Goal: Task Accomplishment & Management: Manage account settings

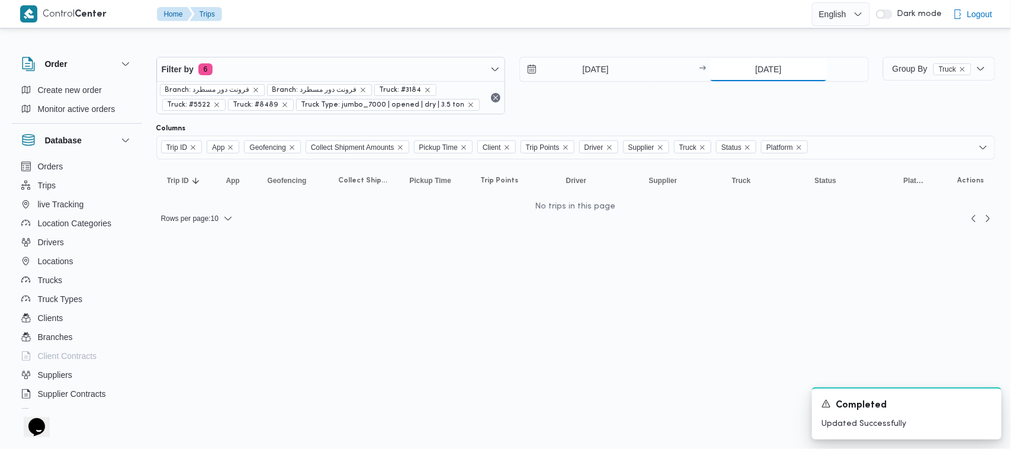
click at [505, 65] on input "[DATE]" at bounding box center [769, 69] width 118 height 24
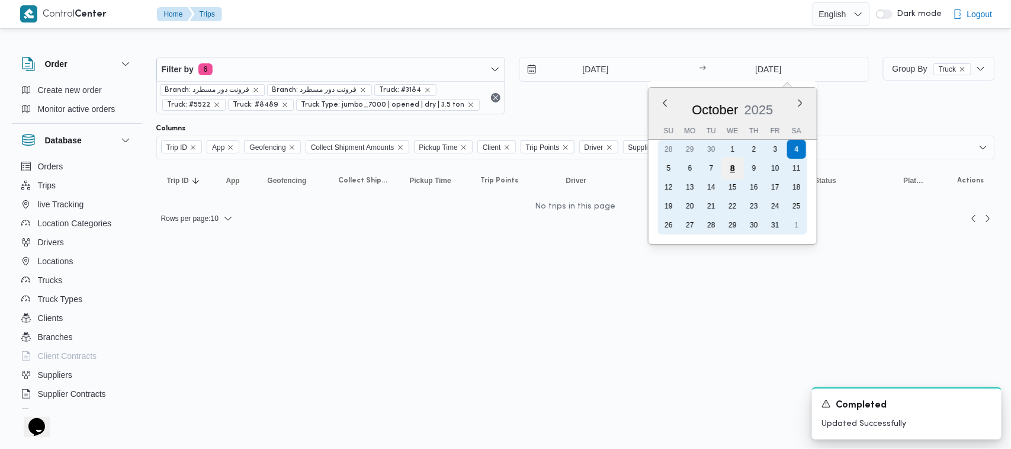
click at [505, 169] on div "8" at bounding box center [733, 168] width 23 height 23
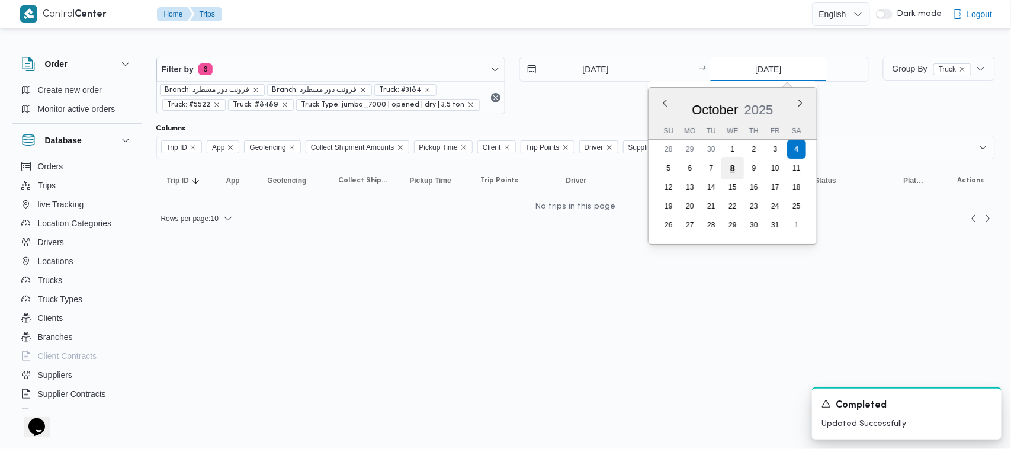
type input "[DATE]"
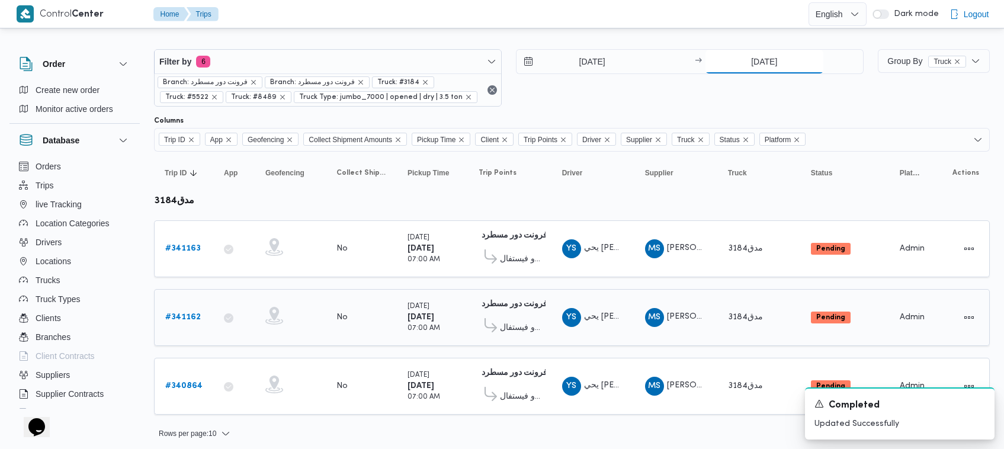
scroll to position [11, 0]
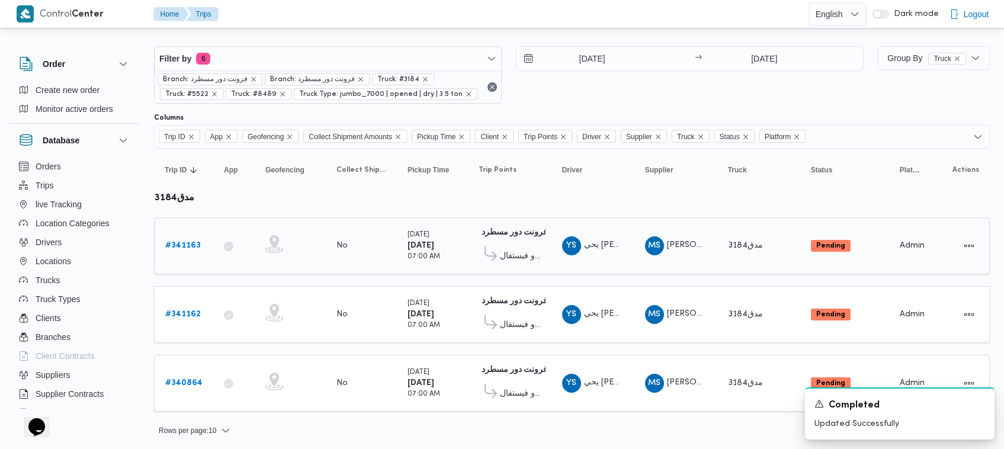
click at [187, 245] on b "# 341163" at bounding box center [183, 246] width 36 height 8
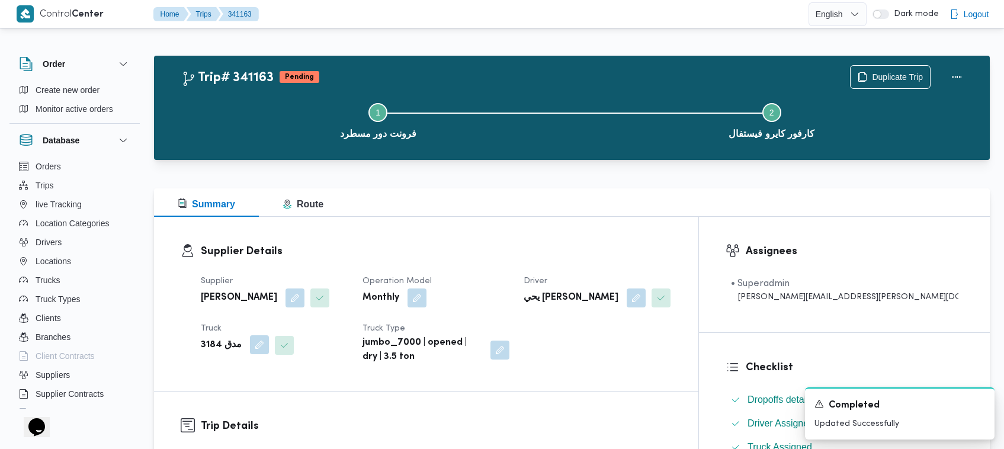
click at [261, 345] on button "button" at bounding box center [259, 344] width 19 height 19
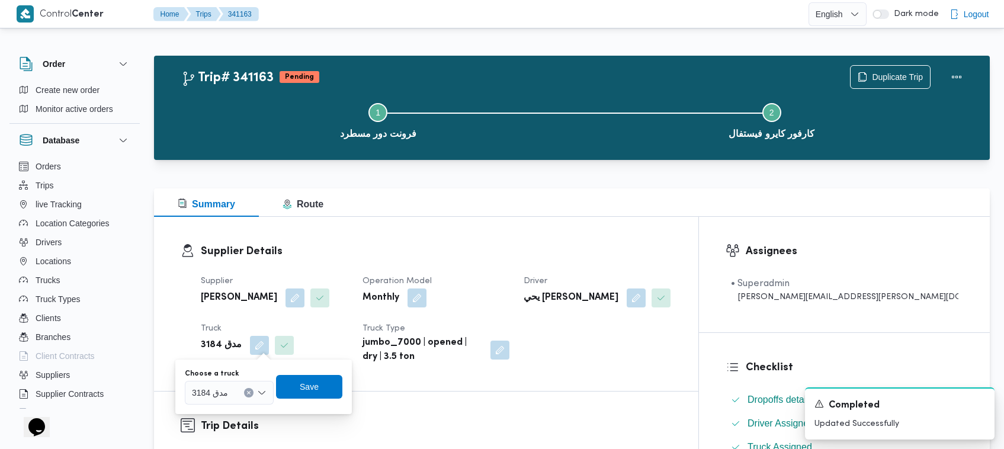
click at [236, 387] on div "مدق 3184" at bounding box center [229, 393] width 89 height 24
paste input "7928"
type input "7928"
click at [221, 410] on mark "7928" at bounding box center [215, 413] width 18 height 9
click at [294, 389] on span "Save" at bounding box center [319, 386] width 66 height 24
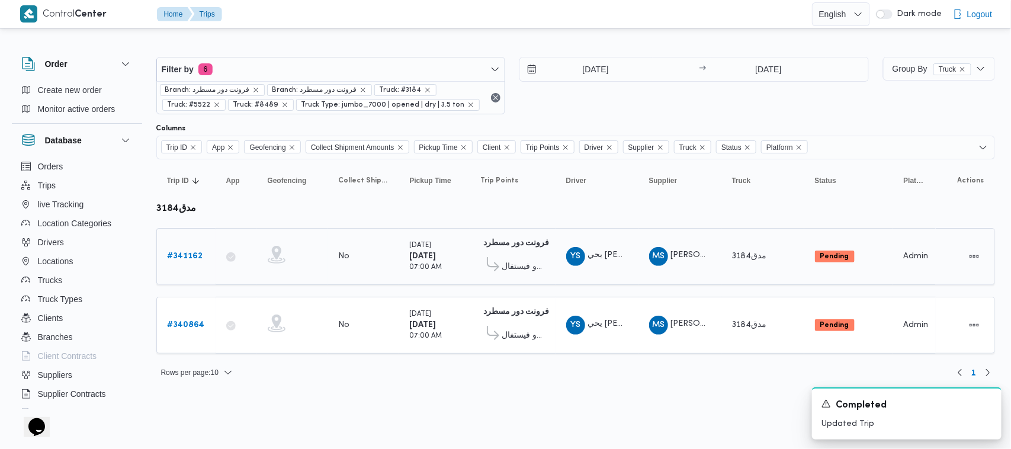
click at [179, 260] on b "# 341162" at bounding box center [186, 256] width 36 height 8
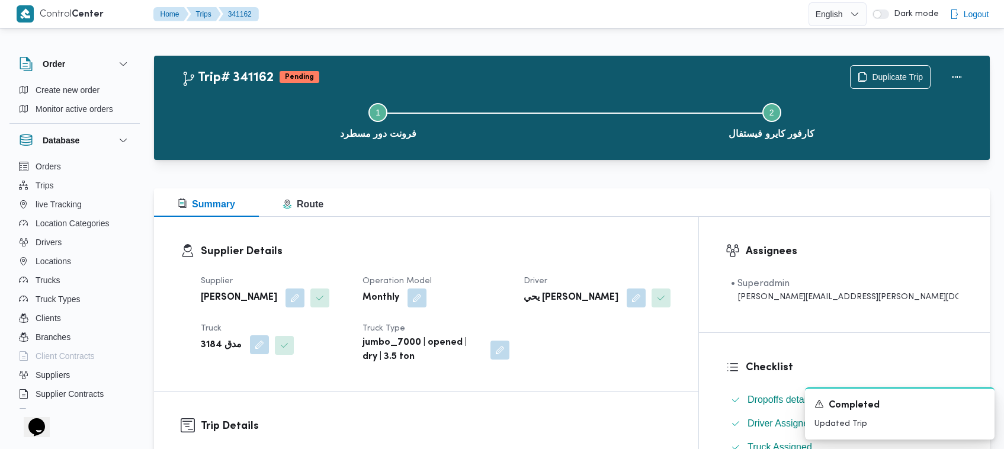
click at [258, 345] on button "button" at bounding box center [259, 344] width 19 height 19
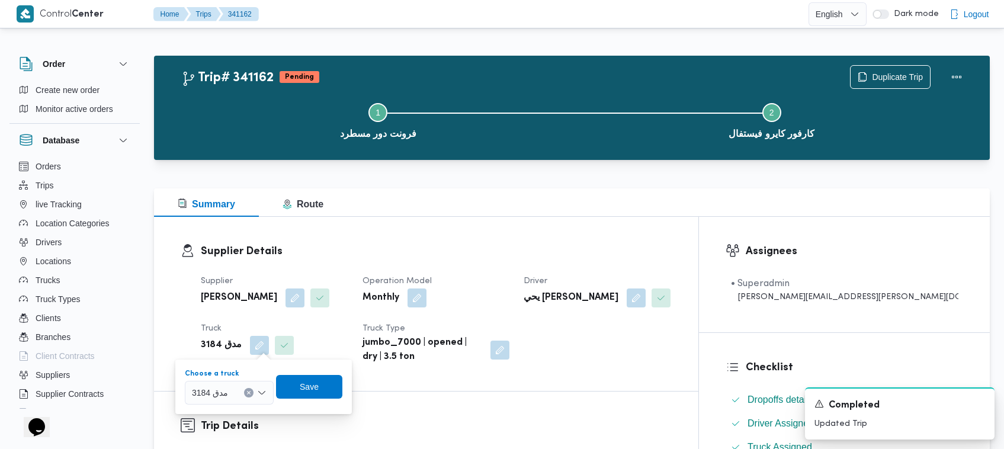
click at [230, 383] on div at bounding box center [233, 392] width 6 height 19
paste input "7928"
type input "7928"
click at [241, 416] on span "فقص 7928 | null" at bounding box center [236, 414] width 60 height 14
click at [315, 380] on span "Save" at bounding box center [318, 386] width 19 height 14
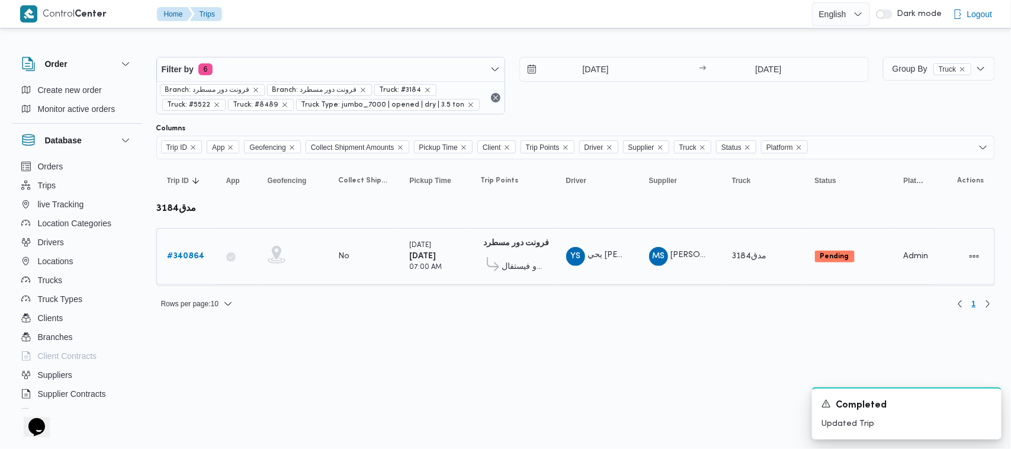
click at [165, 257] on div "# 340864" at bounding box center [186, 257] width 47 height 24
click at [185, 260] on b "# 340864" at bounding box center [186, 256] width 37 height 8
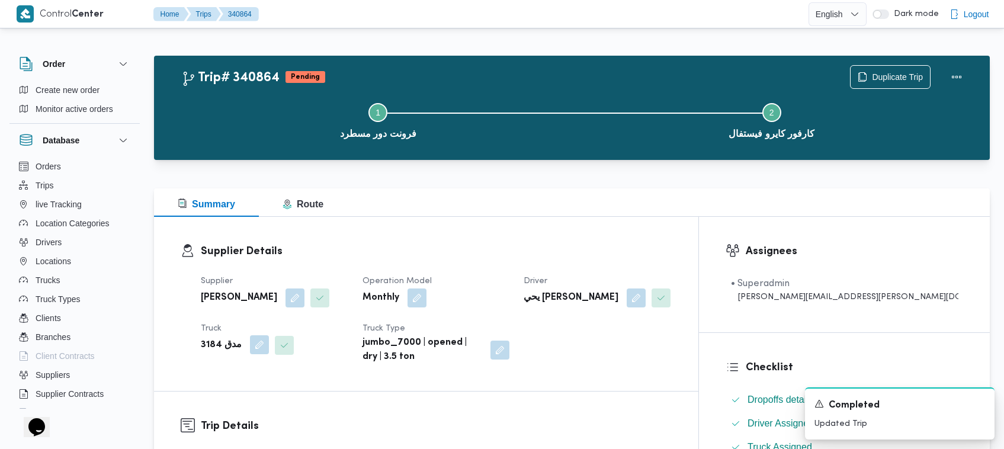
click at [258, 353] on button "button" at bounding box center [259, 344] width 19 height 19
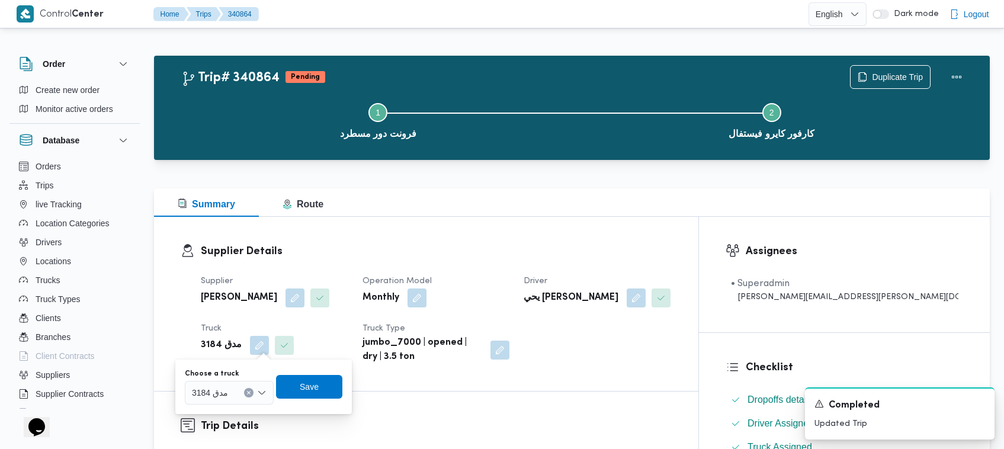
click at [254, 389] on div "مدق 3184" at bounding box center [229, 393] width 89 height 24
paste input "7928"
type input "7928"
click at [229, 417] on span "فقص 7928 | null" at bounding box center [236, 414] width 60 height 14
click at [293, 387] on span "Save" at bounding box center [319, 386] width 66 height 24
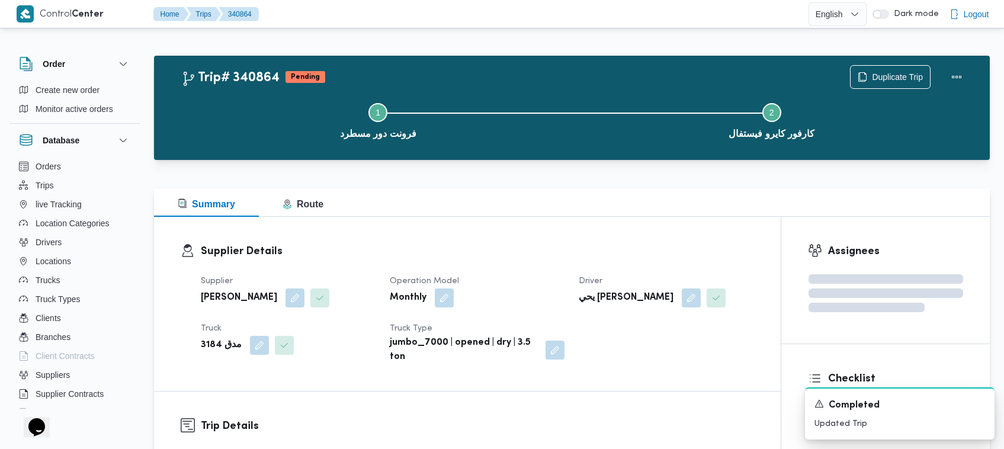
click at [315, 274] on dt "Supplier" at bounding box center [288, 281] width 175 height 14
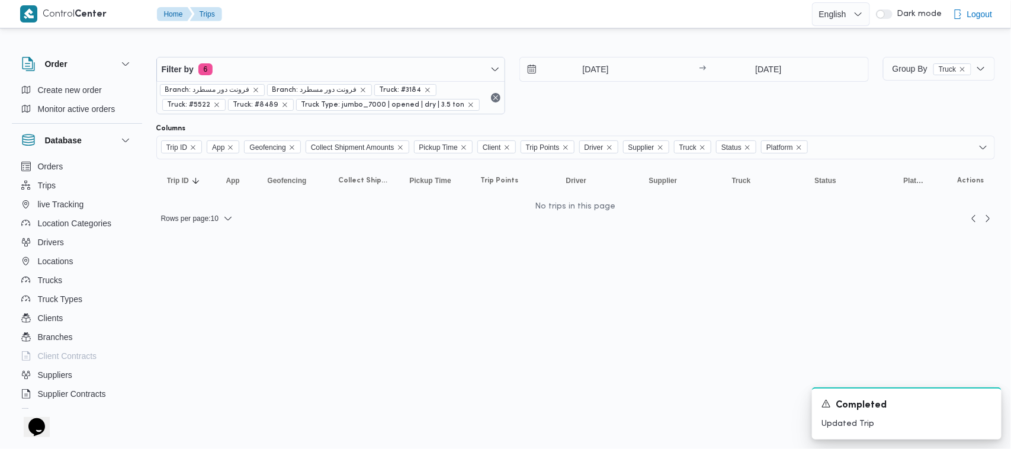
click at [353, 354] on html "Control Center Home Trips English عربي Dark mode Logout Order Create new order …" at bounding box center [505, 224] width 1011 height 449
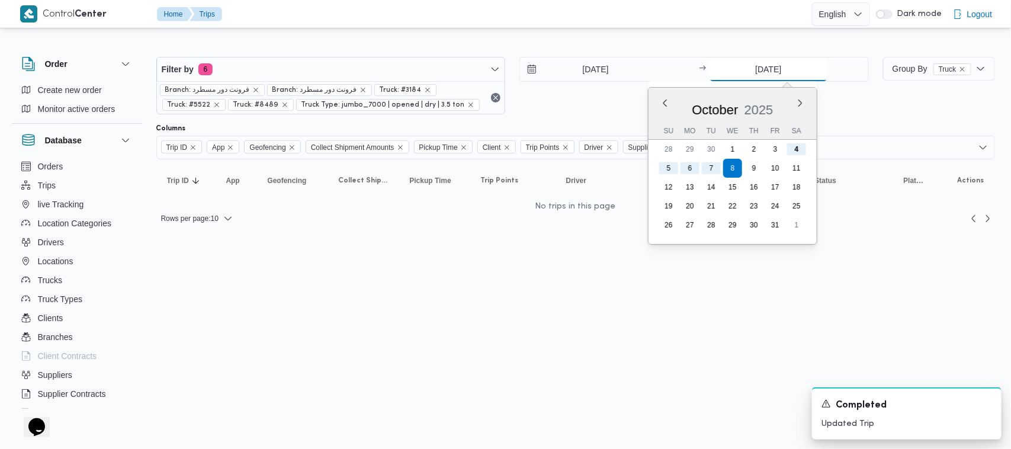
click at [505, 70] on input "[DATE]" at bounding box center [769, 69] width 118 height 24
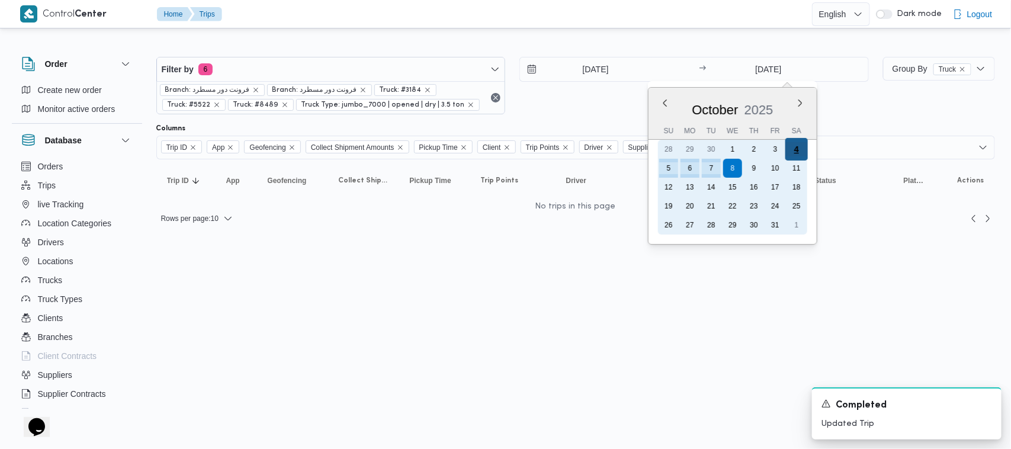
click at [505, 155] on div "4" at bounding box center [797, 149] width 23 height 23
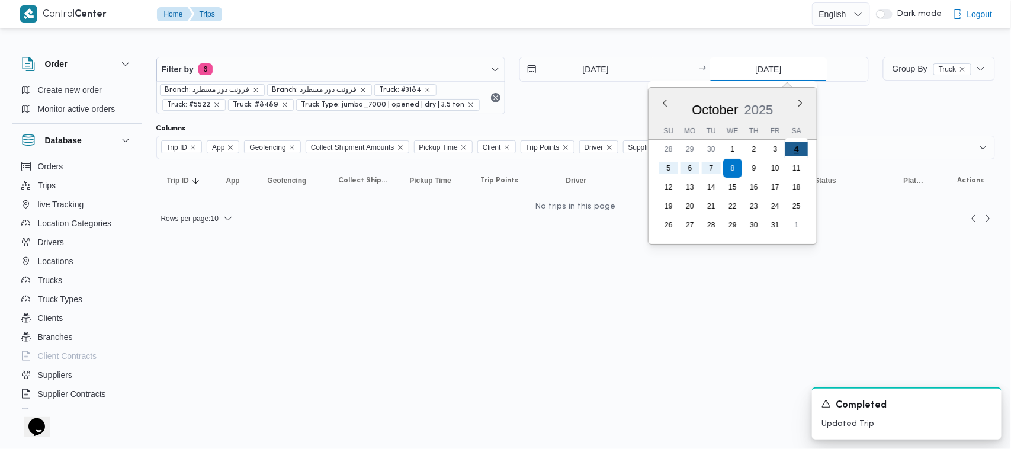
type input "[DATE]"
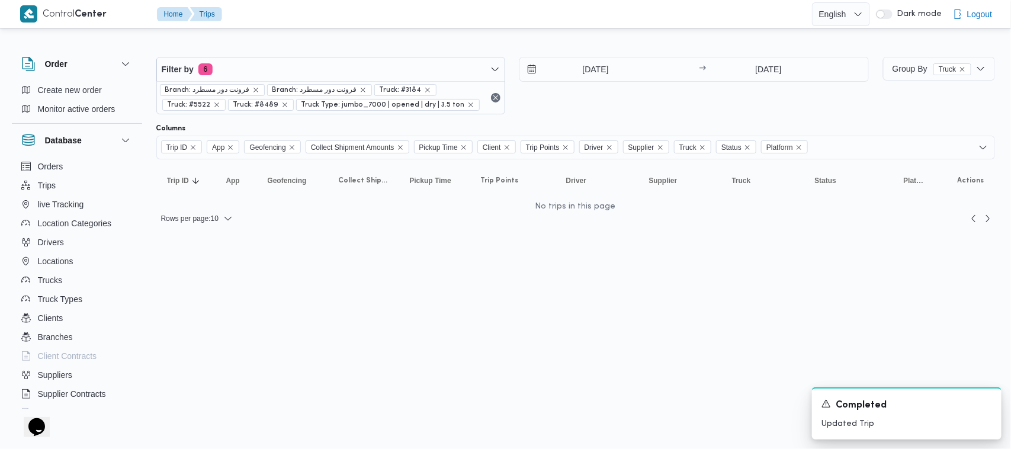
click at [505, 117] on div "Filter by 6 Branch: فرونت دور مسطرد Branch: فرونت دور مسطرد Truck: #3184 Truck:…" at bounding box center [512, 86] width 727 height 72
click at [505, 105] on div "[DATE] → [DATE]" at bounding box center [695, 85] width 350 height 57
click at [505, 278] on html "Control Center Home Trips English عربي Dark mode Logout Order Create new order …" at bounding box center [505, 224] width 1011 height 449
click at [348, 92] on span "Branch: فرونت دور مسطرد" at bounding box center [315, 90] width 85 height 11
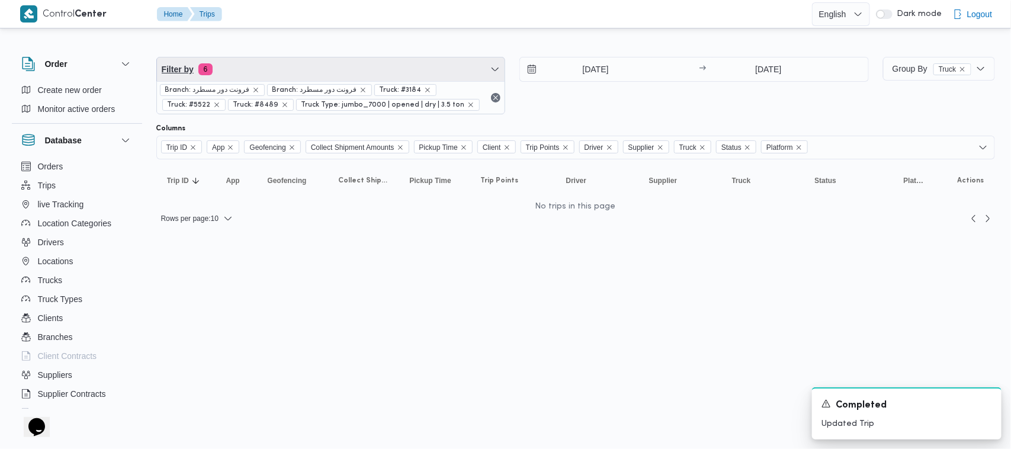
click at [348, 67] on span "Filter by 6" at bounding box center [331, 69] width 348 height 24
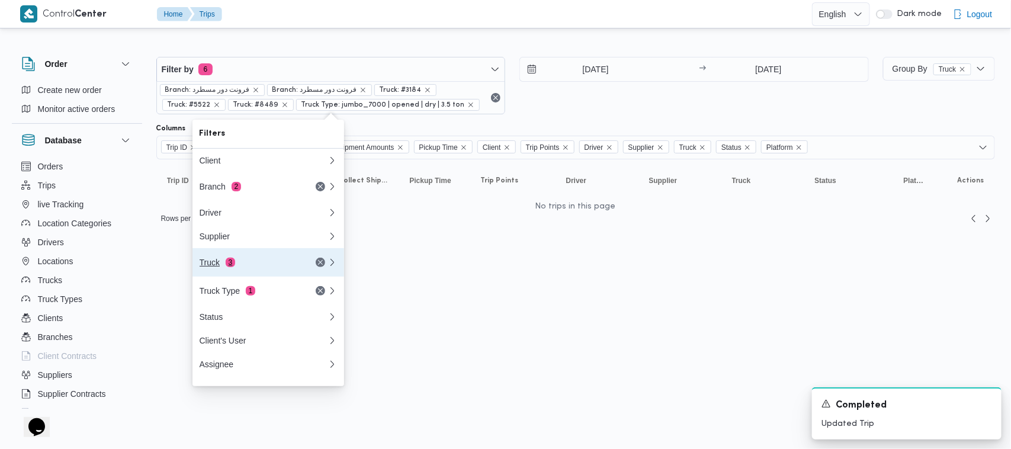
click at [268, 264] on div "Truck 3" at bounding box center [250, 262] width 100 height 9
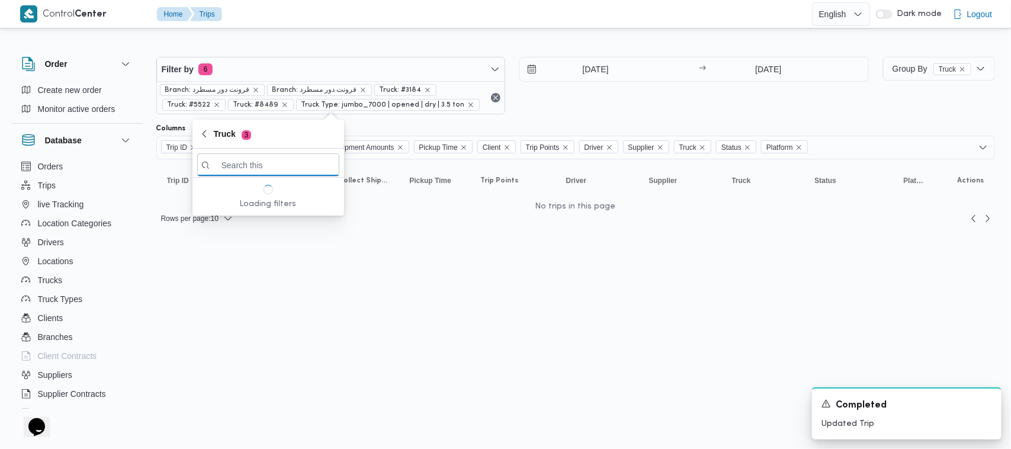
paste input "9283"
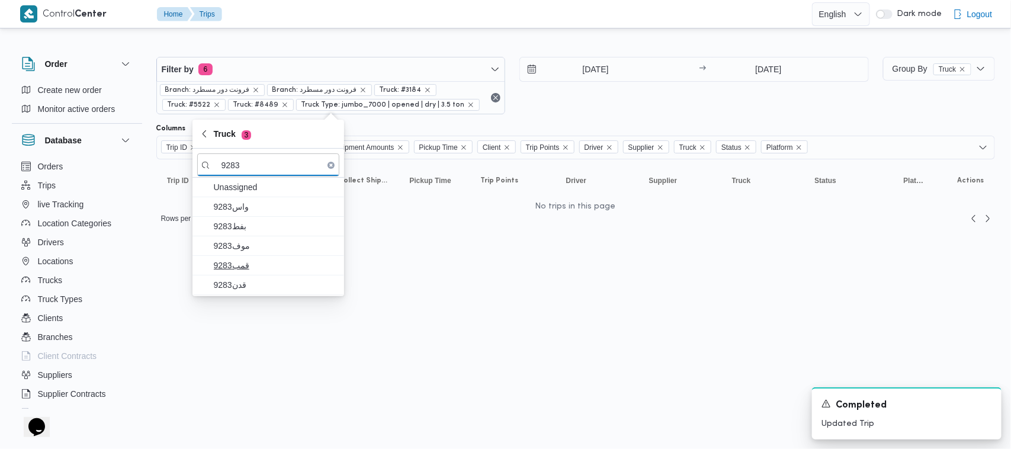
type input "9283"
click at [255, 264] on span "قمب9283" at bounding box center [275, 265] width 123 height 14
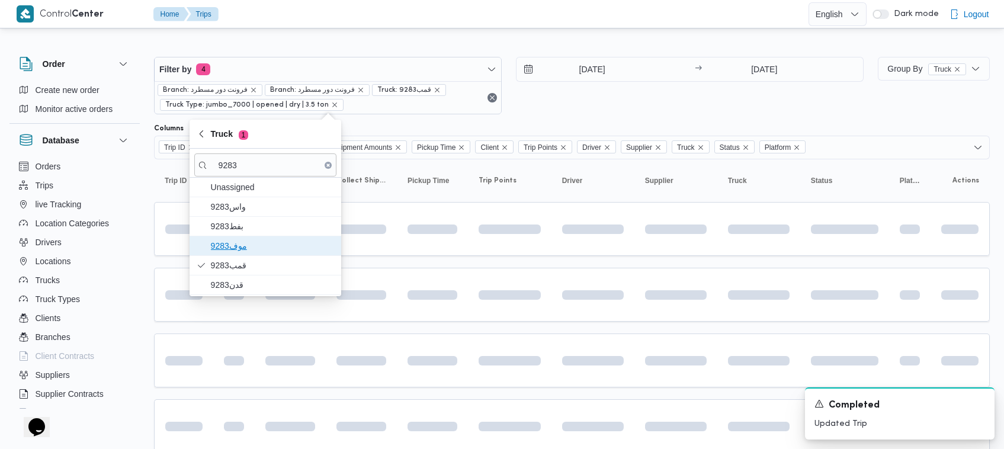
click at [229, 244] on span "9283موف" at bounding box center [272, 246] width 123 height 14
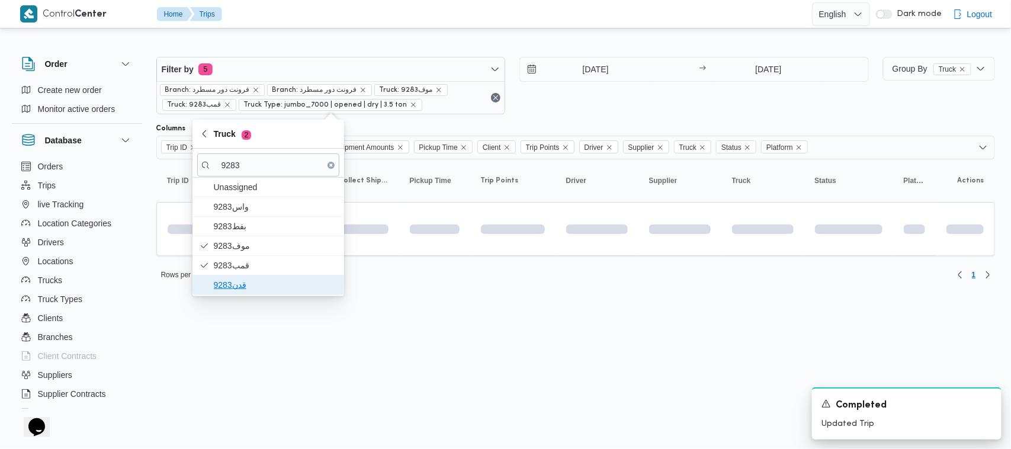
click at [229, 283] on span "قدن9283" at bounding box center [275, 285] width 123 height 14
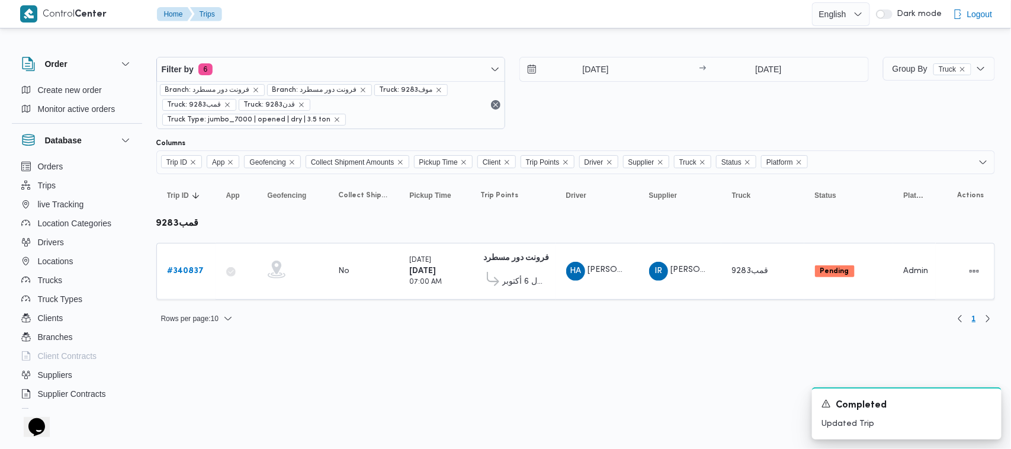
click at [270, 341] on html "Control Center Home Trips English عربي Dark mode Logout Order Create new order …" at bounding box center [505, 224] width 1011 height 449
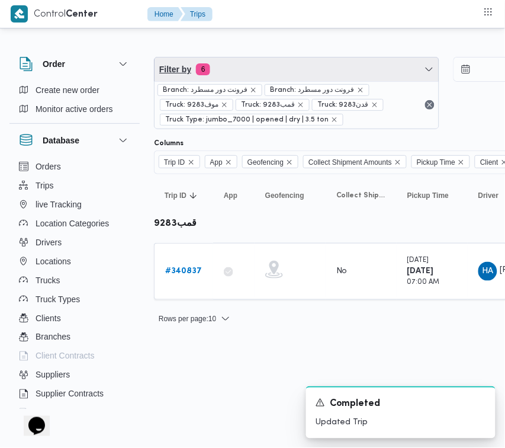
click at [240, 78] on span "Filter by 6" at bounding box center [297, 69] width 284 height 24
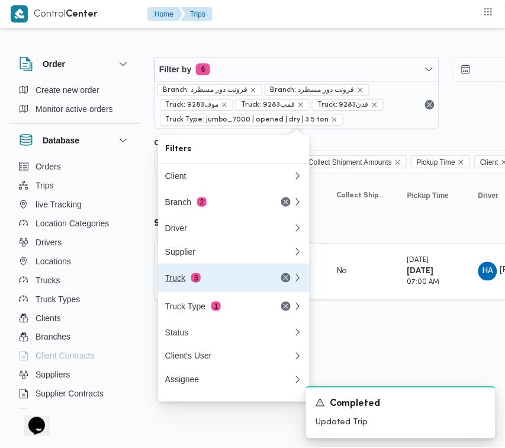
click at [171, 278] on div "Truck 3" at bounding box center [215, 277] width 100 height 9
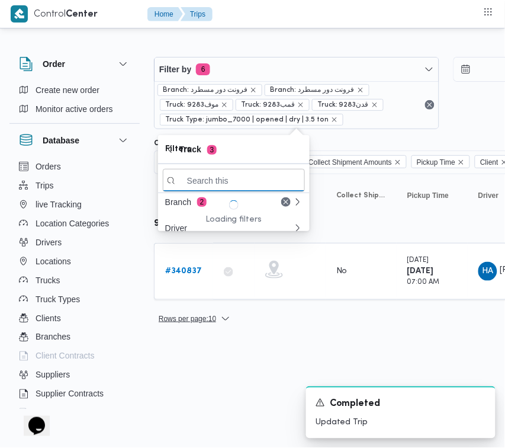
paste input "9283"
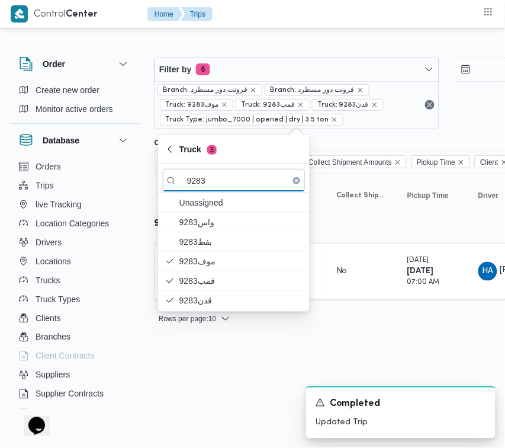
type input "9283"
click at [211, 370] on html "Control Center Home Trips Order Create new order Monitor active orders Database…" at bounding box center [252, 224] width 505 height 448
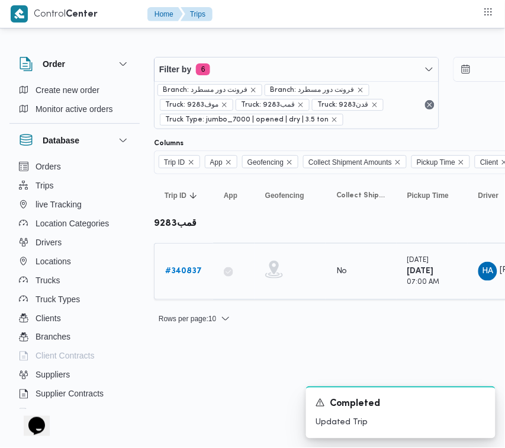
click at [190, 271] on b "# 340837" at bounding box center [183, 271] width 37 height 8
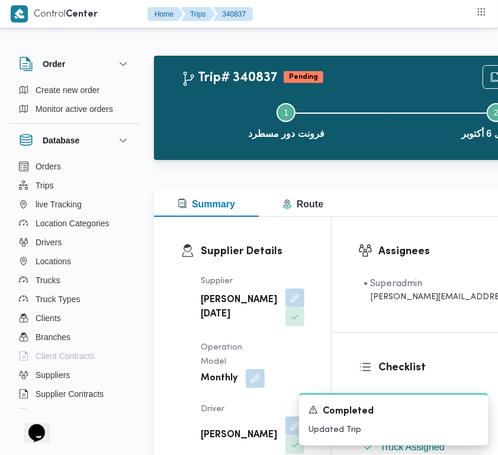
scroll to position [49, 0]
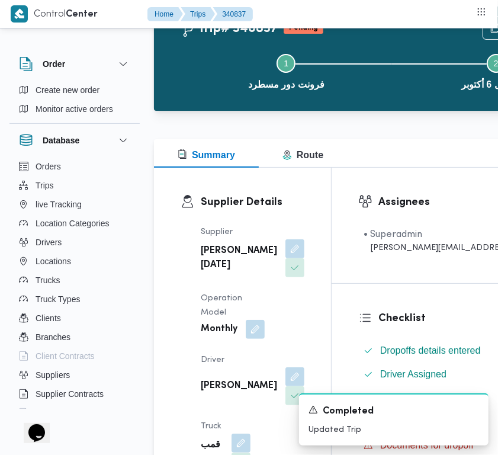
drag, startPoint x: 496, startPoint y: 101, endPoint x: 495, endPoint y: 110, distance: 8.4
click at [286, 386] on button "button" at bounding box center [295, 376] width 19 height 19
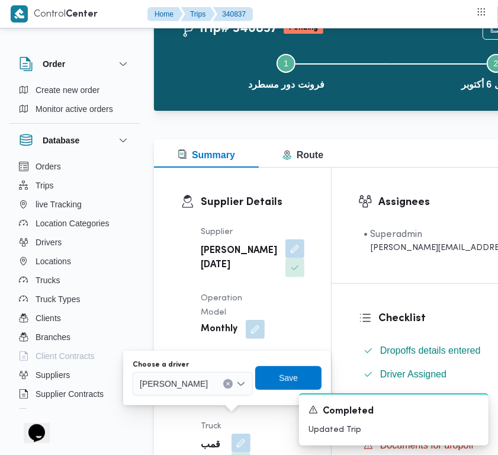
click at [191, 385] on span "[PERSON_NAME]" at bounding box center [174, 383] width 68 height 13
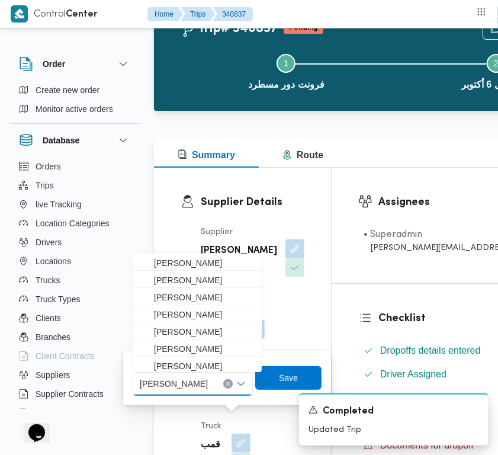
paste input "[PERSON_NAME]"
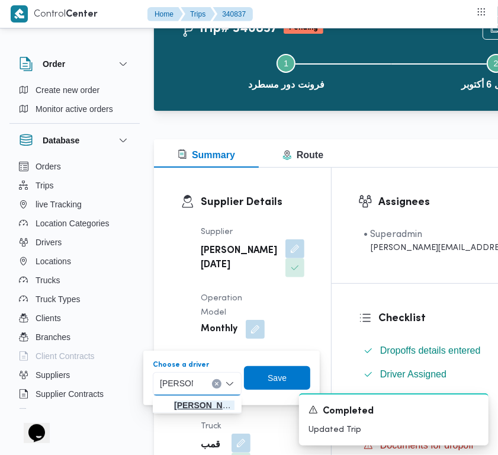
type input "[PERSON_NAME]"
click at [191, 403] on span "[PERSON_NAME]" at bounding box center [204, 405] width 60 height 14
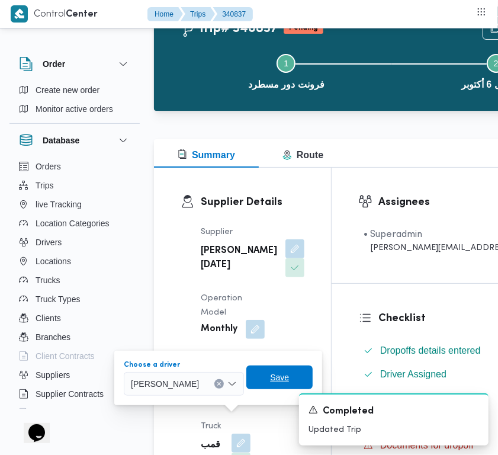
click at [313, 367] on span "Save" at bounding box center [279, 378] width 66 height 24
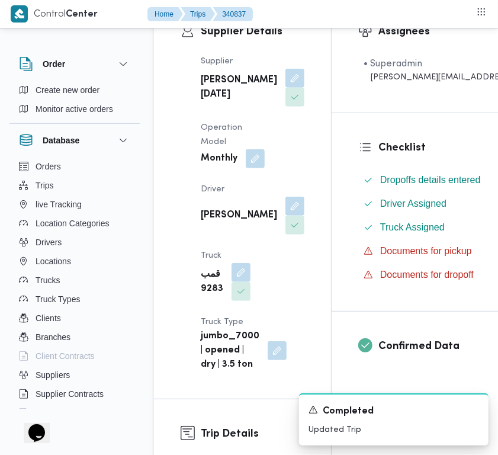
scroll to position [289, 0]
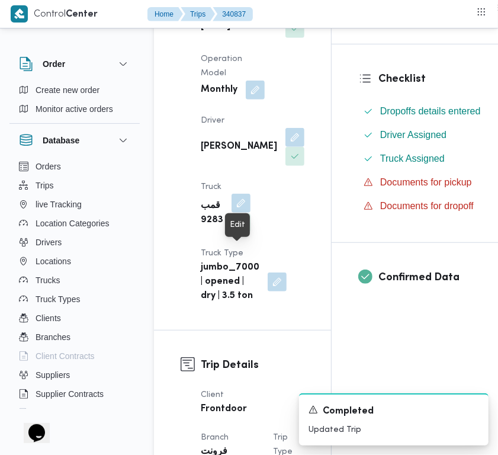
click at [238, 213] on button "button" at bounding box center [241, 203] width 19 height 19
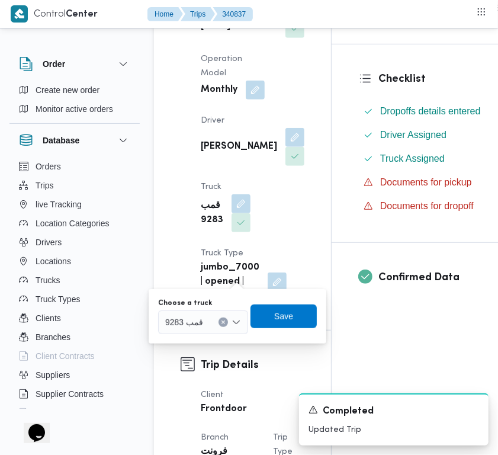
click at [210, 321] on div at bounding box center [209, 322] width 6 height 19
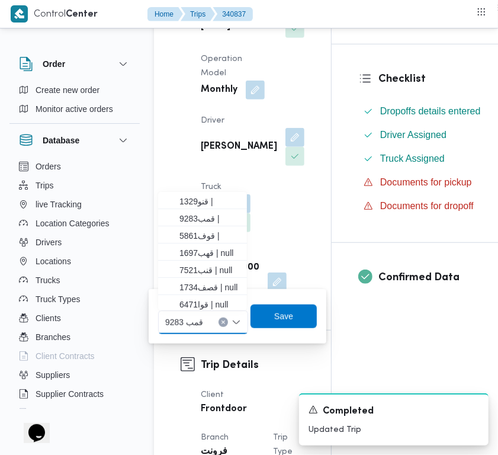
paste input "1734"
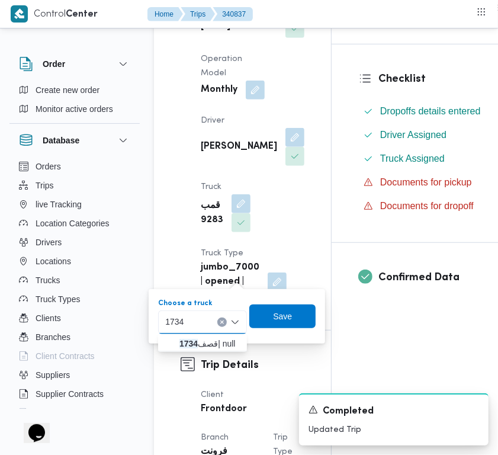
type input "1734"
drag, startPoint x: 206, startPoint y: 329, endPoint x: 178, endPoint y: 334, distance: 27.6
click at [178, 334] on span "قصف 1734 | null" at bounding box center [202, 343] width 79 height 19
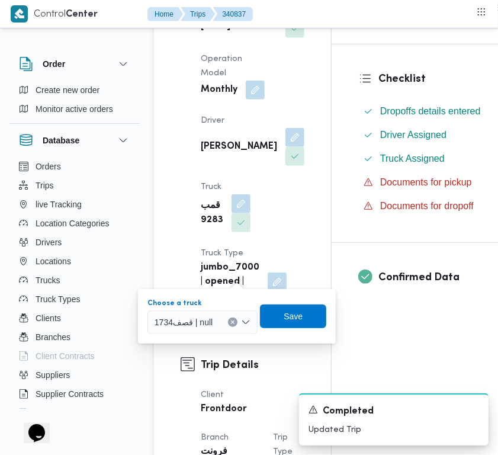
click at [258, 320] on div "Choose a truck قصف1734 | null Combo box. Selected. قصف1734 | null. Press Backsp…" at bounding box center [236, 316] width 181 height 38
click at [297, 308] on span "Save" at bounding box center [293, 316] width 66 height 24
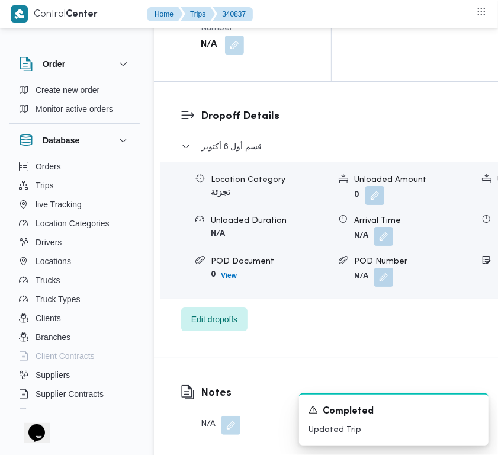
scroll to position [2281, 0]
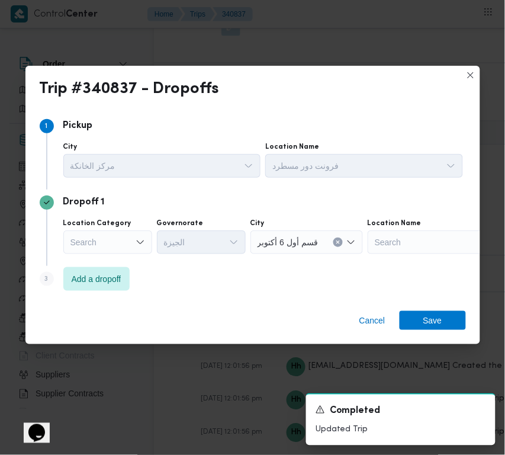
click at [119, 237] on div "Search" at bounding box center [107, 242] width 89 height 24
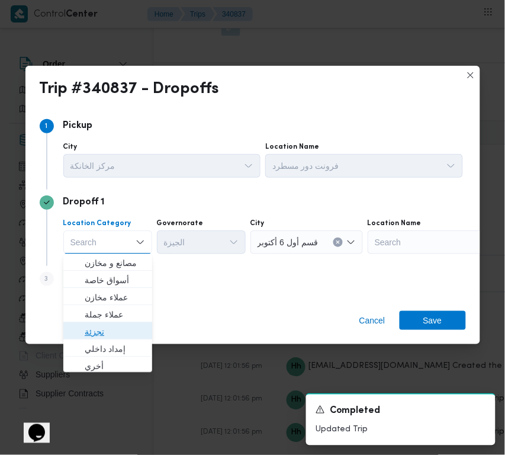
click at [110, 335] on span "تجزئة" at bounding box center [115, 332] width 60 height 14
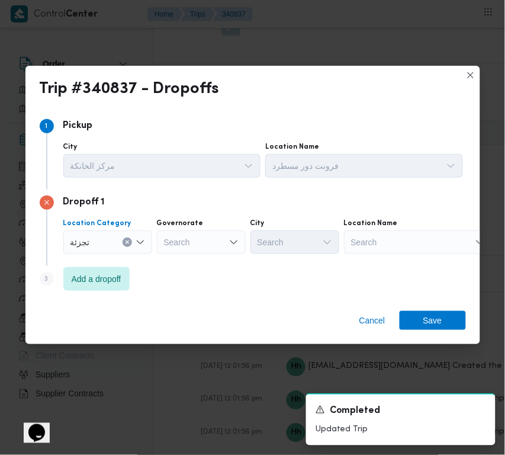
click at [182, 234] on div "Search" at bounding box center [201, 242] width 89 height 24
paste input "[GEOGRAPHIC_DATA]"
type input "[GEOGRAPHIC_DATA]"
click at [196, 244] on div "[GEOGRAPHIC_DATA] [GEOGRAPHIC_DATA]" at bounding box center [201, 242] width 89 height 24
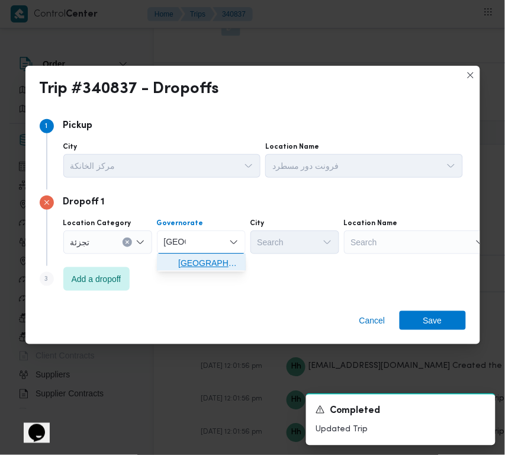
click at [190, 267] on span "[GEOGRAPHIC_DATA]" at bounding box center [208, 264] width 60 height 14
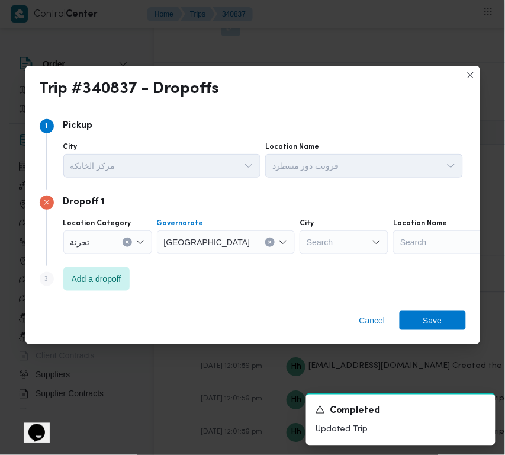
click at [300, 249] on div "Search" at bounding box center [344, 242] width 89 height 24
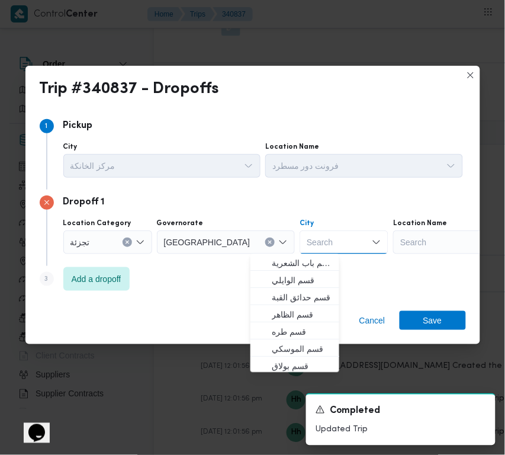
paste input "[GEOGRAPHIC_DATA]"
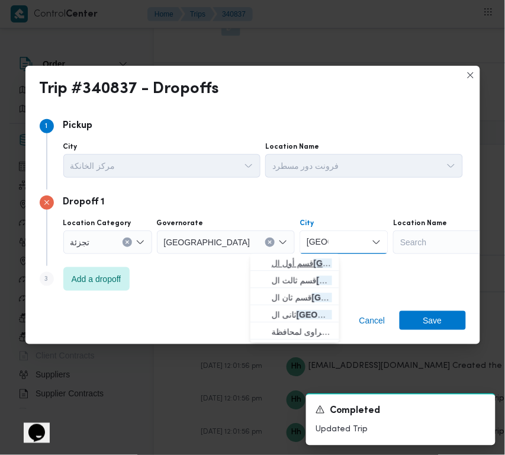
type input "[GEOGRAPHIC_DATA]"
click at [288, 258] on span "قسم أول ال قاهرة الجديدة" at bounding box center [302, 264] width 60 height 14
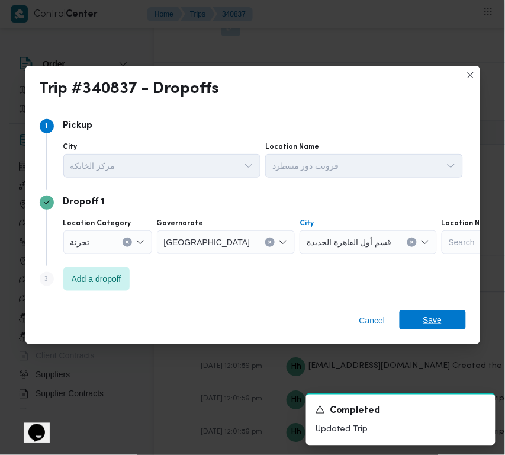
click at [445, 323] on span "Save" at bounding box center [433, 319] width 66 height 19
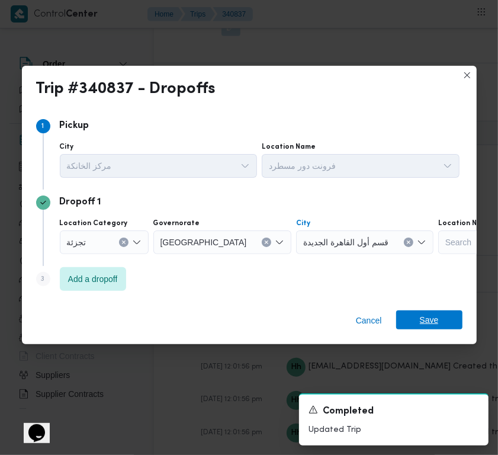
click at [445, 63] on div "Notes N/A" at bounding box center [388, 11] width 469 height 103
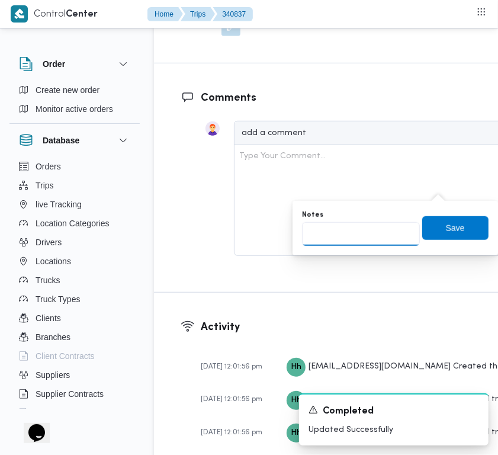
click at [380, 229] on input "Notes" at bounding box center [361, 234] width 118 height 24
paste input "تجمع"
type input "تجمع"
click at [434, 234] on span "Save" at bounding box center [455, 228] width 66 height 24
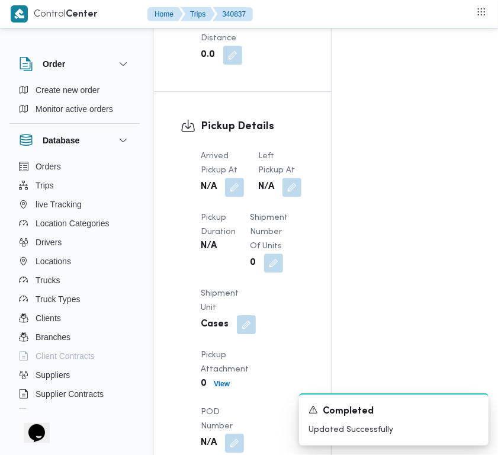
scroll to position [1085, 0]
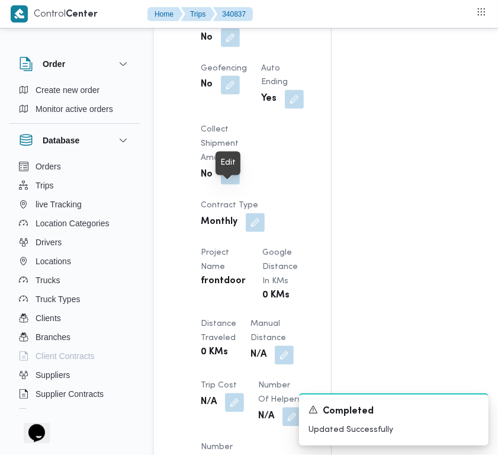
click at [220, 47] on span at bounding box center [227, 37] width 25 height 19
click at [228, 47] on button "button" at bounding box center [230, 37] width 19 height 19
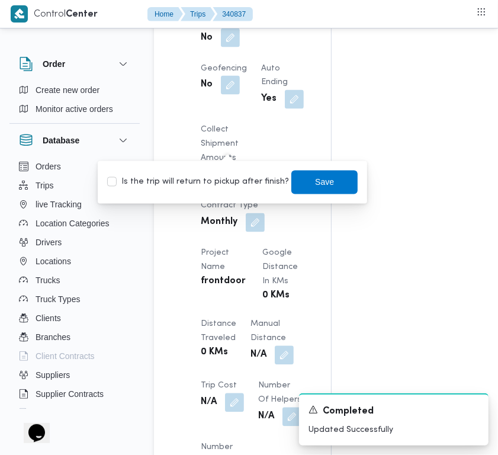
click at [215, 181] on label "Is the trip will return to pickup after finish?" at bounding box center [198, 182] width 182 height 14
checkbox input "true"
click at [315, 176] on span "Save" at bounding box center [324, 182] width 19 height 14
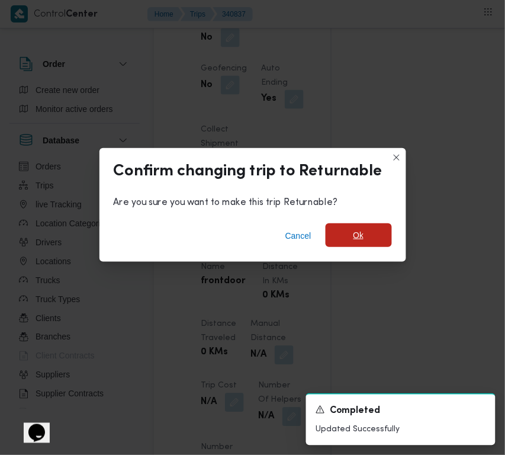
click at [361, 244] on span "Ok" at bounding box center [359, 235] width 66 height 24
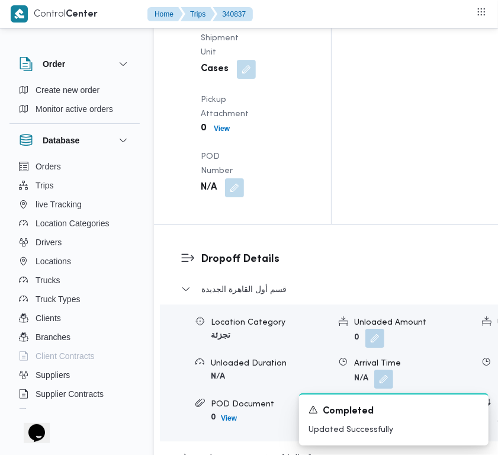
scroll to position [2134, 0]
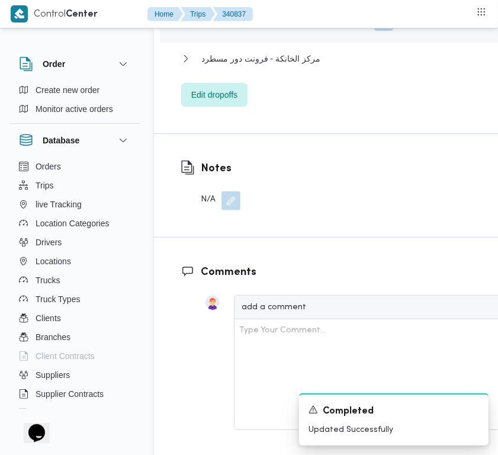
drag, startPoint x: 398, startPoint y: 140, endPoint x: 497, endPoint y: 130, distance: 99.4
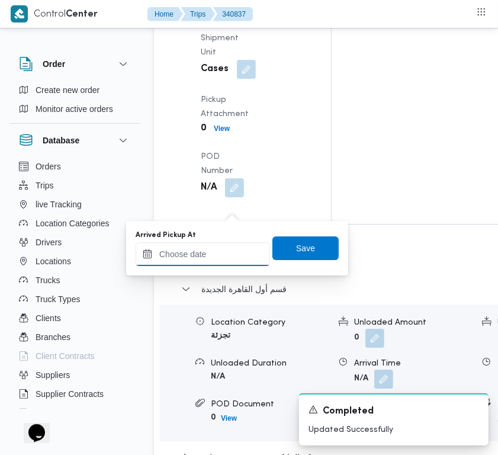
click at [235, 256] on input "Arrived Pickup At" at bounding box center [203, 254] width 134 height 24
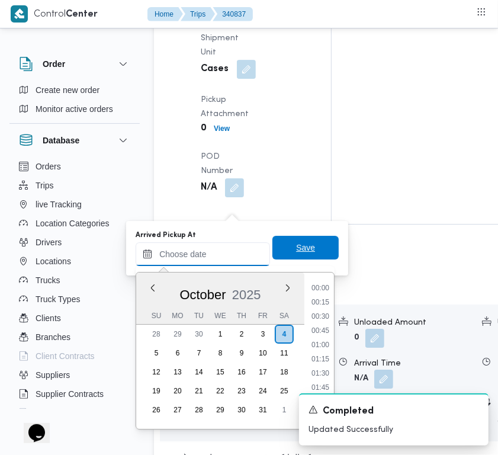
paste input "[DATE] 7:00AM"
type input "[DATE] 7:00AM"
click at [284, 256] on span "Save" at bounding box center [306, 248] width 66 height 24
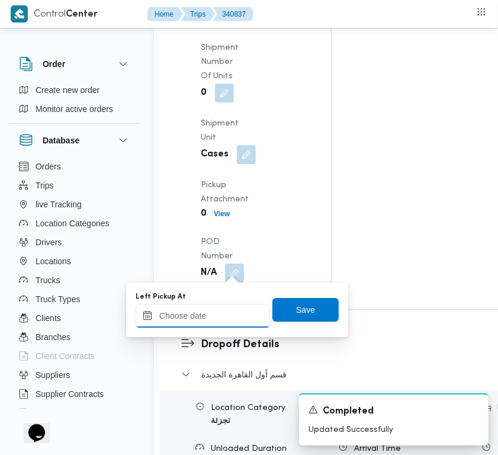
click at [225, 317] on div at bounding box center [203, 316] width 134 height 24
paste input "[DATE] 7:00AM"
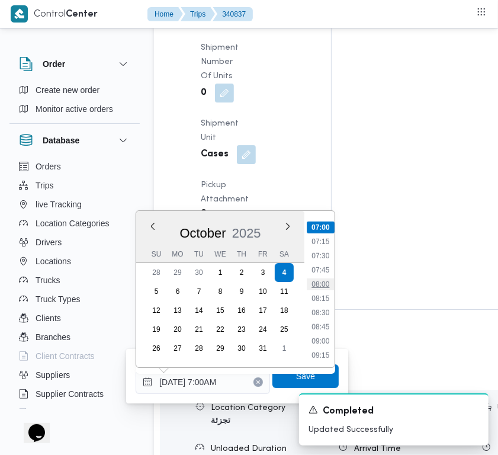
click at [310, 283] on li "08:00" at bounding box center [320, 284] width 27 height 12
type input "[DATE] 08:00"
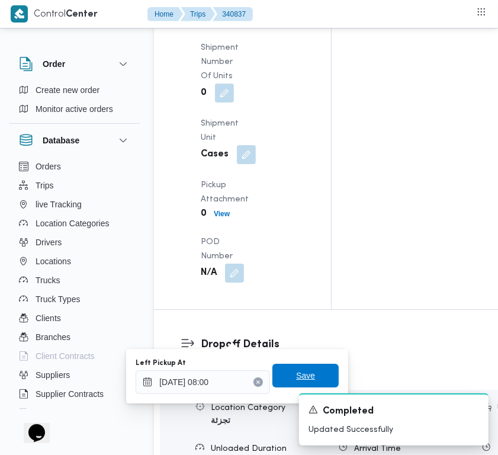
click at [296, 369] on span "Save" at bounding box center [305, 376] width 19 height 14
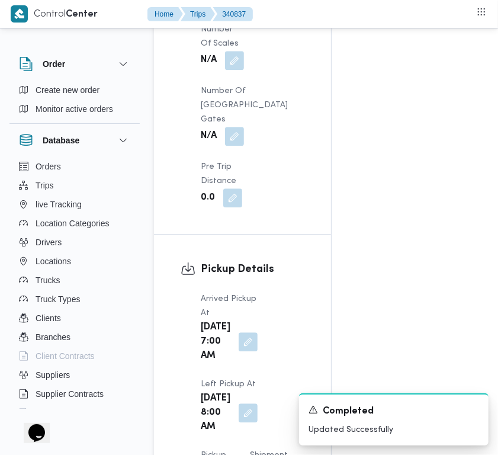
scroll to position [0, 0]
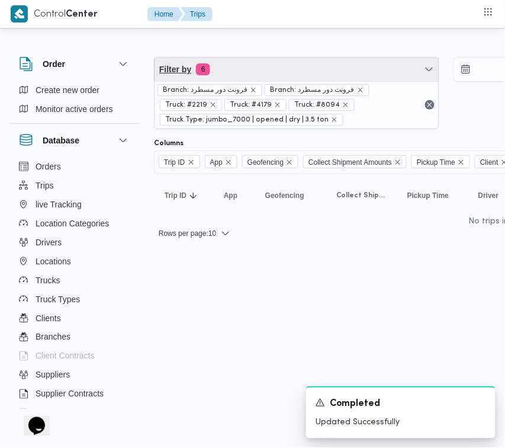
drag, startPoint x: 284, startPoint y: 72, endPoint x: 270, endPoint y: 130, distance: 60.5
click at [284, 72] on span "Filter by 6" at bounding box center [297, 69] width 284 height 24
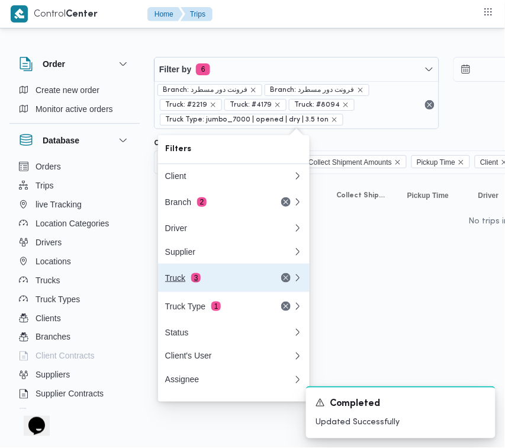
click at [217, 282] on div "Truck 3" at bounding box center [215, 277] width 100 height 9
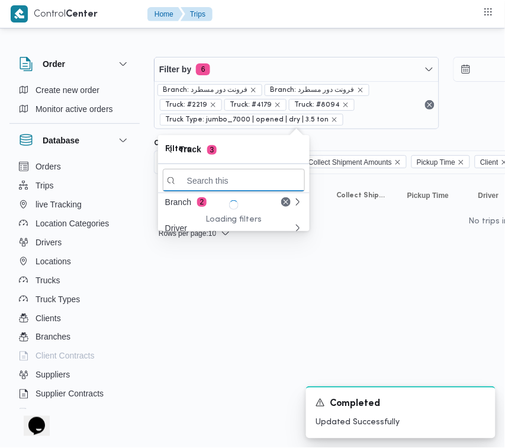
paste input "6574"
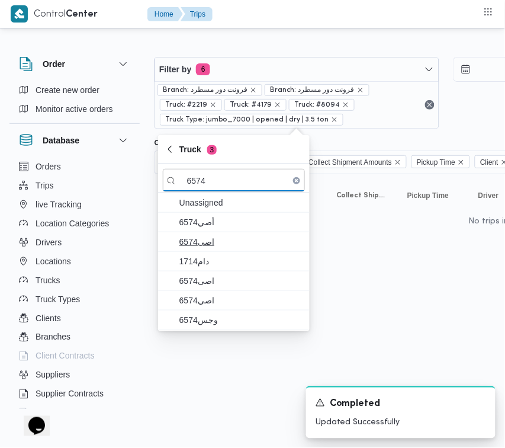
type input "6574"
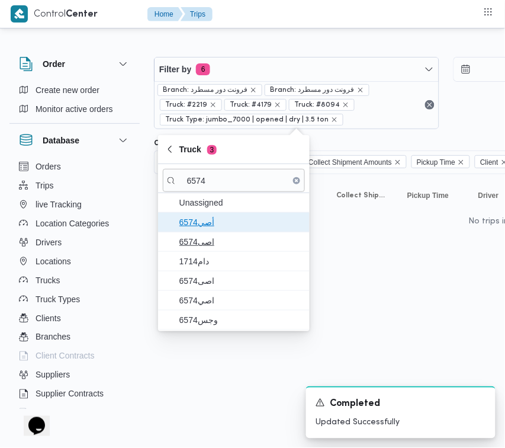
click at [181, 235] on div "Unassigned أصي6574 6574اصى دام1714 اصى6574 اصي6574 وجس6574" at bounding box center [234, 261] width 152 height 137
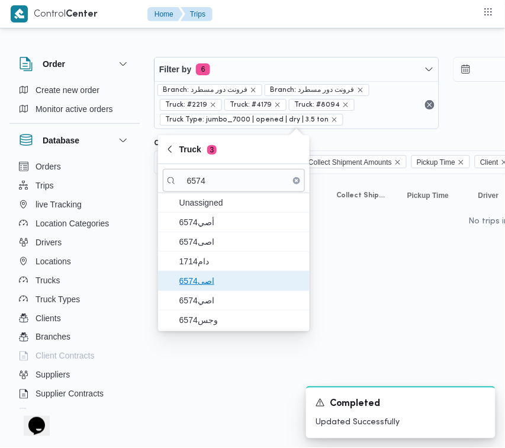
click at [197, 271] on span "اصى6574" at bounding box center [234, 280] width 142 height 19
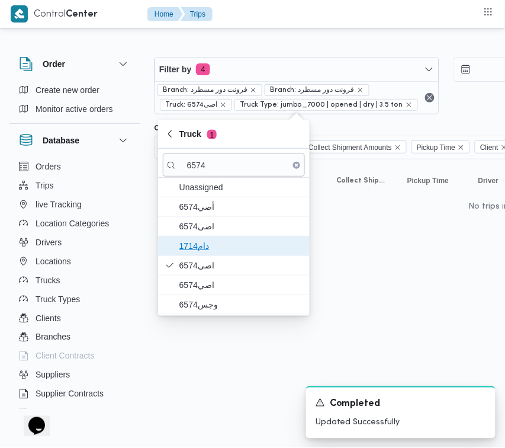
click at [188, 248] on span "دام1714" at bounding box center [241, 246] width 123 height 14
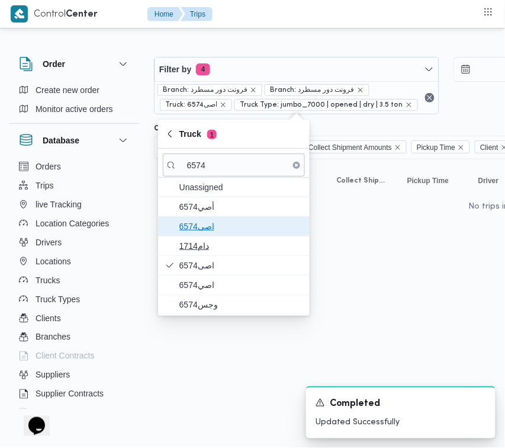
click at [188, 233] on span "6574اصى" at bounding box center [241, 226] width 123 height 14
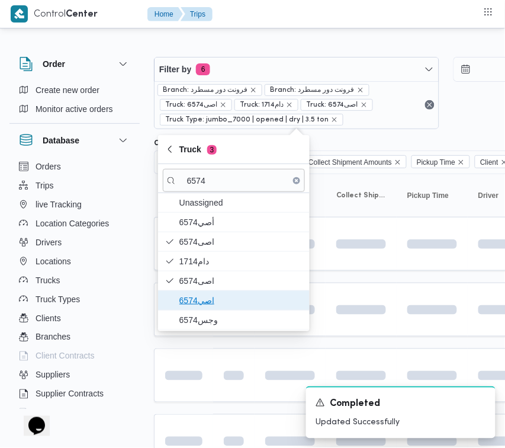
click at [188, 296] on span "اصي6574" at bounding box center [241, 300] width 123 height 14
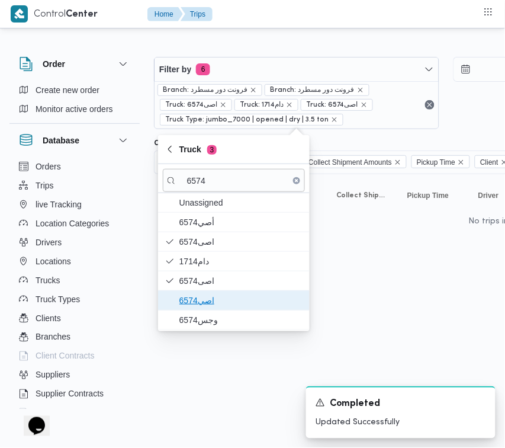
click at [188, 308] on span "اصي6574" at bounding box center [241, 300] width 123 height 14
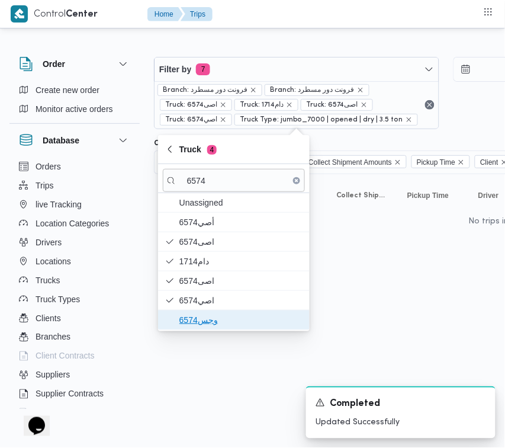
click at [194, 321] on span "وجس6574" at bounding box center [241, 320] width 123 height 14
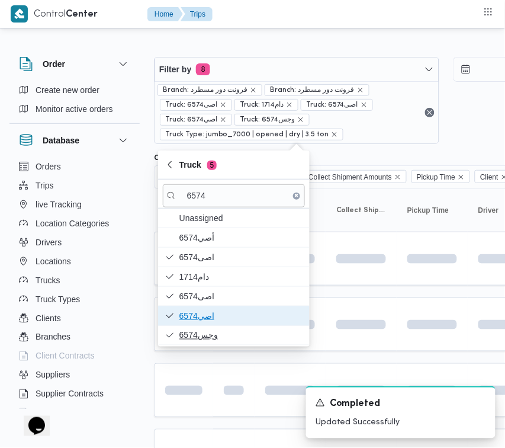
click at [194, 321] on span "اصي6574" at bounding box center [241, 316] width 123 height 14
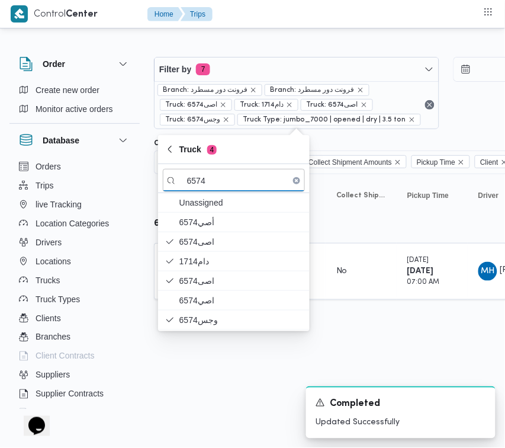
click at [196, 379] on html "Control Center Home Trips Order Create new order Monitor active orders Database…" at bounding box center [252, 224] width 505 height 448
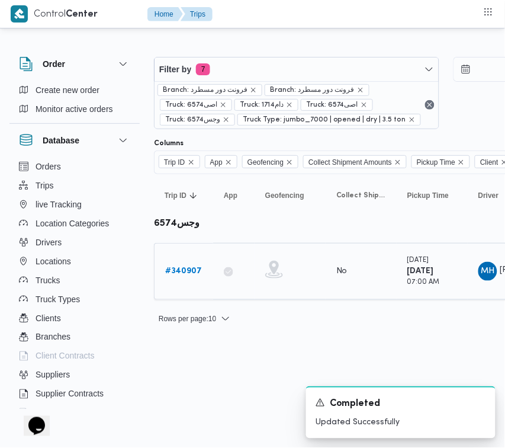
click at [182, 270] on b "# 340907" at bounding box center [183, 271] width 37 height 8
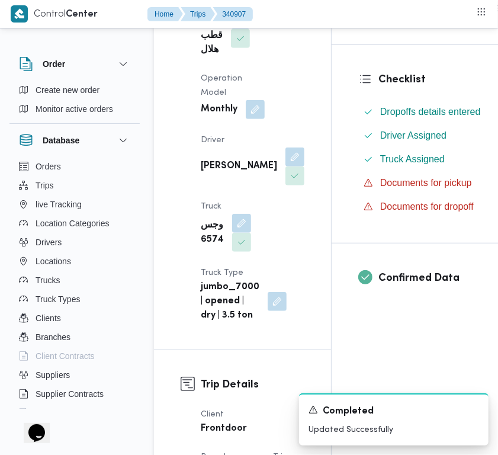
scroll to position [264, 0]
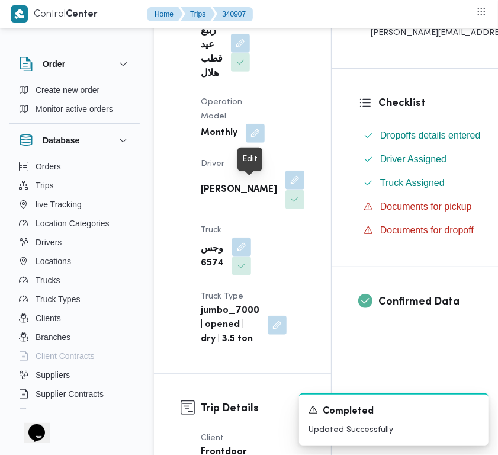
click at [286, 190] on button "button" at bounding box center [295, 180] width 19 height 19
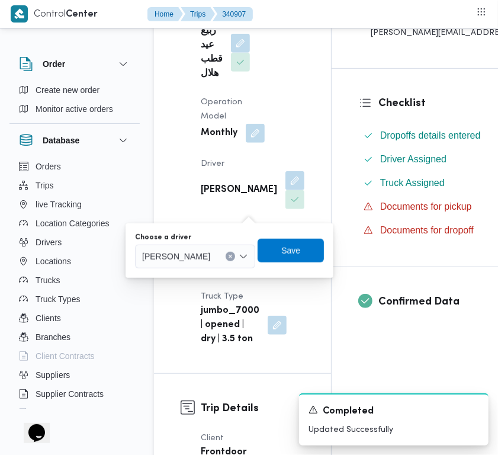
click at [210, 251] on span "[PERSON_NAME]" at bounding box center [176, 255] width 68 height 13
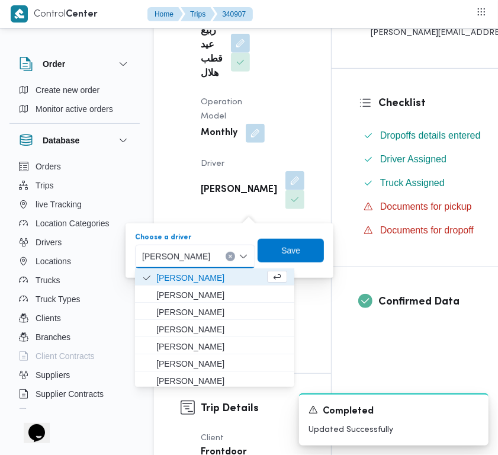
paste input "[PERSON_NAME]"
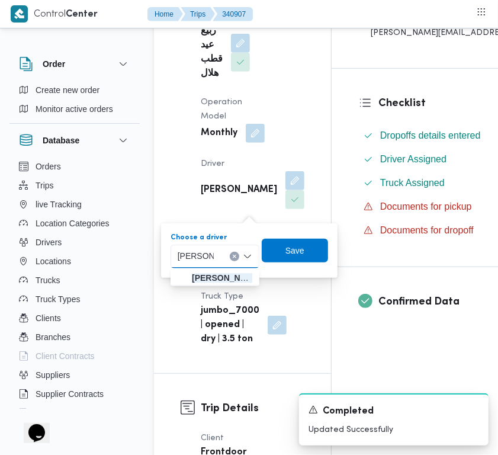
type input "[PERSON_NAME]"
click at [207, 271] on span "[PERSON_NAME]" at bounding box center [222, 278] width 60 height 14
click at [206, 273] on div "You are in a dialog. To close this dialog, hit escape. Choose a driver [PERSON_…" at bounding box center [249, 250] width 177 height 55
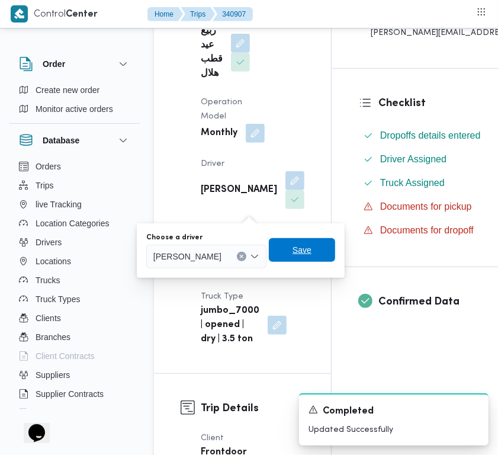
click at [331, 247] on span "Save" at bounding box center [302, 250] width 66 height 24
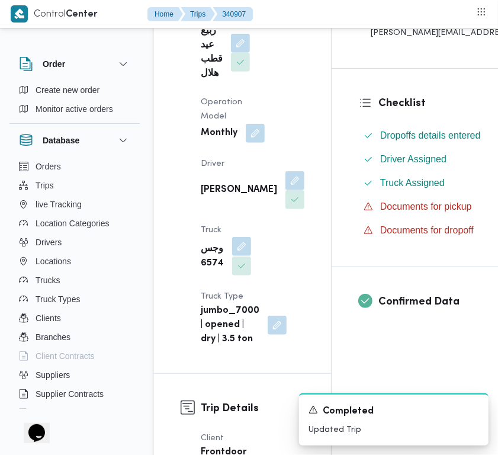
click at [241, 256] on button "button" at bounding box center [241, 246] width 19 height 19
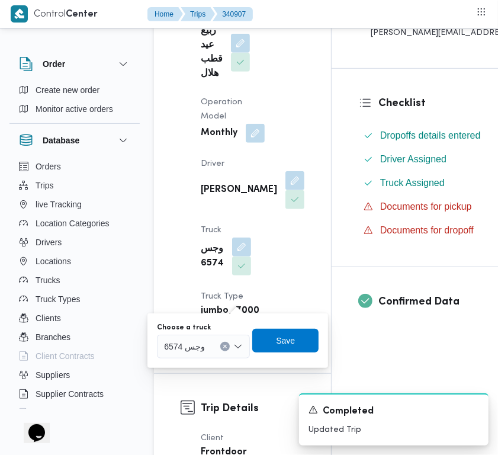
drag, startPoint x: 209, startPoint y: 327, endPoint x: 208, endPoint y: 345, distance: 17.8
click at [208, 338] on div "Choose a truck وجس 6574" at bounding box center [203, 341] width 93 height 36
click at [210, 350] on input "Choose a truck" at bounding box center [210, 347] width 1 height 14
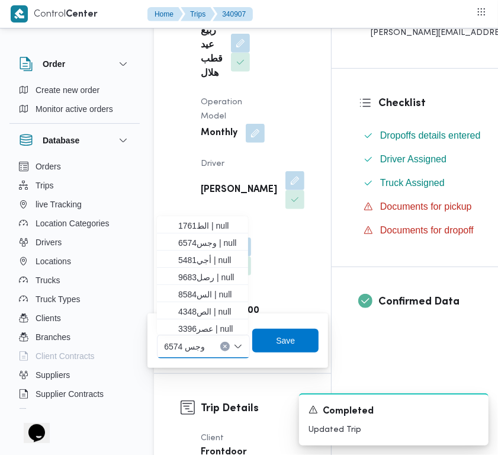
paste input "5481"
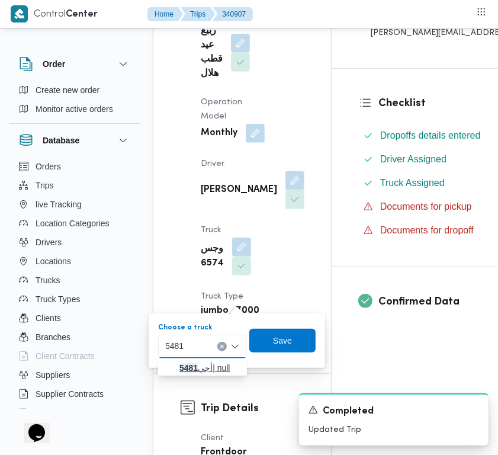
type input "5481"
click at [187, 368] on mark "5481" at bounding box center [189, 367] width 18 height 9
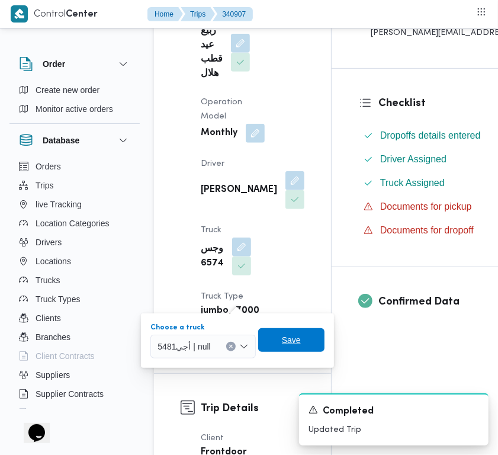
click at [276, 345] on span "Save" at bounding box center [291, 340] width 66 height 24
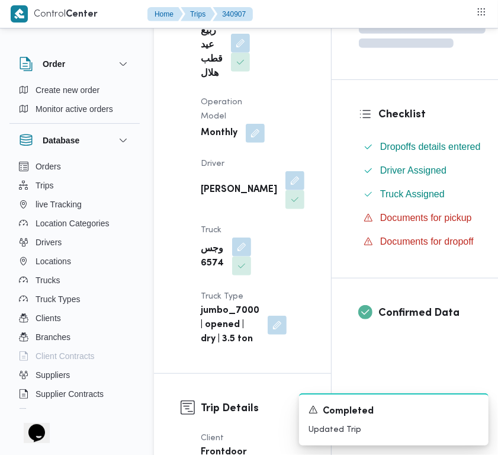
click at [285, 277] on div "Supplier ربيع عيد قطب هلال Operation Model Monthly Driver [PERSON_NAME] وجس 657…" at bounding box center [253, 178] width 118 height 351
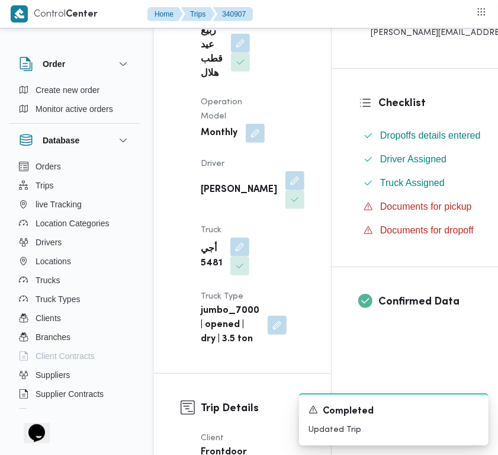
drag, startPoint x: 285, startPoint y: 276, endPoint x: 345, endPoint y: 302, distance: 65.3
click at [286, 276] on div "Supplier ربيع عيد قطب هلال Operation Model Monthly Driver [PERSON_NAME] أجي 548…" at bounding box center [253, 178] width 118 height 351
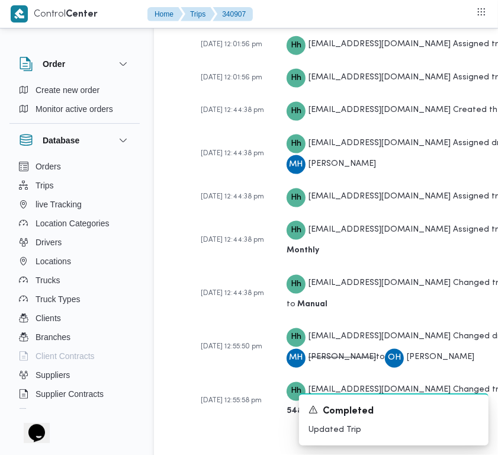
scroll to position [2256, 0]
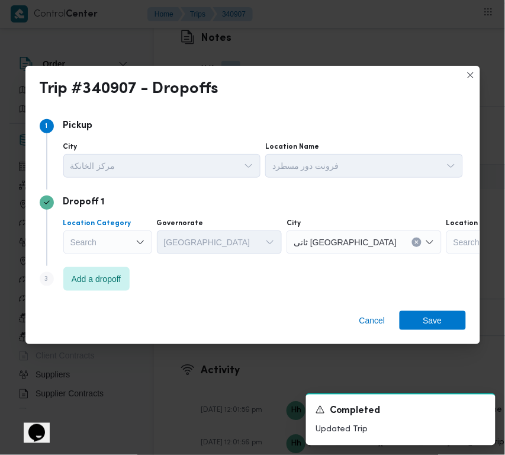
click at [116, 239] on div "Search" at bounding box center [107, 242] width 89 height 24
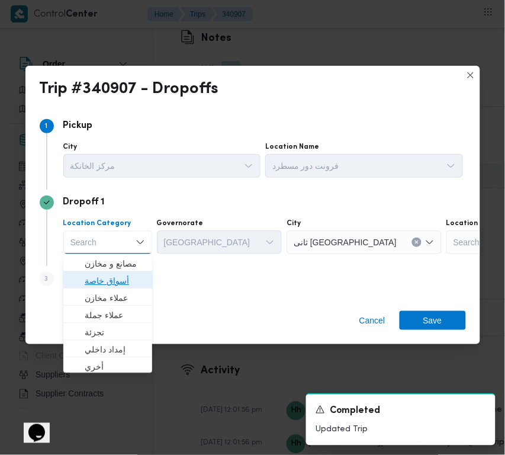
click at [119, 278] on span "أسواق خاصة" at bounding box center [115, 281] width 60 height 14
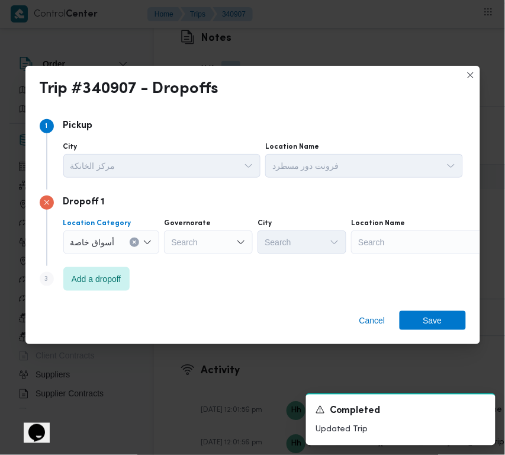
click at [379, 235] on div "Search" at bounding box center [425, 242] width 148 height 24
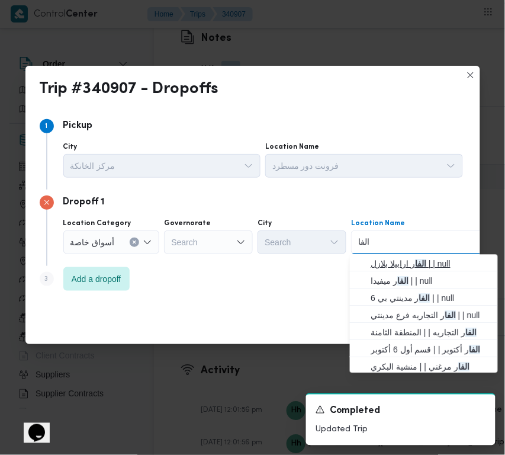
type input "الفار"
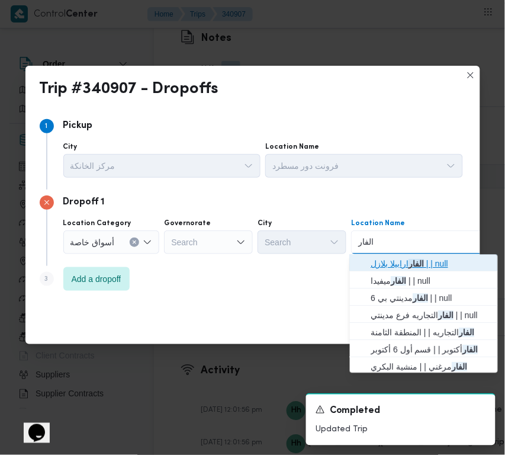
click at [383, 257] on span "الفار ارابيلا بلازل | | null" at bounding box center [432, 264] width 120 height 14
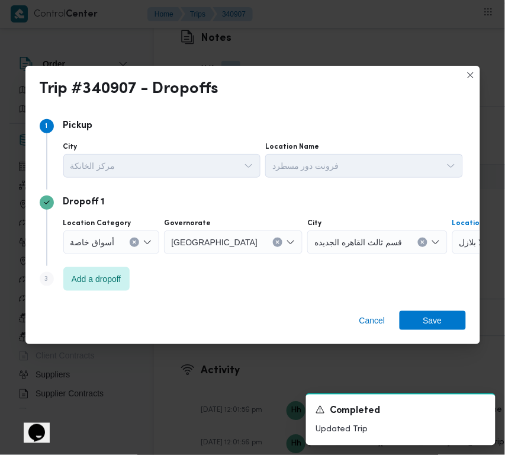
click at [411, 300] on div "Step 1 1 [GEOGRAPHIC_DATA] مركز الخانكة Location Name فرونت دور مسطرد Dropoff 1…" at bounding box center [252, 204] width 455 height 193
click at [424, 326] on span "Save" at bounding box center [433, 319] width 19 height 19
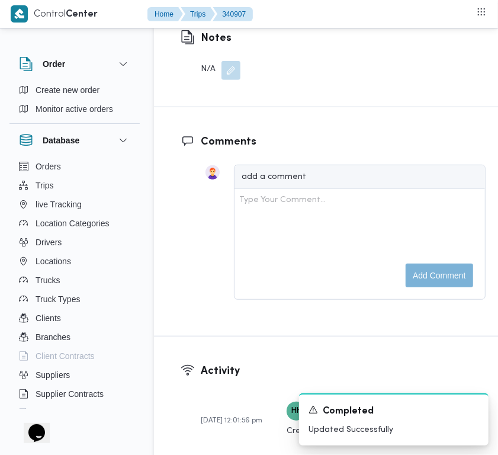
scroll to position [1858, 0]
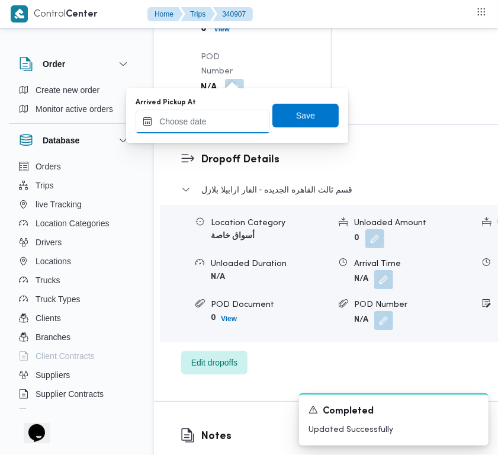
click at [217, 117] on input "Arrived Pickup At" at bounding box center [203, 122] width 134 height 24
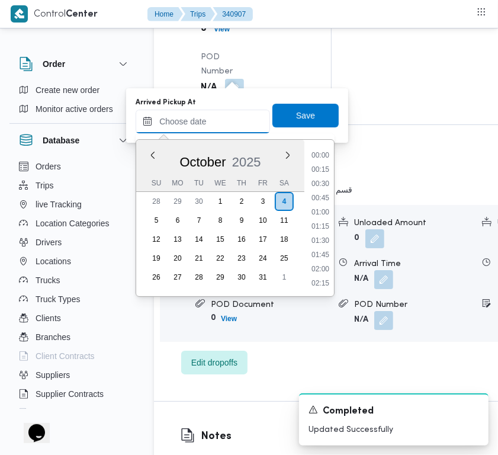
paste input "[DATE] 7:00AM"
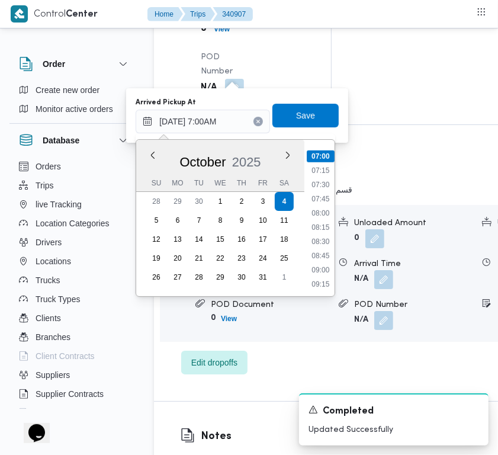
type input "[DATE] 07:00"
click at [301, 129] on div "Arrived Pickup At [DATE] 07:00 Previous Month Next month [DATE] [DATE] Su Mo Tu…" at bounding box center [237, 116] width 206 height 38
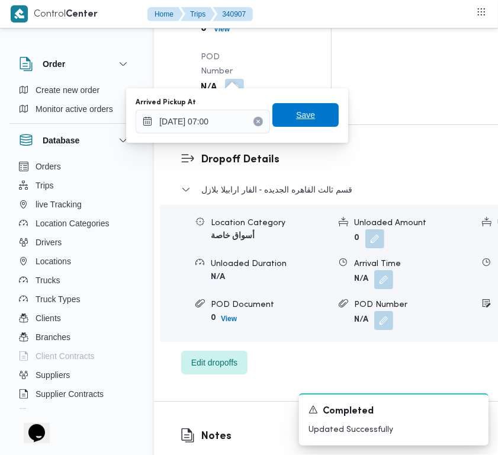
click at [284, 117] on span "Save" at bounding box center [306, 115] width 66 height 24
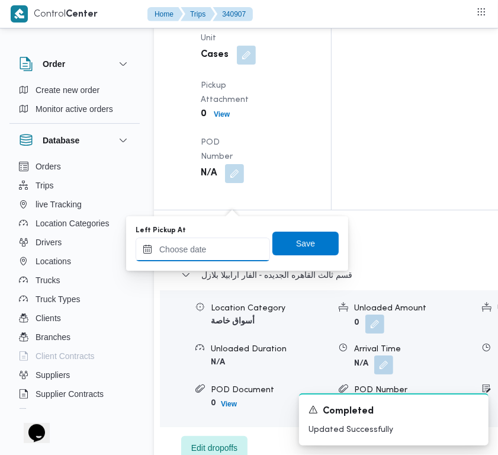
click at [216, 252] on input "Left Pickup At" at bounding box center [203, 250] width 134 height 24
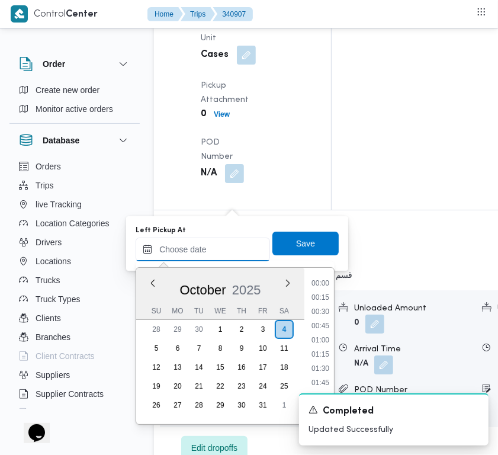
paste input "[DATE] 7:00AM"
click at [324, 340] on li "08:00" at bounding box center [320, 341] width 27 height 12
type input "[DATE] 08:00"
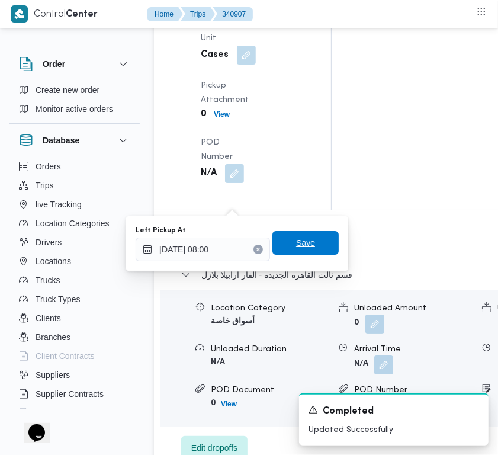
click at [315, 244] on span "Save" at bounding box center [306, 243] width 66 height 24
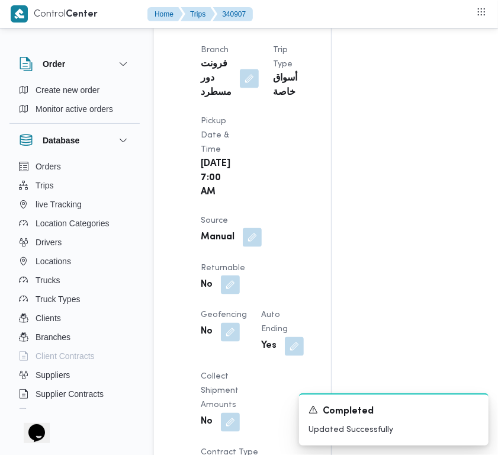
scroll to position [715, 0]
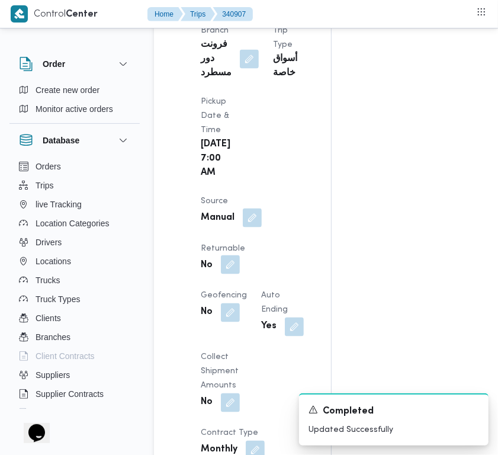
click at [232, 274] on button "button" at bounding box center [230, 264] width 19 height 19
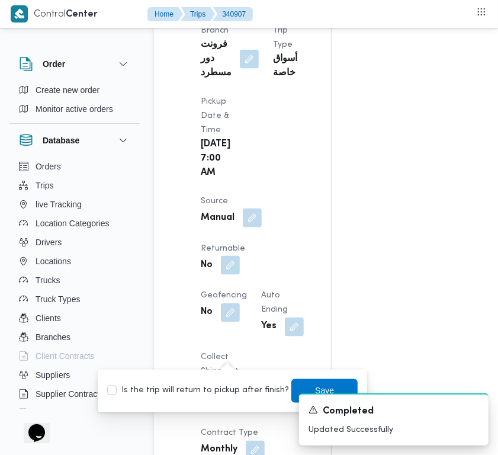
click at [197, 384] on label "Is the trip will return to pickup after finish?" at bounding box center [198, 391] width 182 height 14
checkbox input "true"
click at [326, 383] on span "Save" at bounding box center [325, 391] width 66 height 24
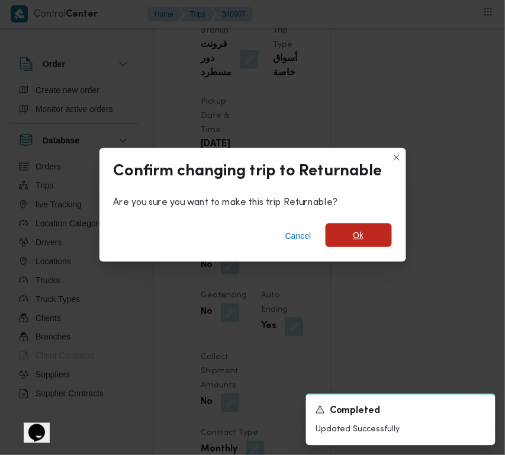
click at [374, 244] on span "Ok" at bounding box center [359, 235] width 66 height 24
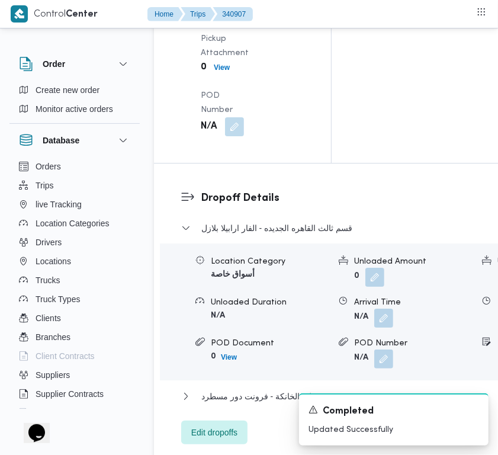
scroll to position [0, 0]
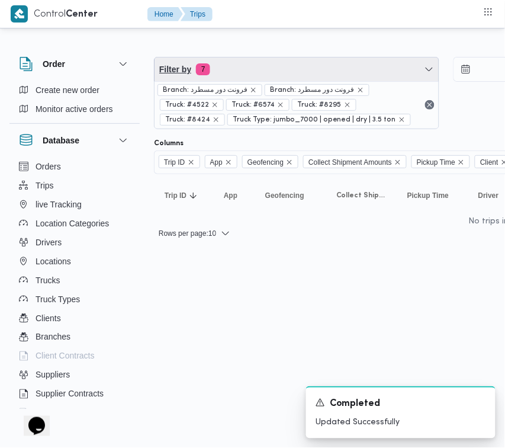
drag, startPoint x: 367, startPoint y: 65, endPoint x: 315, endPoint y: 140, distance: 91.5
click at [367, 65] on span "Filter by 7" at bounding box center [297, 69] width 284 height 24
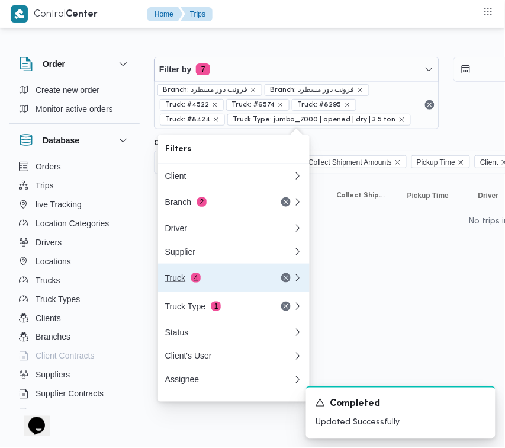
click at [209, 291] on button "Truck 4" at bounding box center [234, 278] width 152 height 28
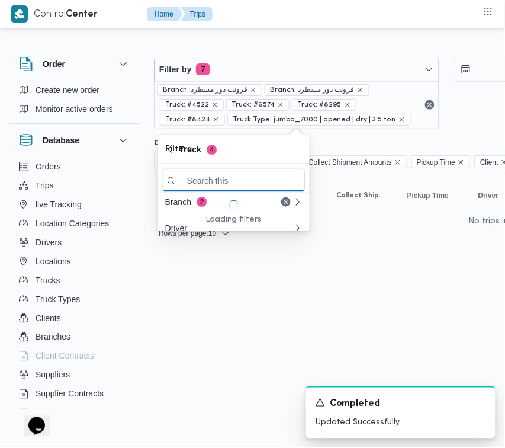
paste input "5481"
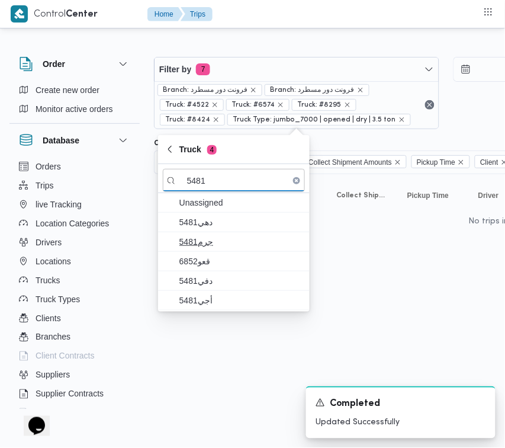
type input "5481"
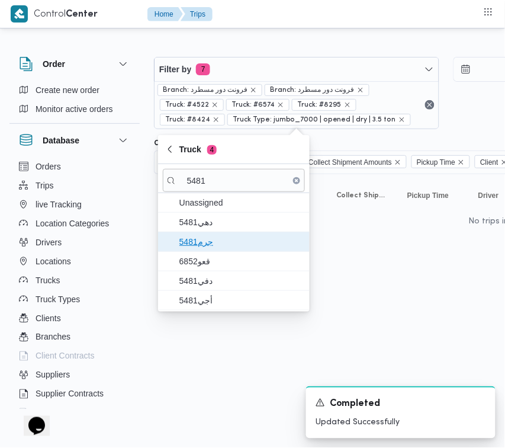
click at [211, 241] on span "جرم5481" at bounding box center [241, 242] width 123 height 14
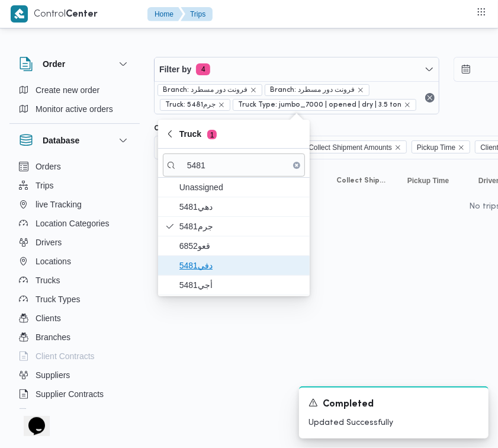
click at [211, 264] on span "دفي5481" at bounding box center [241, 265] width 123 height 14
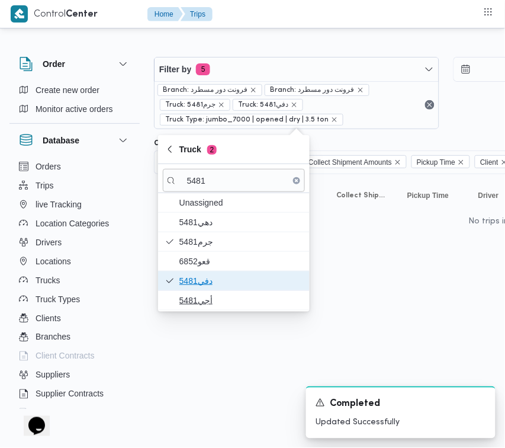
click at [207, 295] on div "Unassigned دهي5481 جرم5481 قعو6852 دفي5481 أجي5481" at bounding box center [234, 251] width 152 height 117
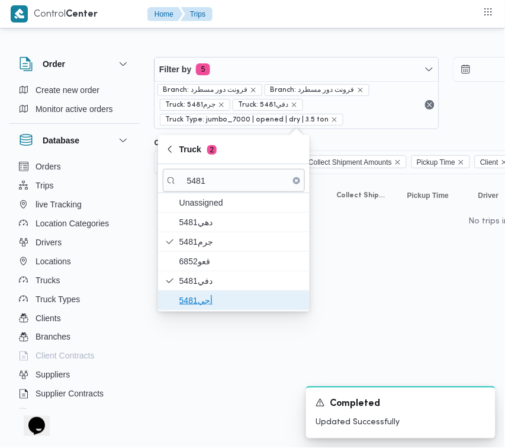
click at [207, 295] on span "أجي5481" at bounding box center [241, 300] width 123 height 14
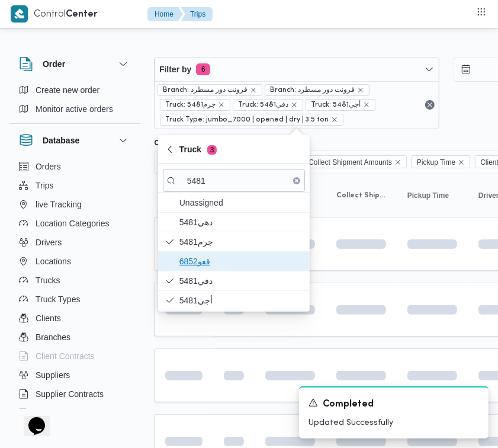
click at [209, 265] on span "قعو6852" at bounding box center [241, 261] width 123 height 14
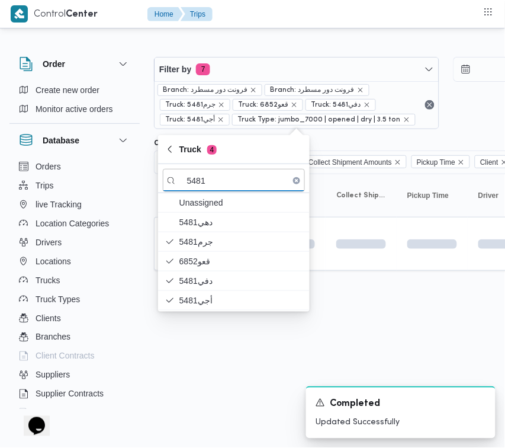
click at [240, 360] on html "Control Center Home Trips Order Create new order Monitor active orders Database…" at bounding box center [252, 224] width 505 height 448
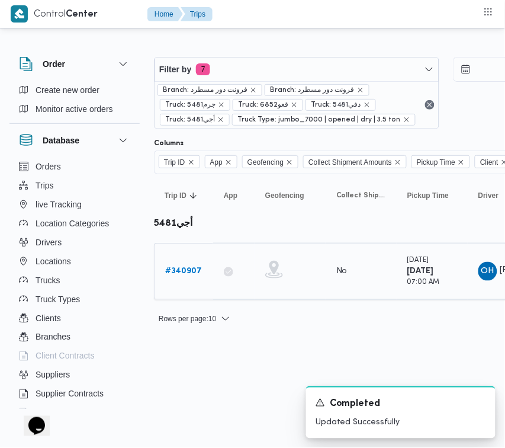
click at [191, 277] on link "# 340907" at bounding box center [183, 271] width 37 height 14
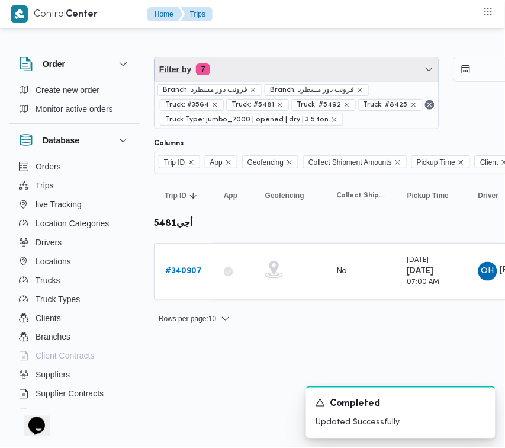
click at [291, 80] on span "Filter by 7" at bounding box center [297, 69] width 284 height 24
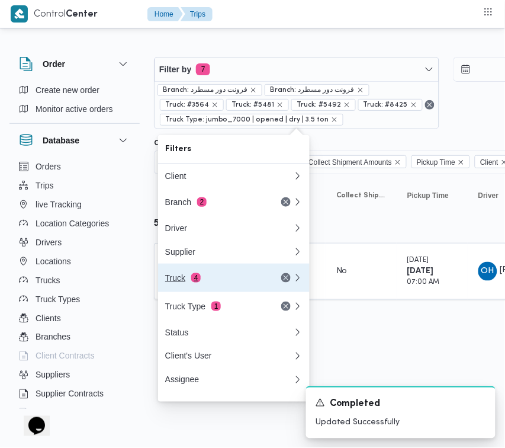
click at [252, 280] on div "Truck 4" at bounding box center [215, 277] width 100 height 9
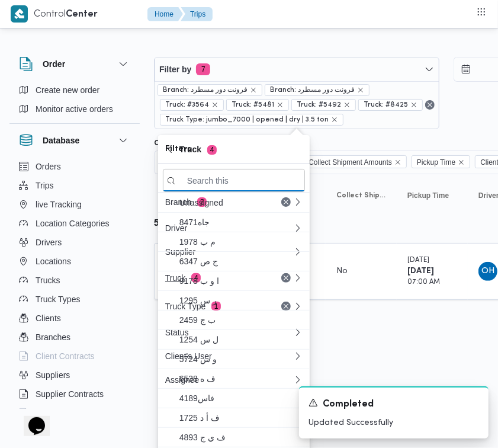
paste input "1697"
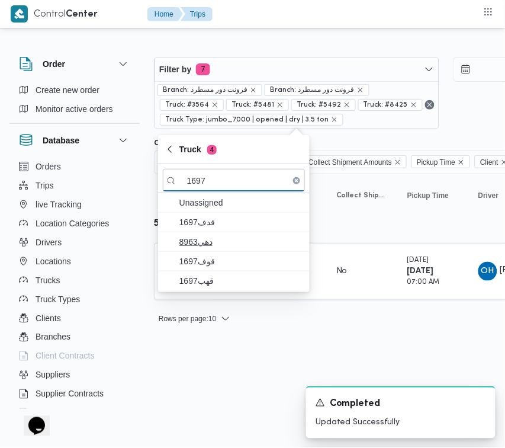
type input "1697"
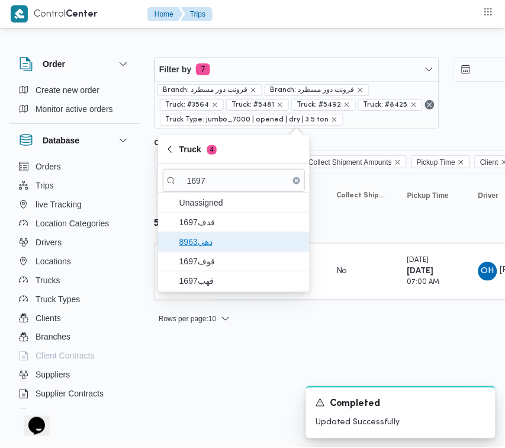
click at [234, 236] on span "دهي8963" at bounding box center [241, 242] width 123 height 14
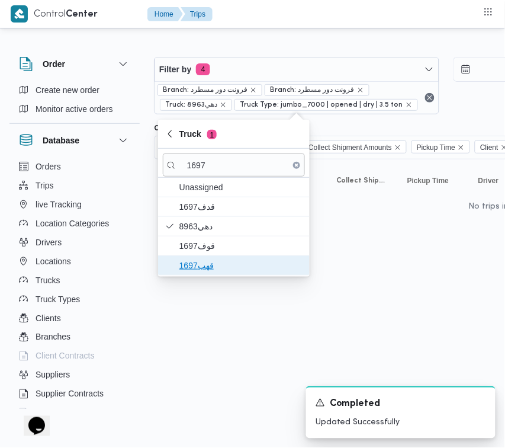
click at [228, 260] on span "قهب1697" at bounding box center [241, 265] width 123 height 14
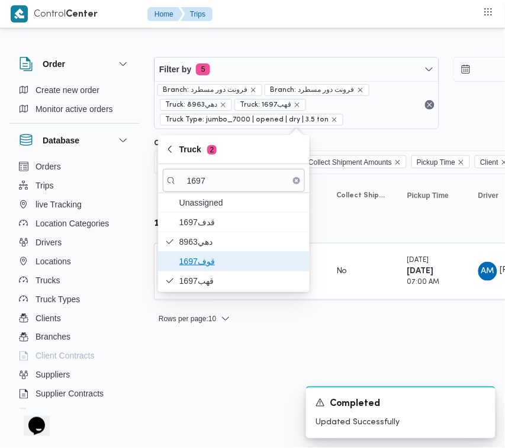
click at [225, 257] on span "قوف1697" at bounding box center [241, 261] width 123 height 14
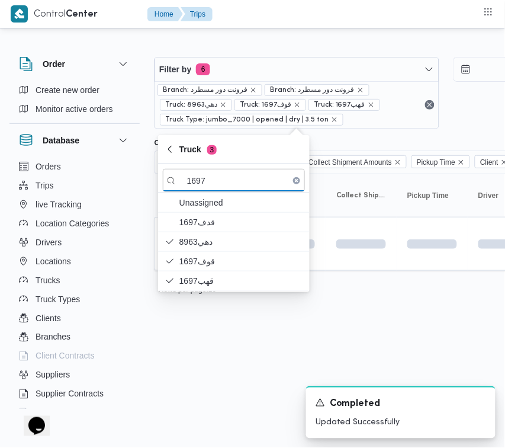
click at [226, 354] on html "Control Center Home Trips Order Create new order Monitor active orders Database…" at bounding box center [252, 224] width 505 height 448
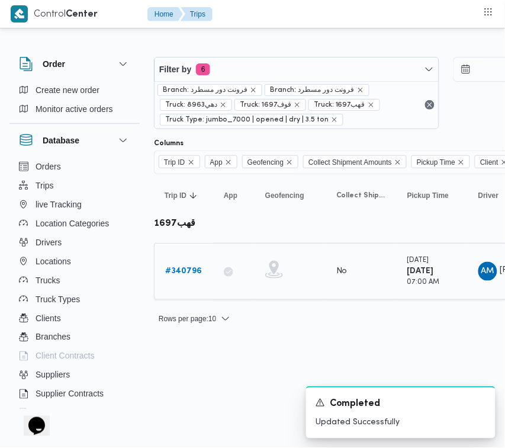
click at [175, 270] on b "# 340796" at bounding box center [183, 271] width 37 height 8
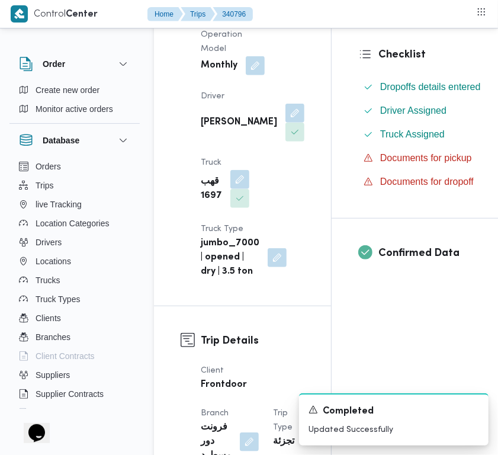
scroll to position [398, 0]
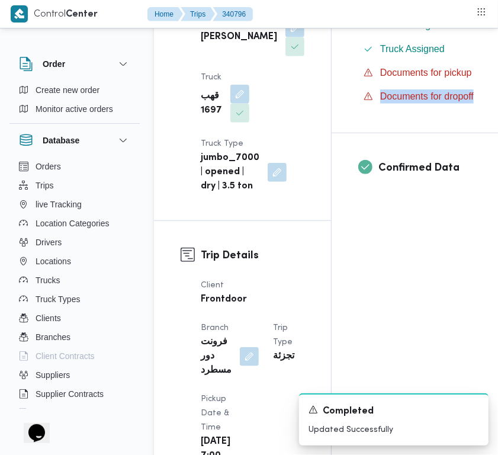
click at [286, 37] on button "button" at bounding box center [295, 27] width 19 height 19
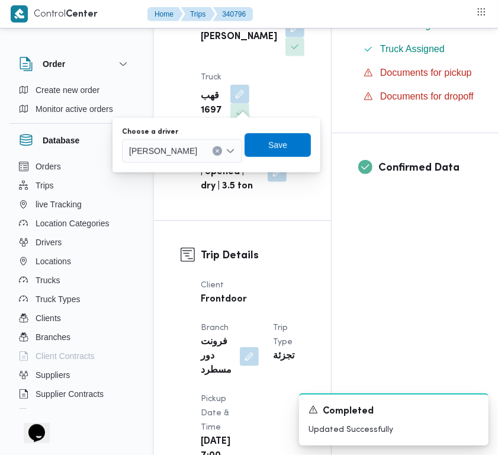
click at [197, 148] on span "[PERSON_NAME]" at bounding box center [163, 150] width 68 height 13
paste input "[PERSON_NAME]"
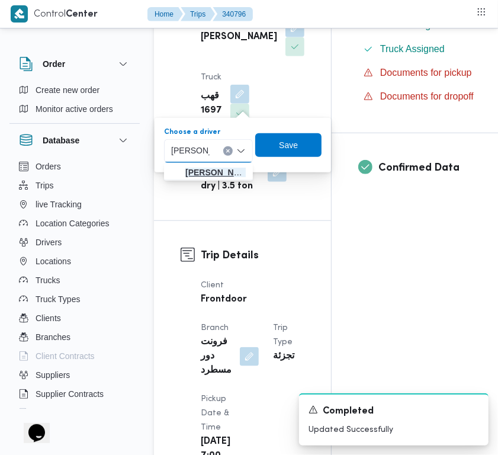
type input "[PERSON_NAME]"
click at [213, 172] on span "[PERSON_NAME]" at bounding box center [215, 172] width 60 height 14
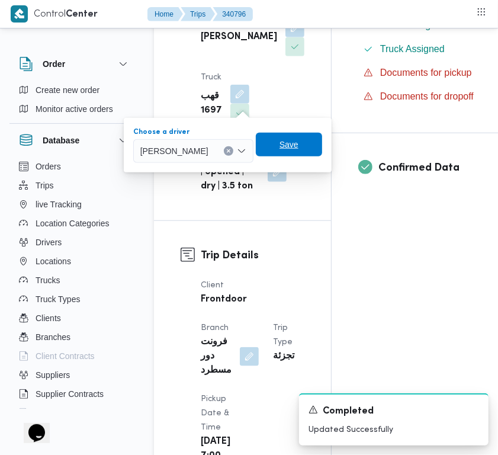
click at [299, 143] on span "Save" at bounding box center [289, 144] width 19 height 14
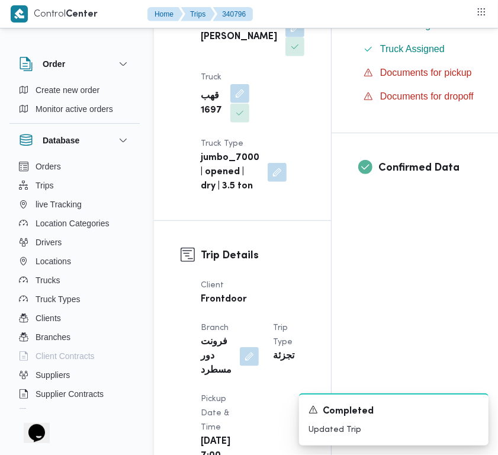
drag, startPoint x: 238, startPoint y: 140, endPoint x: 238, endPoint y: 158, distance: 17.2
click at [238, 104] on button "button" at bounding box center [239, 94] width 19 height 19
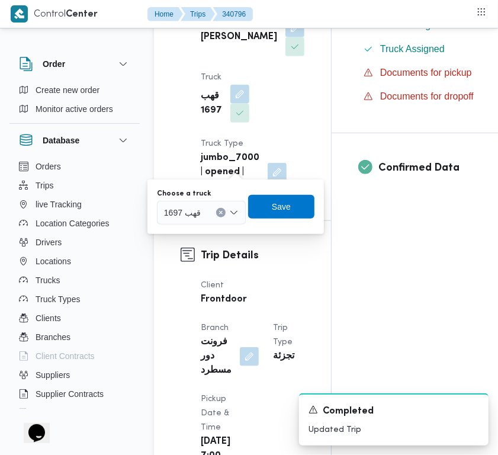
click at [217, 203] on div "قهب 1697" at bounding box center [201, 213] width 89 height 24
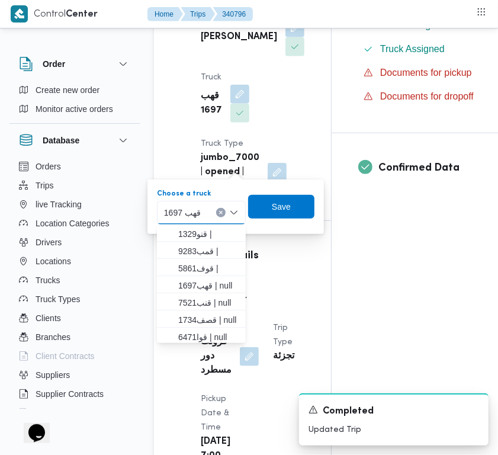
paste input "9346"
type input "9346"
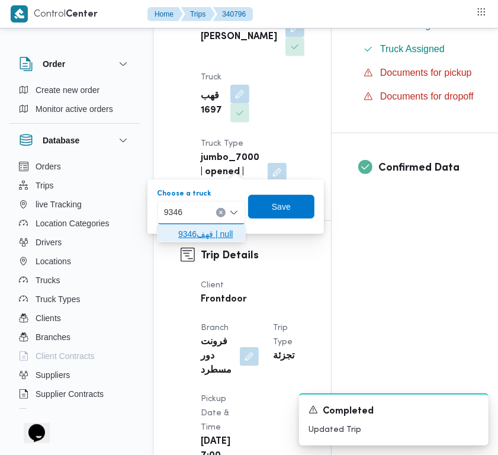
click at [178, 239] on span "قهف9346 | null" at bounding box center [208, 234] width 60 height 14
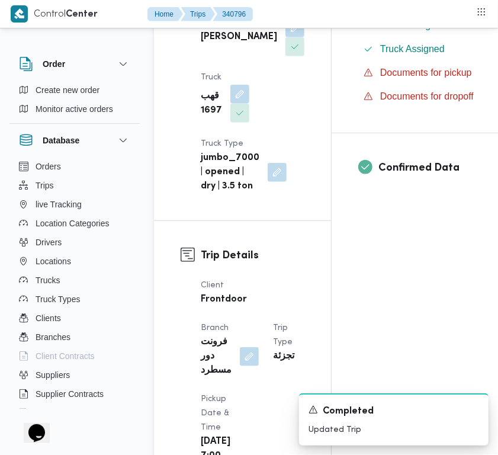
click at [178, 220] on div "Supplier Details Supplier [PERSON_NAME][DATE] Operation Model Monthly Driver [P…" at bounding box center [242, 20] width 177 height 402
click at [240, 103] on button "button" at bounding box center [239, 93] width 19 height 19
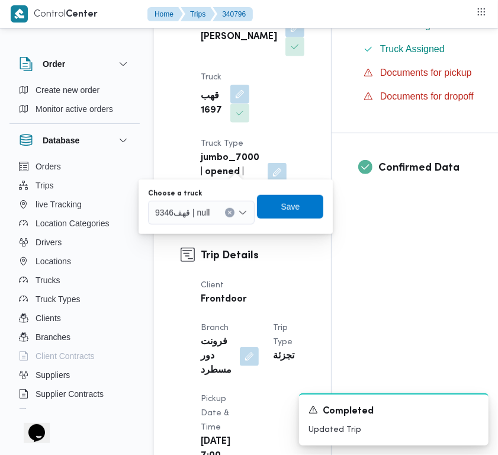
click at [205, 212] on span "قهف9346 | null" at bounding box center [182, 212] width 55 height 13
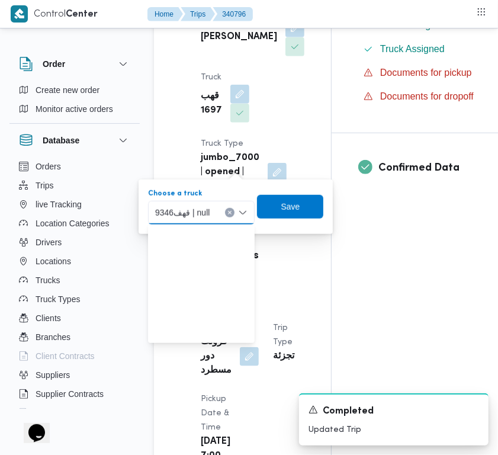
scroll to position [191, 0]
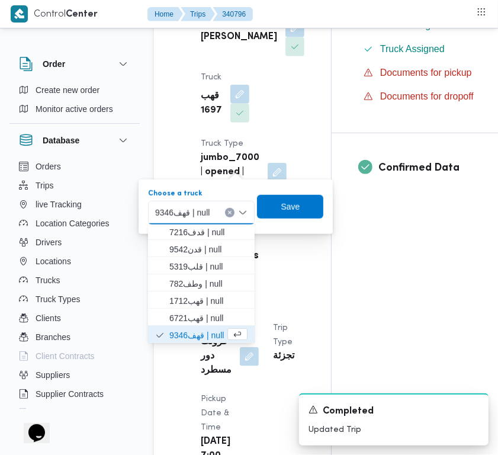
paste input "9346"
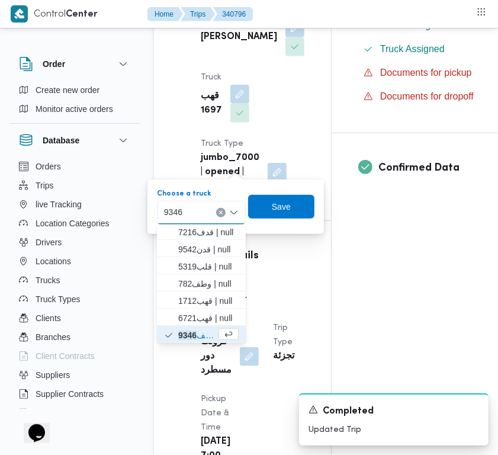
type input "9346"
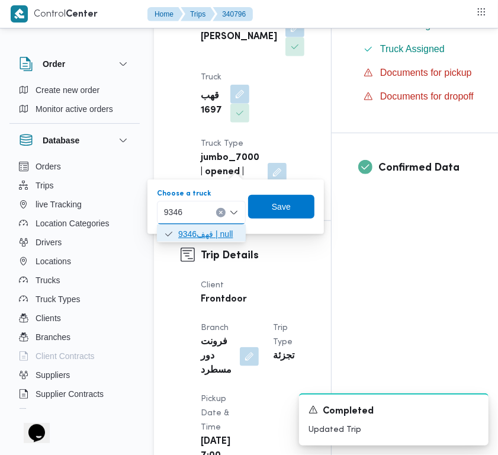
click at [182, 229] on span "قهف9346 | null" at bounding box center [208, 234] width 60 height 14
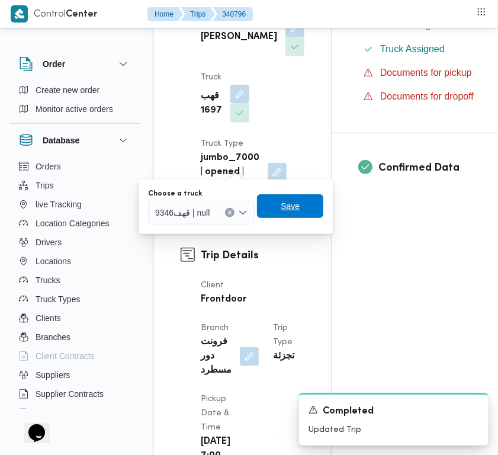
click at [282, 214] on span "Save" at bounding box center [290, 206] width 66 height 24
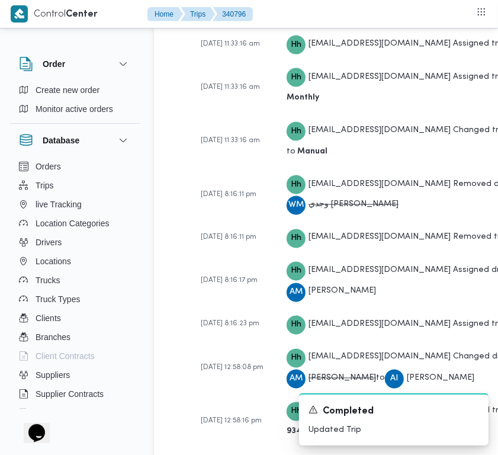
scroll to position [2391, 0]
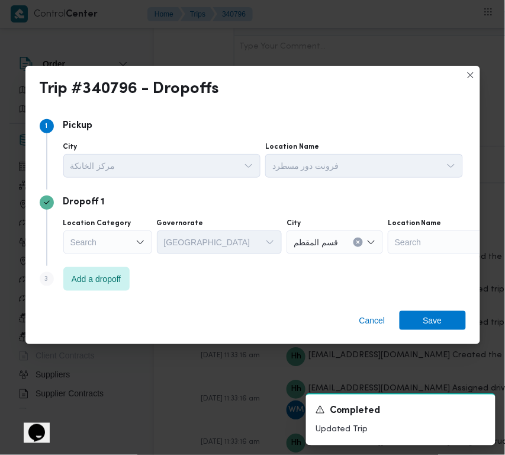
click at [77, 248] on div "Search" at bounding box center [107, 242] width 89 height 24
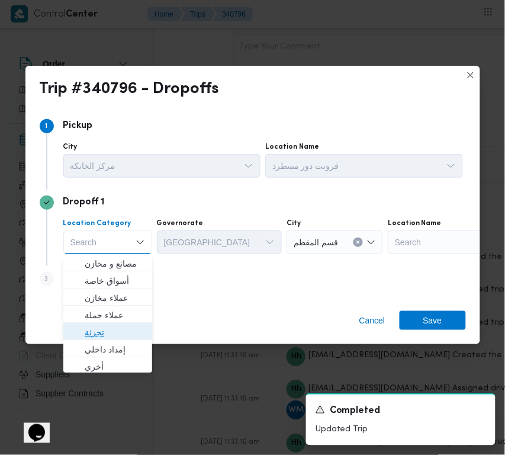
click at [111, 329] on span "تجزئة" at bounding box center [115, 332] width 60 height 14
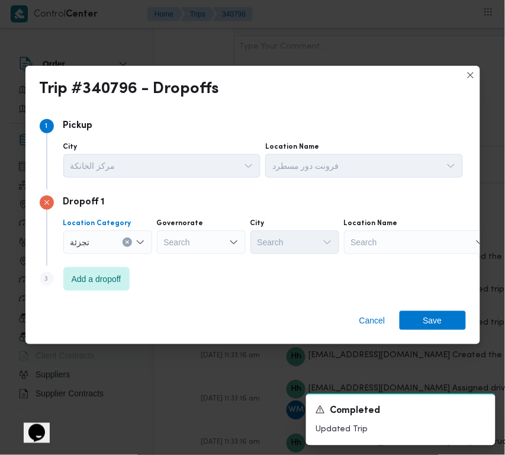
click at [173, 254] on div "Search" at bounding box center [201, 242] width 89 height 24
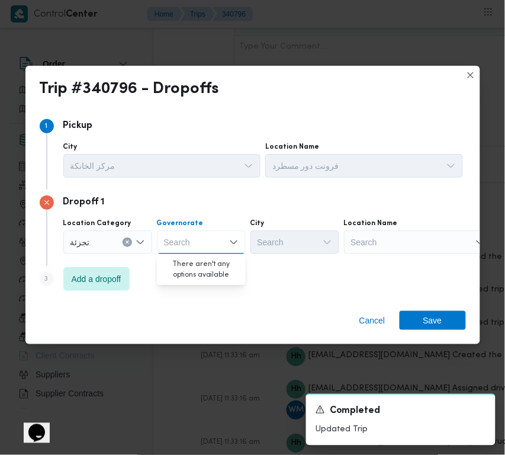
paste input "[GEOGRAPHIC_DATA]"
type input "[GEOGRAPHIC_DATA]"
drag, startPoint x: 201, startPoint y: 243, endPoint x: 201, endPoint y: 253, distance: 10.1
click at [201, 242] on div "[GEOGRAPHIC_DATA] [GEOGRAPHIC_DATA]" at bounding box center [201, 242] width 89 height 24
click at [199, 261] on span "[GEOGRAPHIC_DATA]" at bounding box center [208, 264] width 60 height 14
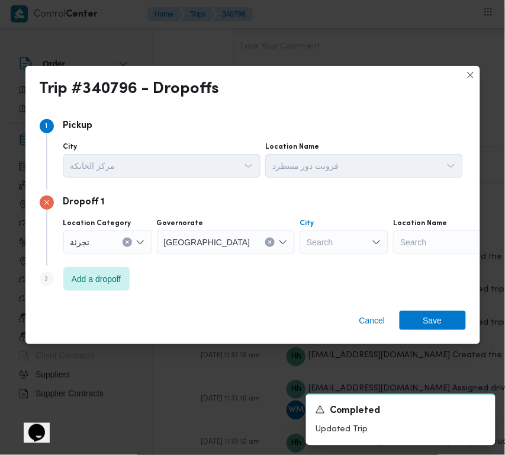
click at [300, 249] on div "Search" at bounding box center [344, 242] width 89 height 24
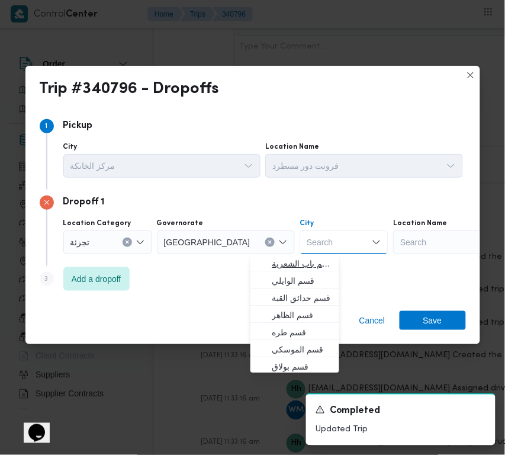
paste input "[PERSON_NAME]"
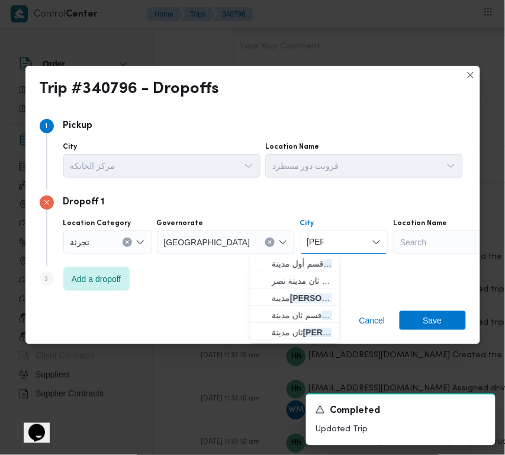
type input "[PERSON_NAME]"
drag, startPoint x: 300, startPoint y: 261, endPoint x: 265, endPoint y: 264, distance: 35.7
click at [265, 264] on icon "button" at bounding box center [262, 263] width 9 height 9
click at [265, 264] on div "Dropoff 1 Location Category تجزئة Governorate [GEOGRAPHIC_DATA] نصر Combo box. …" at bounding box center [253, 228] width 427 height 76
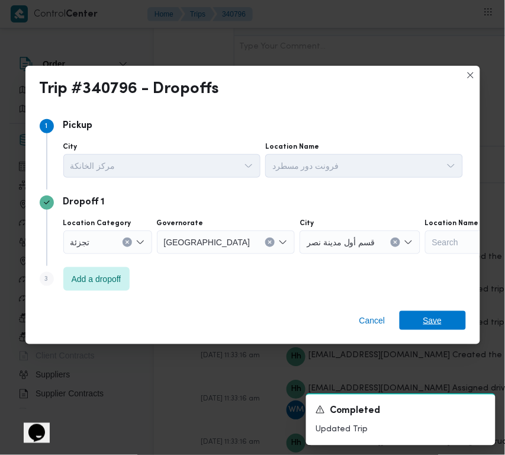
click at [452, 321] on span "Save" at bounding box center [433, 320] width 66 height 19
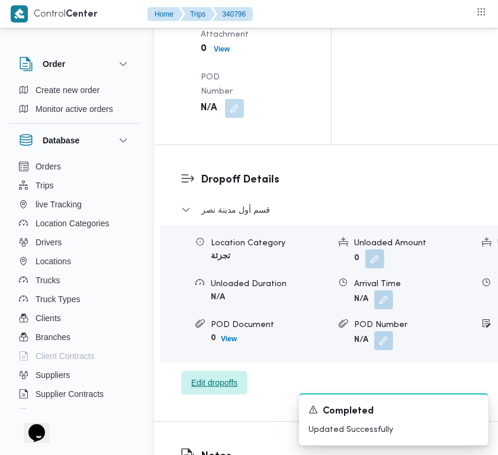
scroll to position [1844, 0]
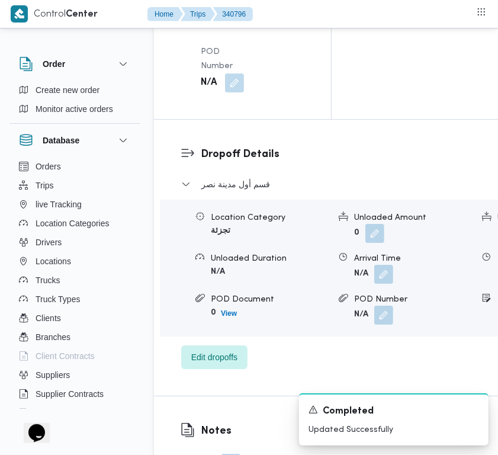
drag, startPoint x: 244, startPoint y: 84, endPoint x: 243, endPoint y: 92, distance: 9.0
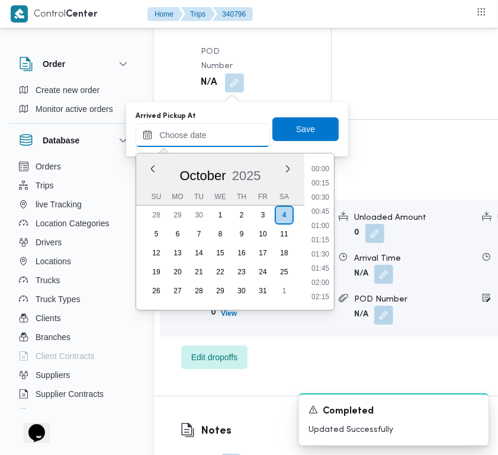
click at [231, 132] on input "Arrived Pickup At" at bounding box center [203, 135] width 134 height 24
paste input "[DATE] 7:00AM"
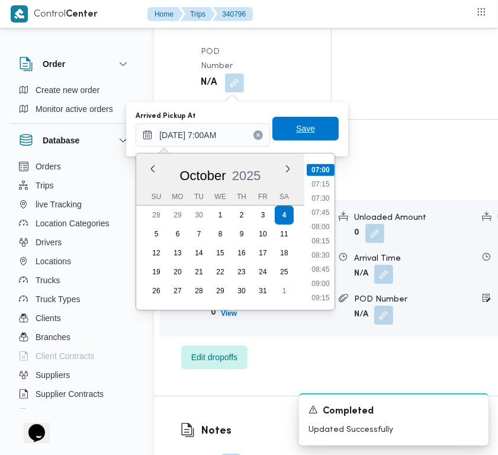
type input "[DATE] 07:00"
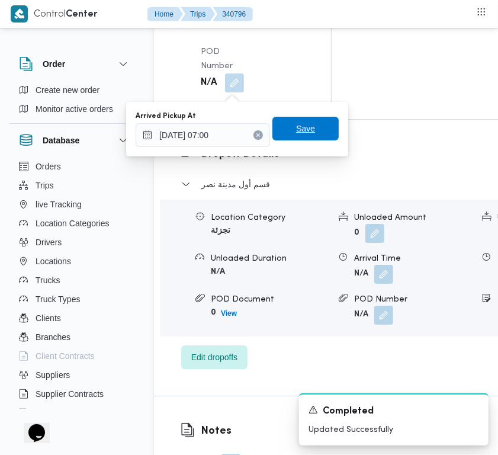
click at [289, 135] on span "Save" at bounding box center [306, 129] width 66 height 24
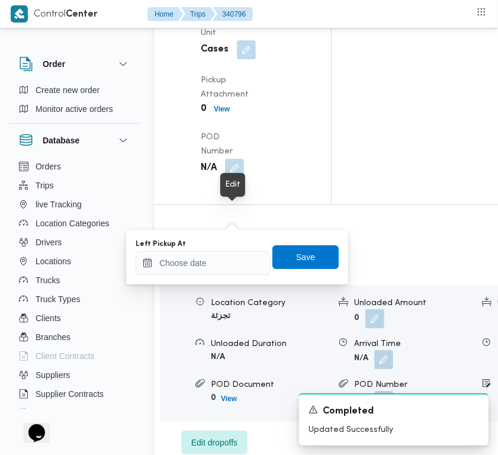
drag, startPoint x: 220, startPoint y: 206, endPoint x: 217, endPoint y: 252, distance: 46.9
click at [217, 255] on input "Left Pickup At" at bounding box center [203, 263] width 134 height 24
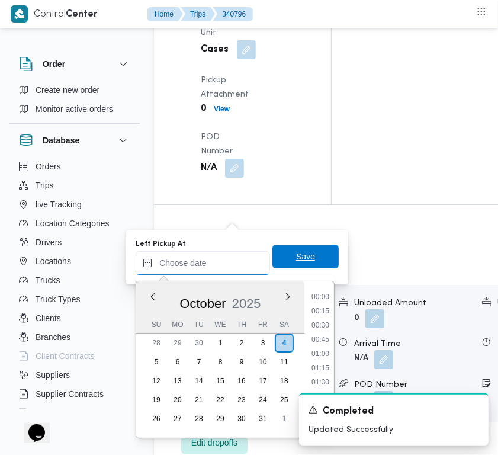
paste input "[DATE] 7:00AM"
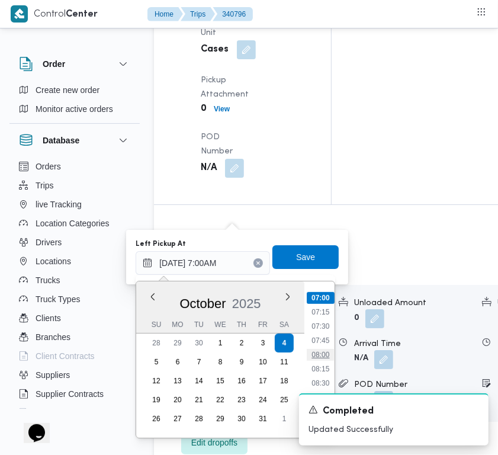
click at [326, 357] on li "08:00" at bounding box center [320, 355] width 27 height 12
type input "[DATE] 08:00"
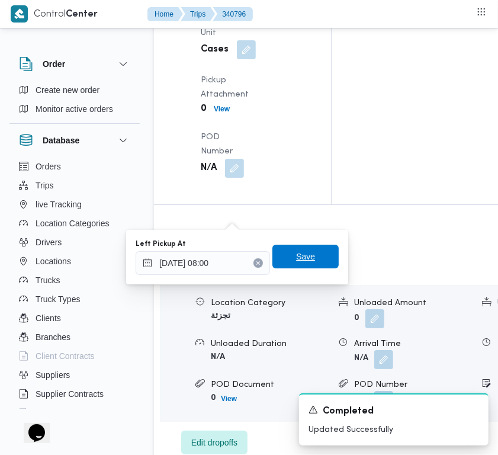
click at [300, 265] on span "Save" at bounding box center [306, 257] width 66 height 24
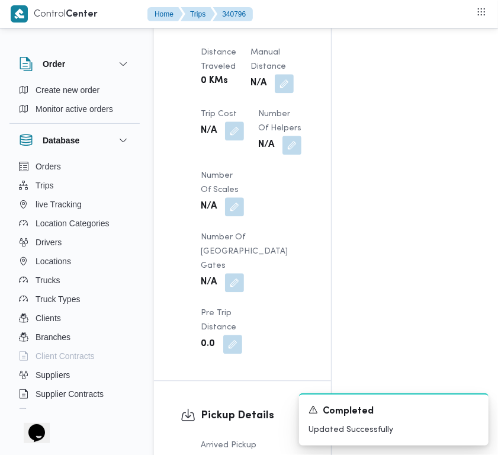
scroll to position [846, 0]
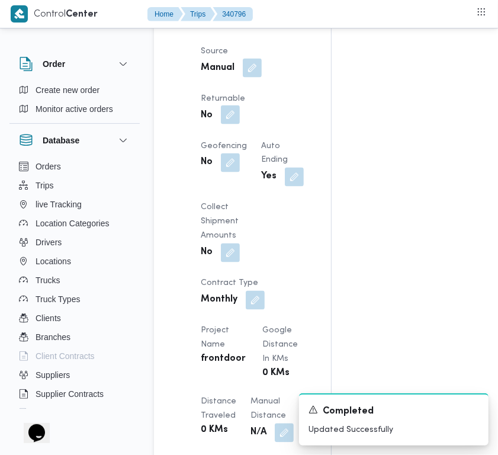
click at [221, 124] on button "button" at bounding box center [230, 114] width 19 height 19
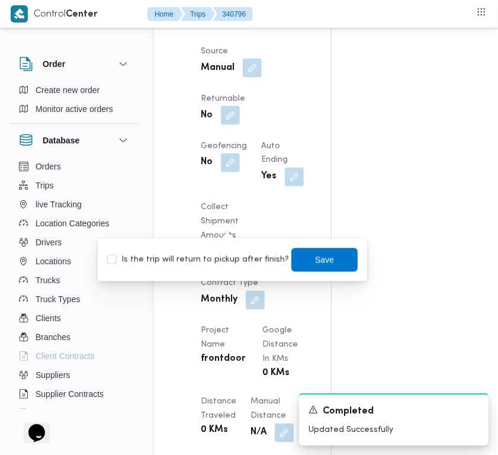
click at [221, 264] on label "Is the trip will return to pickup after finish?" at bounding box center [198, 260] width 182 height 14
checkbox input "true"
click at [324, 264] on span "Save" at bounding box center [325, 260] width 66 height 24
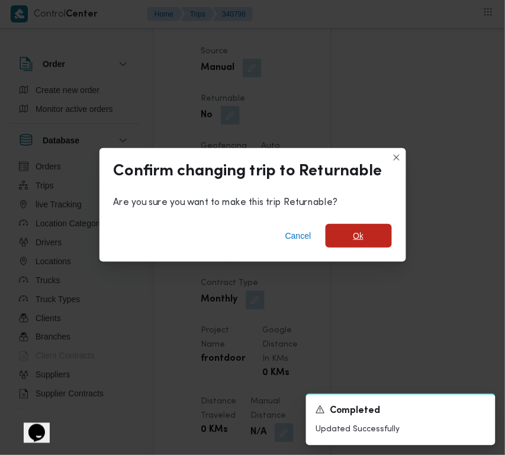
drag, startPoint x: 348, startPoint y: 232, endPoint x: 472, endPoint y: 271, distance: 130.4
click at [350, 232] on span "Ok" at bounding box center [359, 236] width 66 height 24
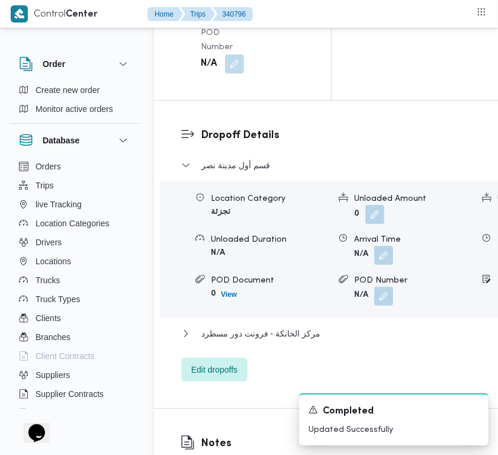
scroll to position [2434, 0]
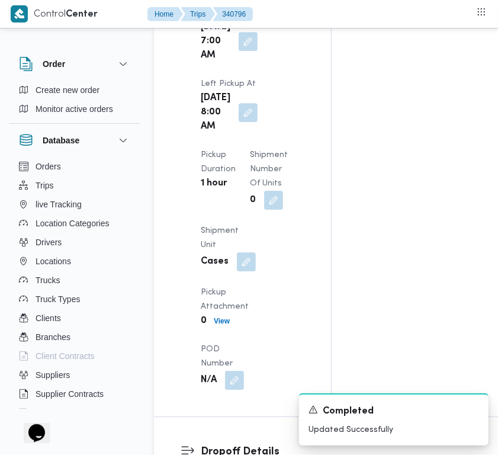
scroll to position [0, 0]
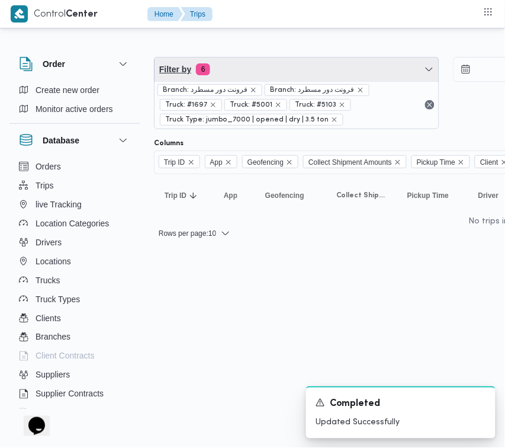
drag, startPoint x: 249, startPoint y: 57, endPoint x: 253, endPoint y: 88, distance: 30.4
click at [249, 57] on span "Filter by 6" at bounding box center [297, 69] width 284 height 24
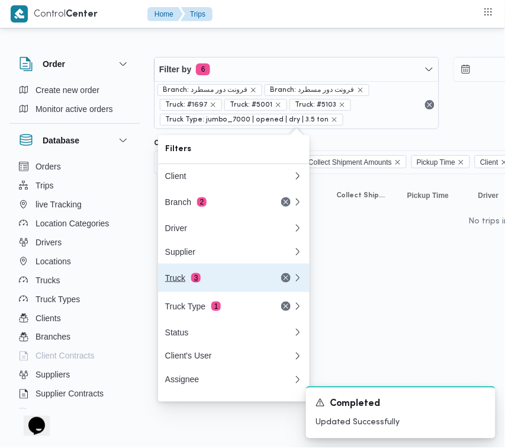
click at [226, 270] on button "Truck 3" at bounding box center [234, 278] width 152 height 28
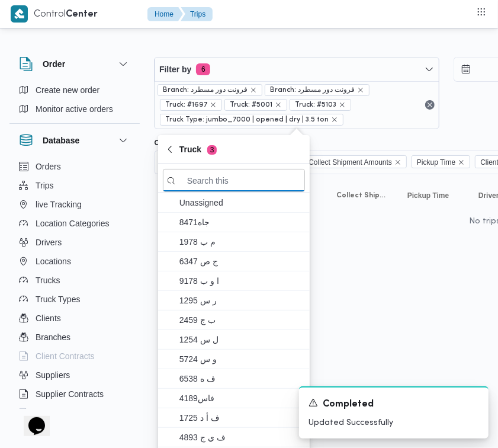
paste input "9346"
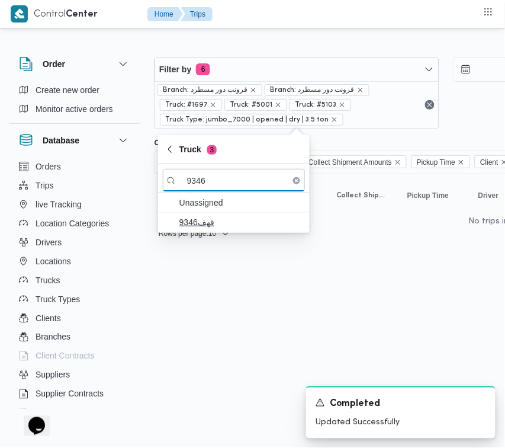
type input "9346"
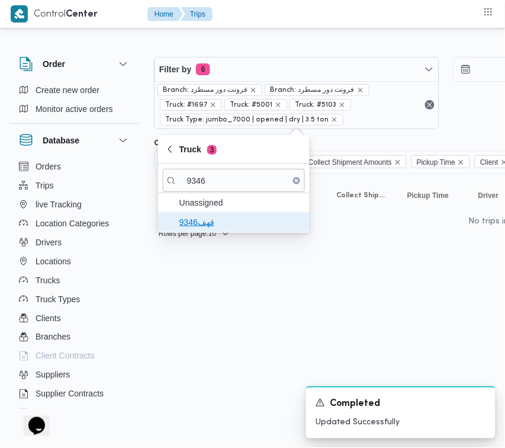
click at [214, 230] on span "قهف9346" at bounding box center [234, 222] width 142 height 19
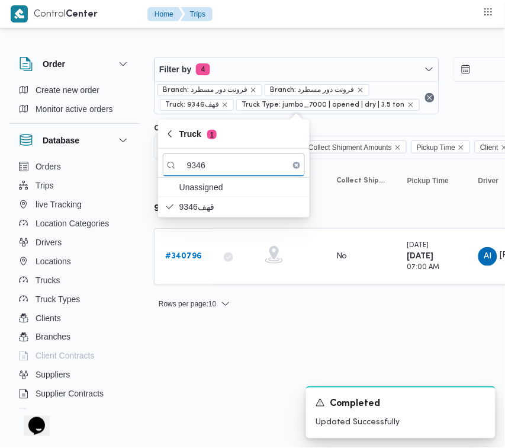
click at [202, 322] on div "Filter by 4 Branch: فرونت دور مسطرد Branch: فرونت دور مسطرد Truck: قهف9346 Truc…" at bounding box center [245, 178] width 505 height 295
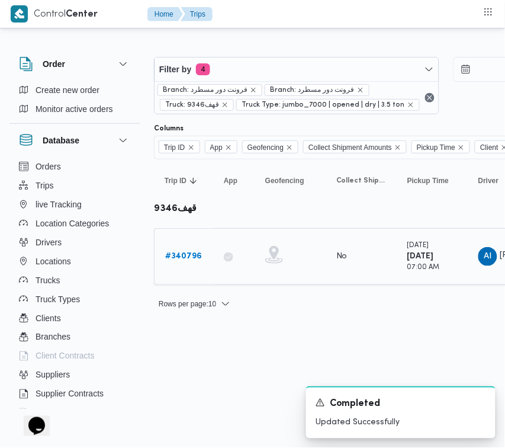
click at [164, 255] on div "# 340796" at bounding box center [184, 257] width 47 height 24
click at [181, 260] on b "# 340796" at bounding box center [183, 256] width 37 height 8
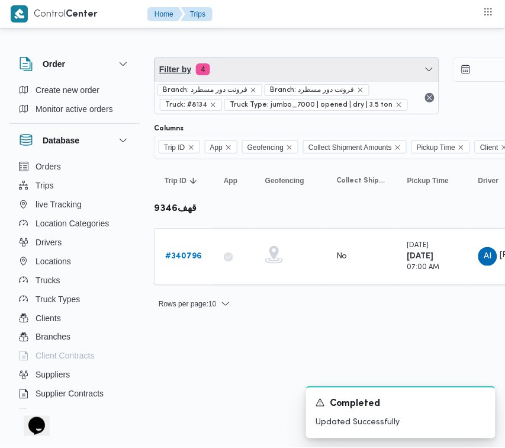
click at [271, 75] on span "Filter by 4" at bounding box center [297, 69] width 284 height 24
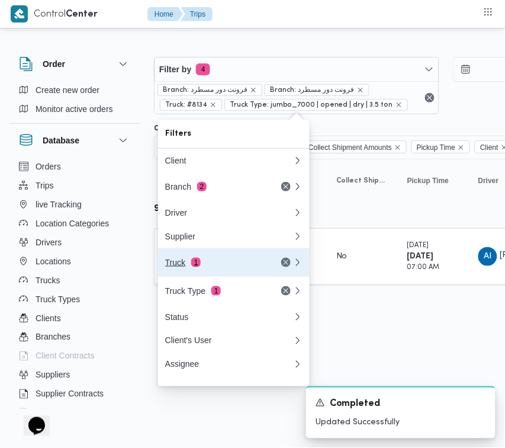
click at [214, 267] on div "Truck 1" at bounding box center [215, 262] width 100 height 9
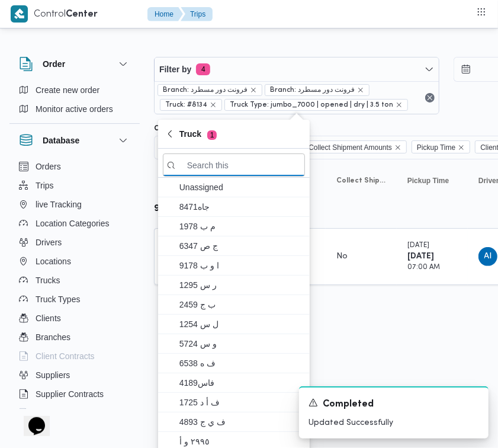
paste input "8418"
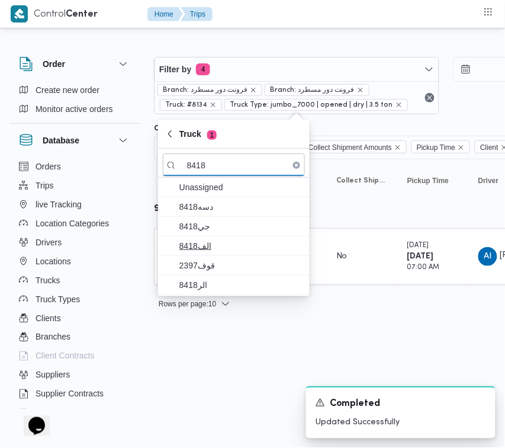
type input "8418"
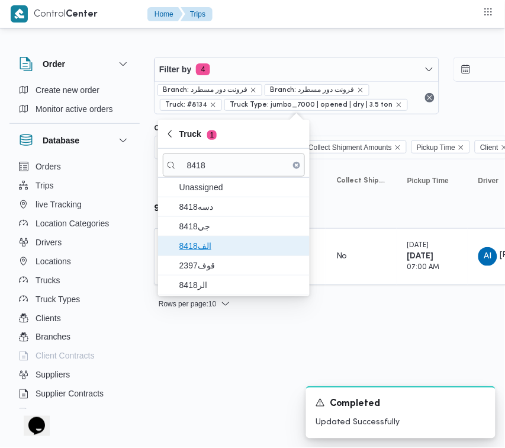
click at [206, 255] on span "الف8418" at bounding box center [234, 245] width 142 height 19
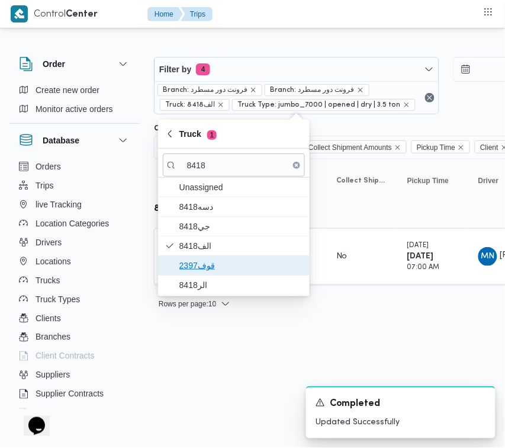
click at [206, 264] on span "قوف2397" at bounding box center [241, 265] width 123 height 14
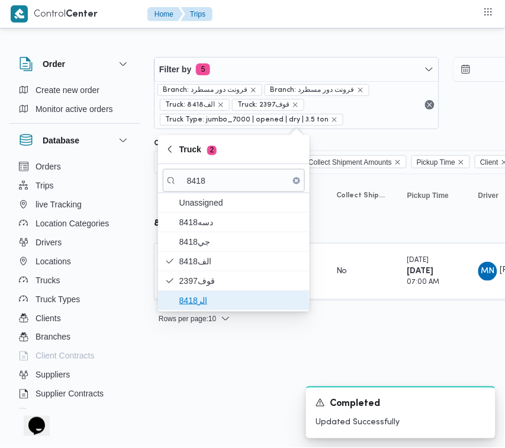
click at [206, 302] on span "الر8418" at bounding box center [241, 300] width 123 height 14
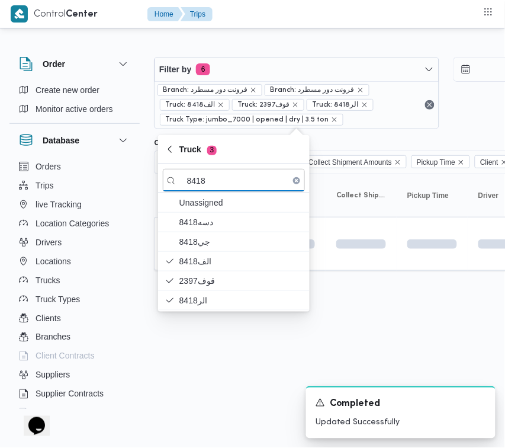
click at [199, 374] on html "Control Center Home Trips Order Create new order Monitor active orders Database…" at bounding box center [252, 224] width 505 height 448
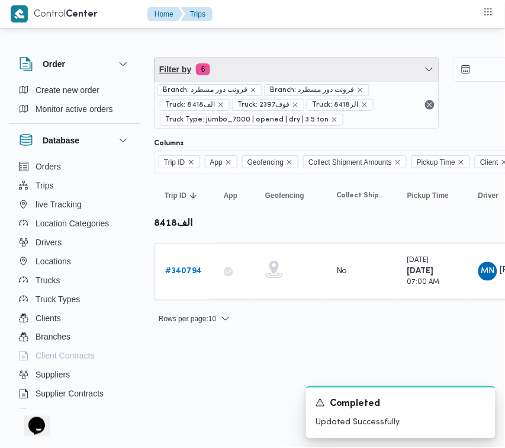
click at [294, 69] on span "Filter by 6" at bounding box center [297, 69] width 284 height 24
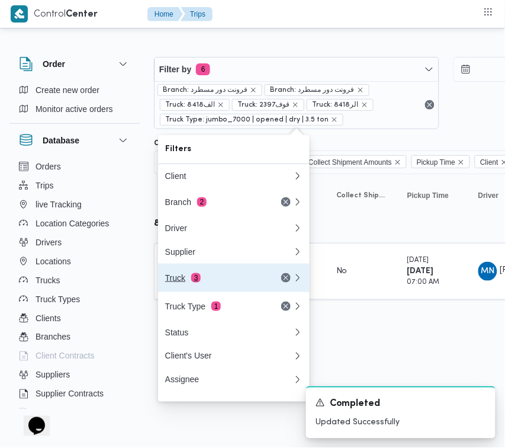
click at [217, 276] on div "Truck 3" at bounding box center [229, 278] width 142 height 28
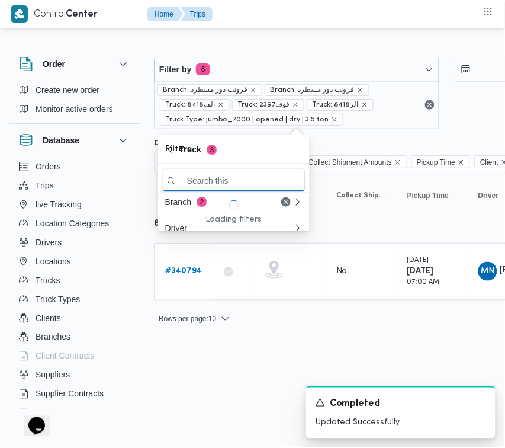
paste input "8418"
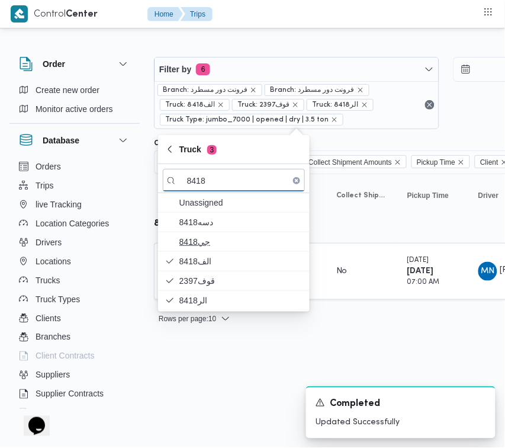
type input "8418"
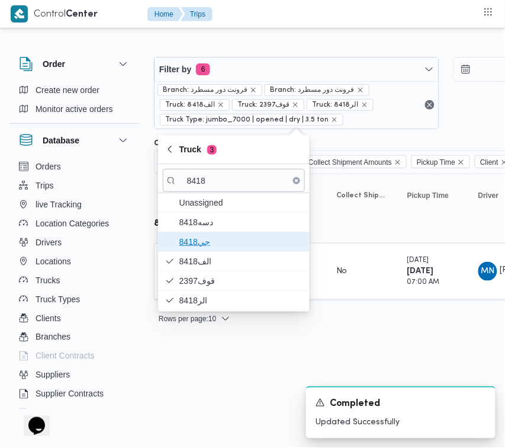
click at [206, 249] on span "جي8418" at bounding box center [234, 241] width 142 height 19
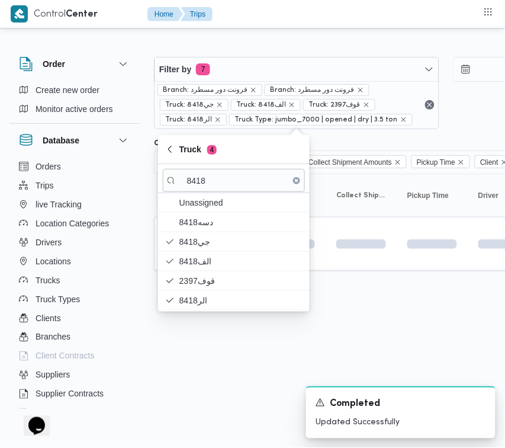
click at [209, 368] on html "Control Center Home Trips Order Create new order Monitor active orders Database…" at bounding box center [252, 224] width 505 height 448
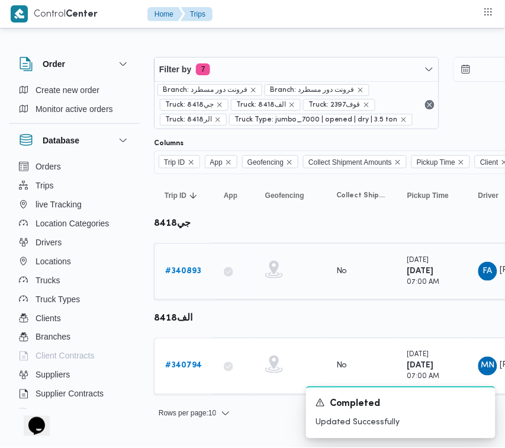
click at [182, 274] on b "# 340893" at bounding box center [183, 271] width 36 height 8
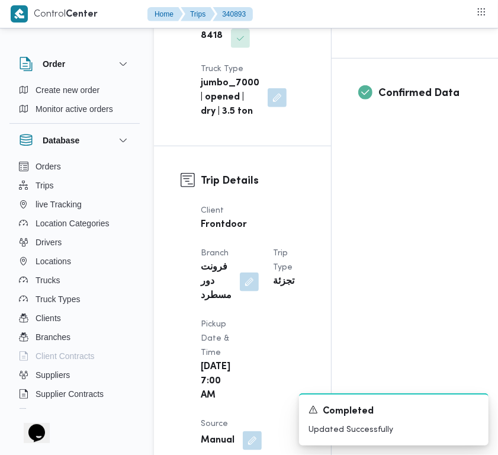
scroll to position [496, 0]
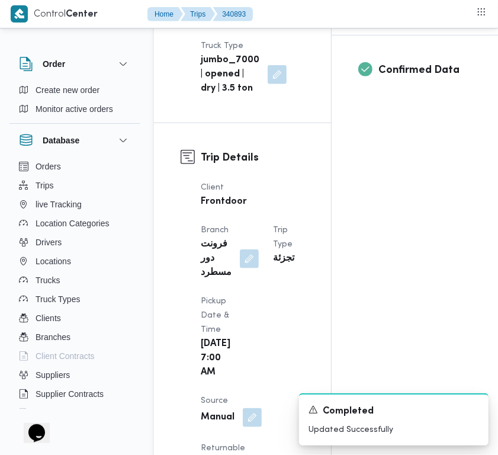
drag, startPoint x: 498, startPoint y: 111, endPoint x: 501, endPoint y: 99, distance: 12.2
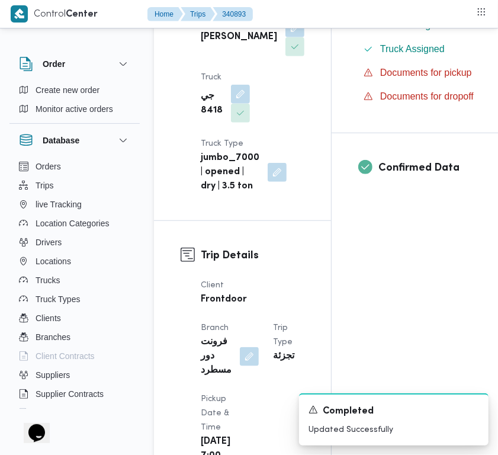
scroll to position [329, 0]
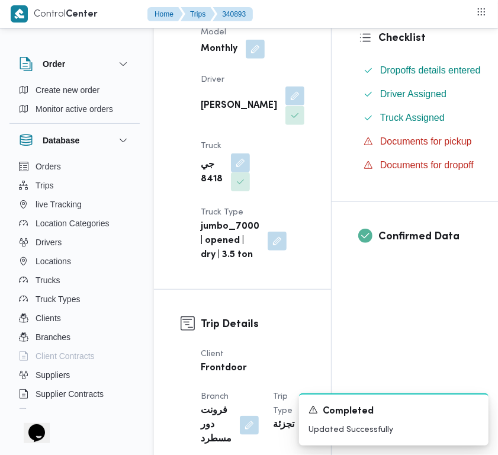
click at [286, 105] on button "button" at bounding box center [295, 96] width 19 height 19
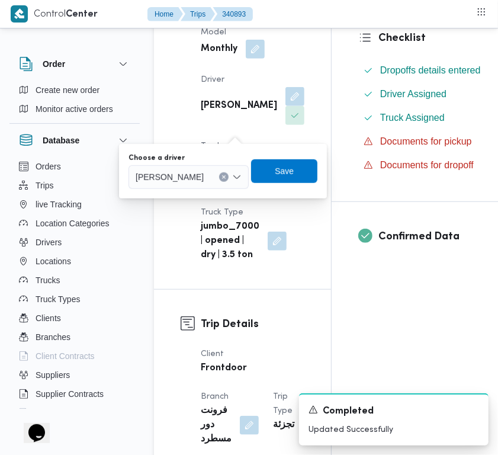
click at [196, 175] on span "[PERSON_NAME]" at bounding box center [170, 176] width 68 height 13
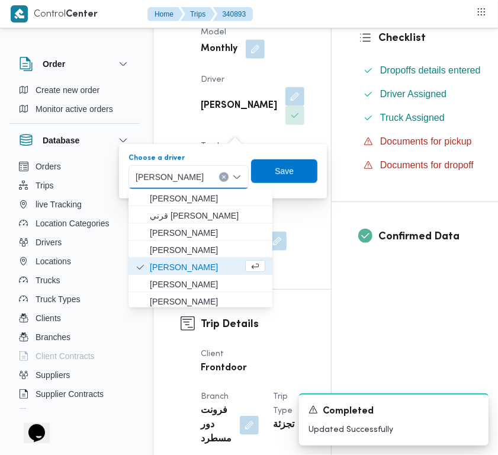
paste input "[PERSON_NAME]"
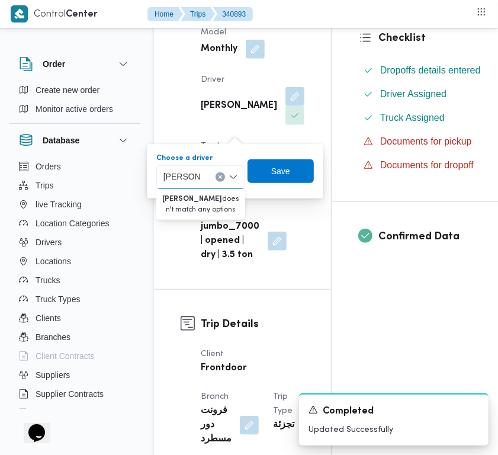
type input "[PERSON_NAME]"
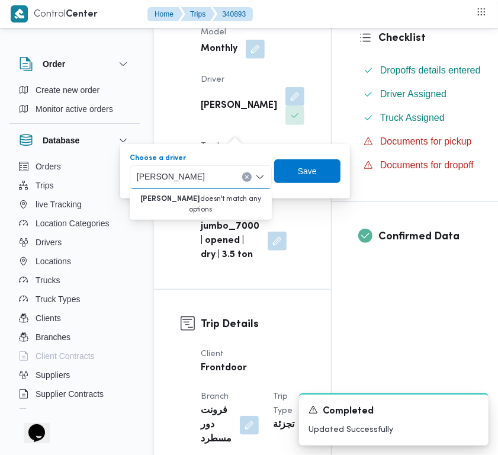
click at [190, 110] on div at bounding box center [188, 88] width 14 height 348
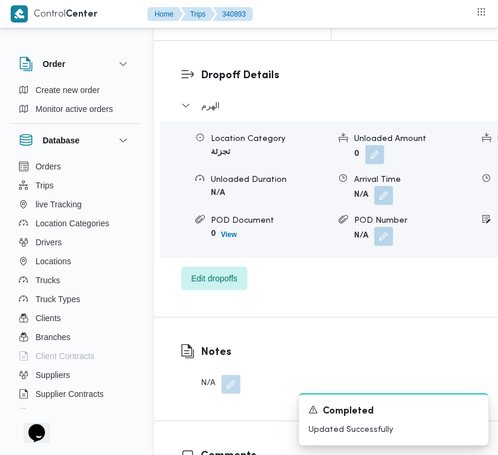
scroll to position [2321, 0]
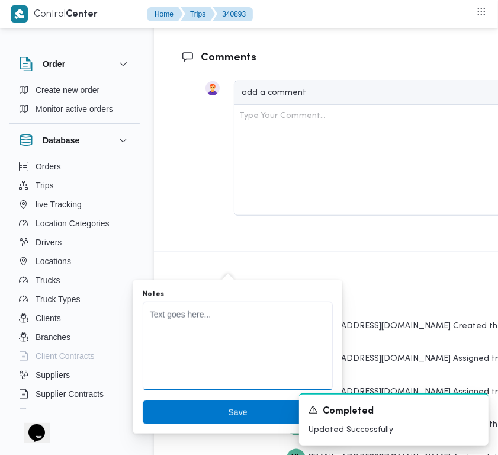
click at [181, 316] on textarea "Notes" at bounding box center [238, 346] width 190 height 89
paste textarea "7869 [PERSON_NAME]"
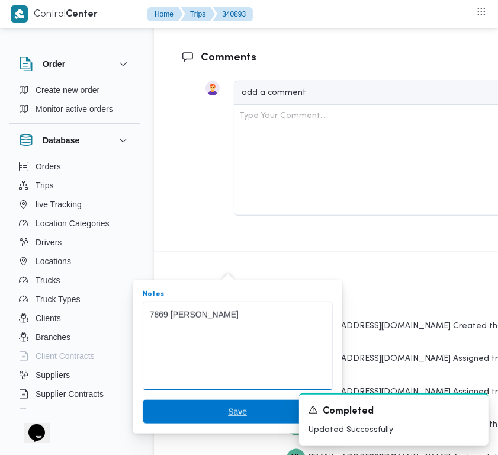
type textarea "7869 [PERSON_NAME]"
click at [198, 406] on span "Save" at bounding box center [238, 412] width 190 height 24
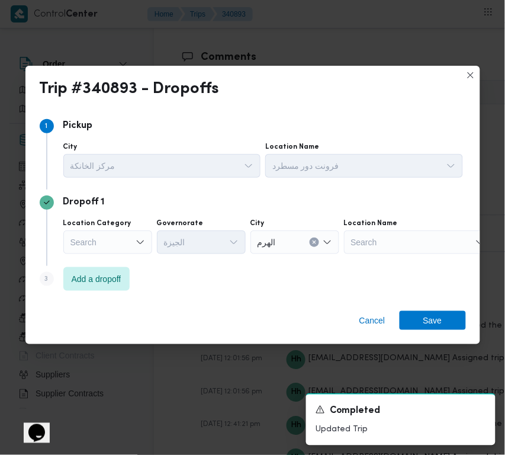
click at [97, 250] on div "Search" at bounding box center [107, 242] width 89 height 24
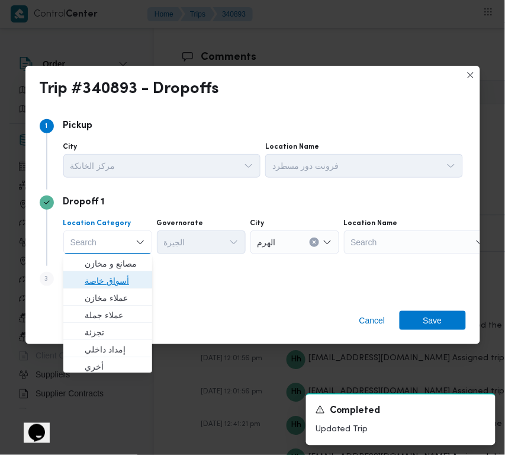
click at [110, 280] on span "أسواق خاصة" at bounding box center [115, 281] width 60 height 14
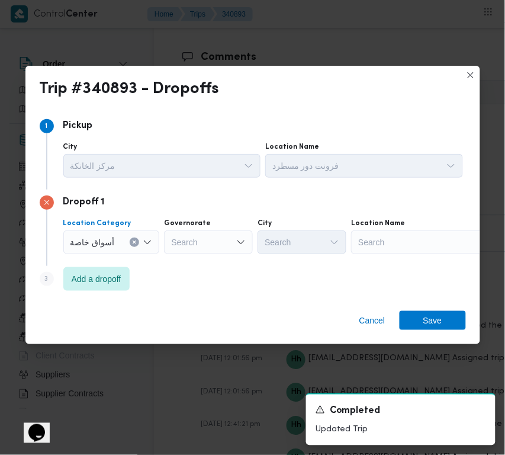
click at [377, 244] on div "Search" at bounding box center [425, 242] width 148 height 24
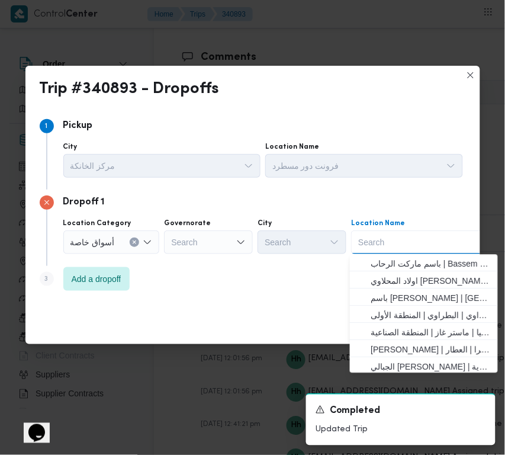
click at [377, 244] on div "Search" at bounding box center [425, 242] width 148 height 24
paste input "جملة [PERSON_NAME]"
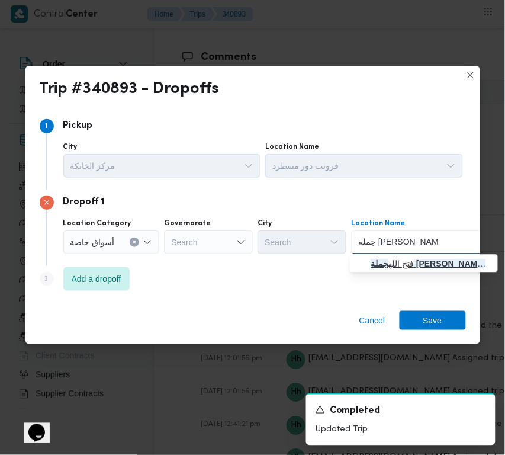
type input "جملة [PERSON_NAME]"
click at [405, 257] on span "فتح الله جملة ماركت [PERSON_NAME] | فتح الله جملة ماركت - [PERSON_NAME] | منشية…" at bounding box center [432, 264] width 120 height 14
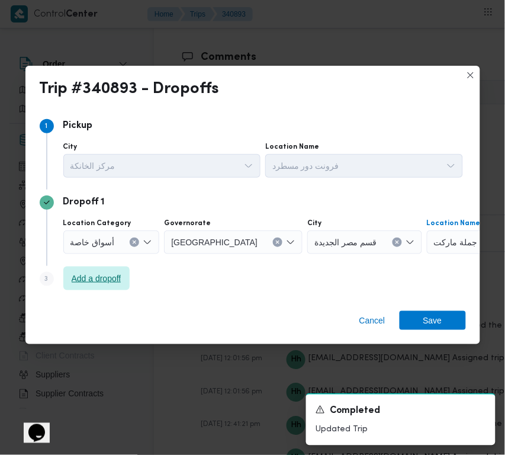
click at [86, 278] on span "Add a dropoff" at bounding box center [97, 278] width 50 height 14
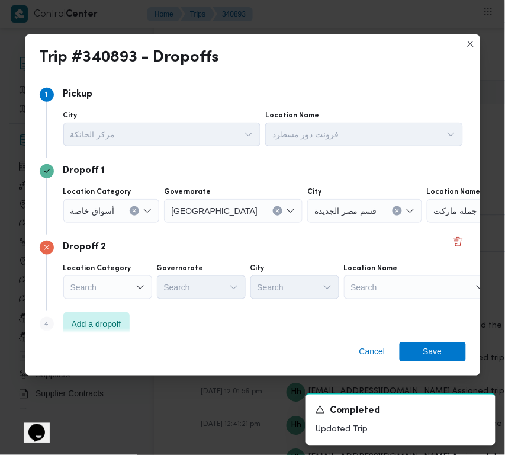
click at [402, 295] on div "Search" at bounding box center [418, 288] width 148 height 24
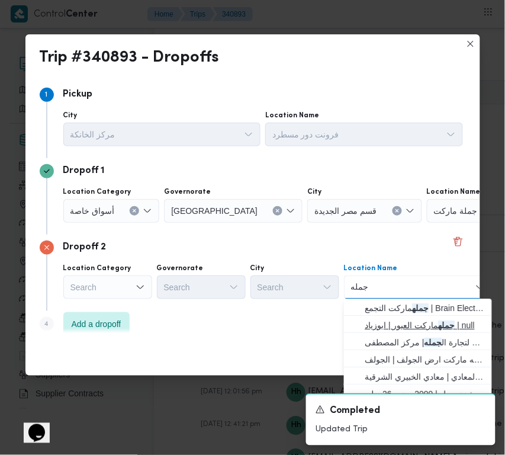
type input "جمله"
click at [450, 329] on mark "جمله" at bounding box center [447, 325] width 17 height 9
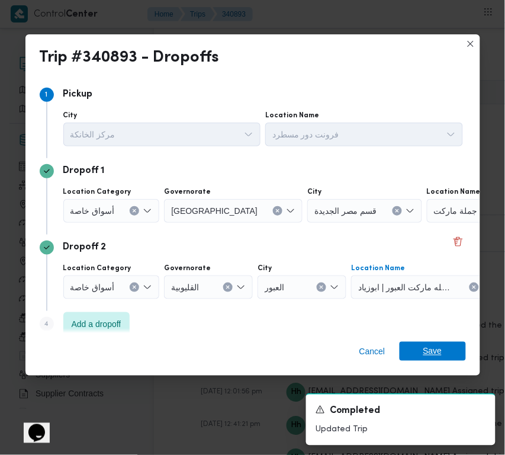
click at [451, 344] on span "Save" at bounding box center [433, 351] width 66 height 19
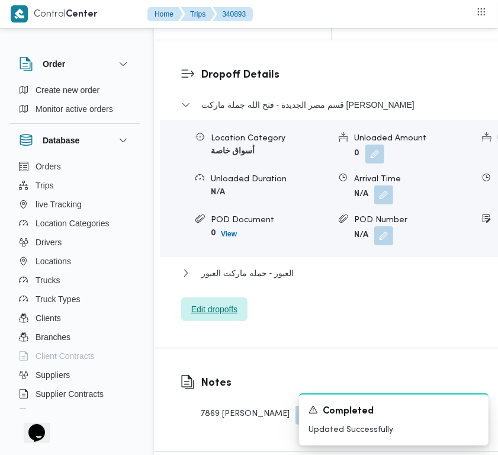
scroll to position [1695, 0]
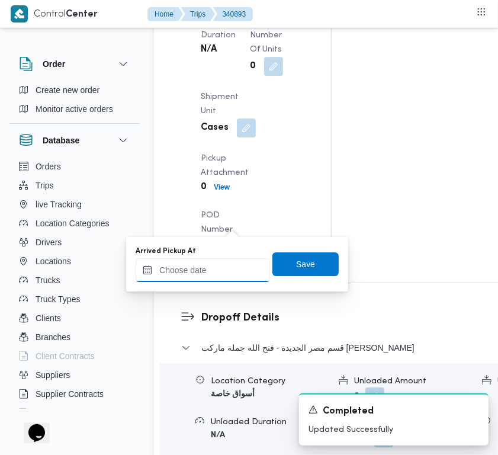
click at [208, 264] on input "Arrived Pickup At" at bounding box center [203, 270] width 134 height 24
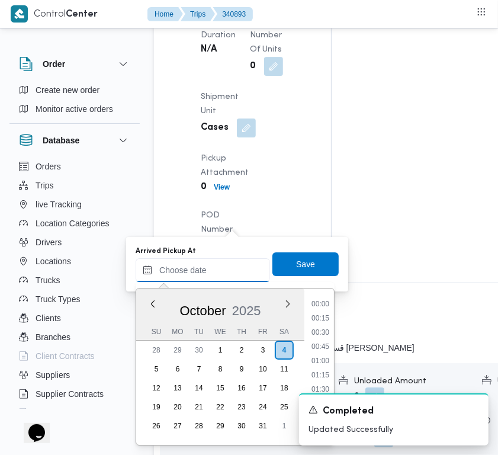
paste input "[DATE] 7:30"
click at [329, 347] on li "08:15" at bounding box center [320, 348] width 27 height 12
type input "[DATE] 08:15"
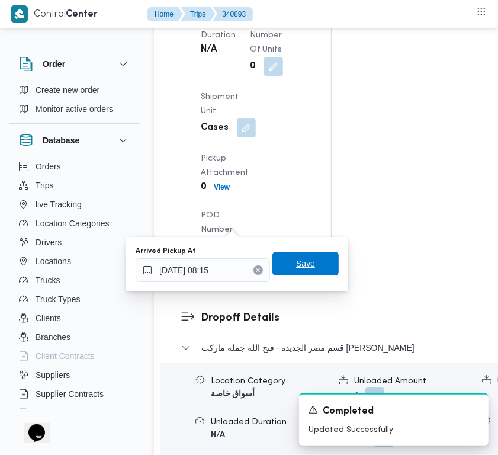
click at [297, 261] on span "Save" at bounding box center [305, 264] width 19 height 14
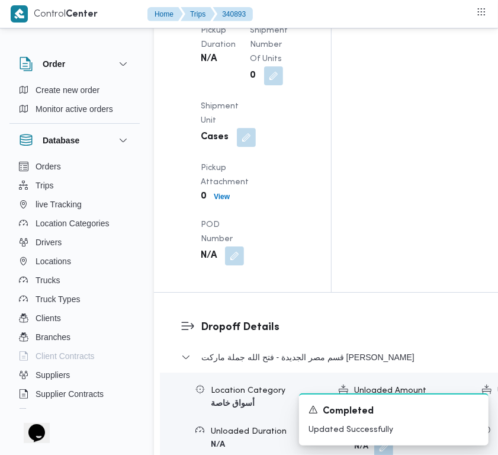
click at [297, 261] on div "Pickup Details Arrived Pickup At N/A Left Pickup At N/A Pickup Duration N/A Shi…" at bounding box center [242, 93] width 177 height 397
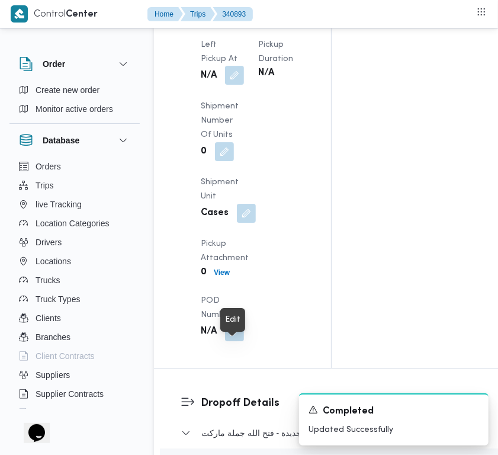
click at [244, 85] on button "button" at bounding box center [234, 75] width 19 height 19
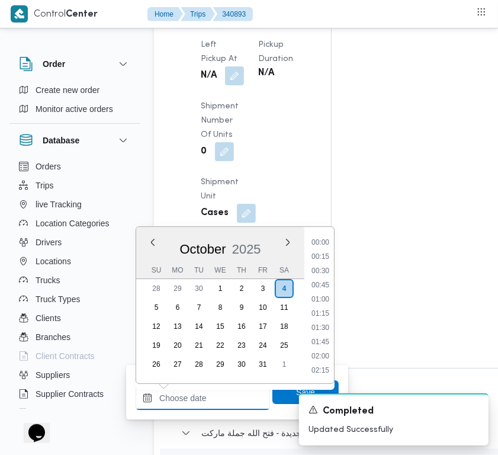
drag, startPoint x: 209, startPoint y: 394, endPoint x: 219, endPoint y: 388, distance: 12.2
click at [209, 394] on input "Left Pickup At" at bounding box center [203, 398] width 134 height 24
paste input "[DATE] 7:30"
click at [315, 306] on ul "00:00 00:15 00:30 00:45 01:00 01:15 01:30 01:45 02:00 02:15 02:30 02:45 03:00 0…" at bounding box center [321, 304] width 28 height 137
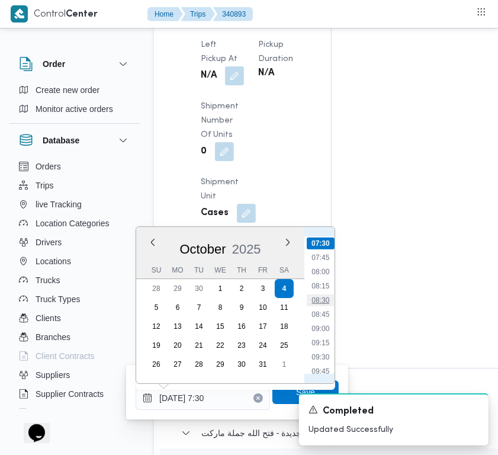
click at [321, 302] on li "08:30" at bounding box center [320, 300] width 27 height 12
type input "[DATE] 08:30"
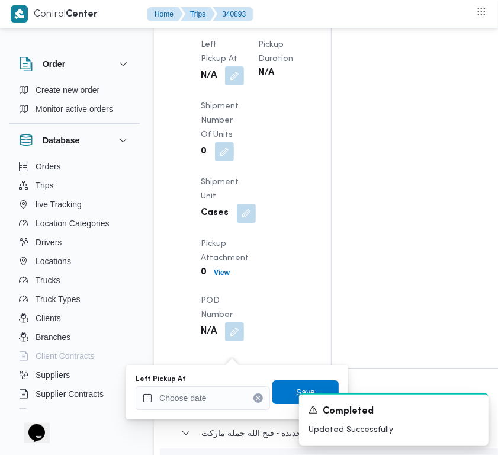
click at [290, 388] on div "A new notification appears Completed Updated Successfully" at bounding box center [379, 419] width 237 height 71
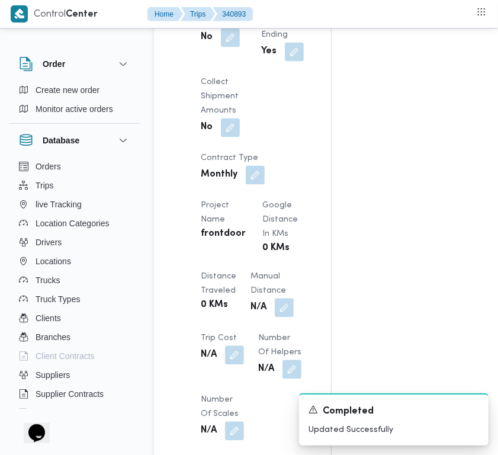
scroll to position [972, 0]
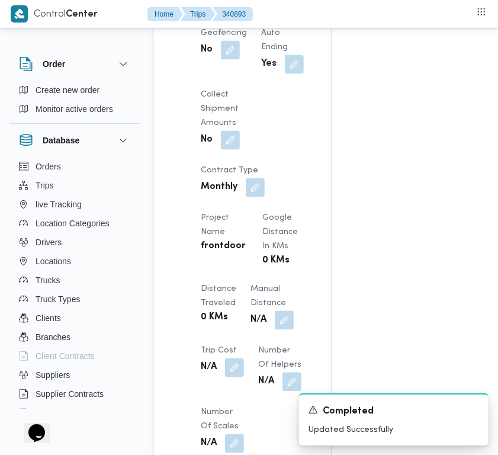
drag, startPoint x: 492, startPoint y: 158, endPoint x: 488, endPoint y: 144, distance: 14.4
click at [488, 144] on div "Assignees • Superadmin [EMAIL_ADDRESS][PERSON_NAME][DOMAIN_NAME] Checklist Drop…" at bounding box center [477, 175] width 291 height 1832
click at [223, 12] on button "button" at bounding box center [230, 2] width 19 height 19
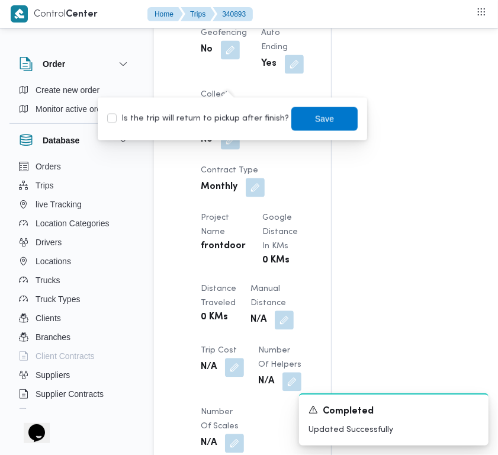
click at [205, 128] on div "Is the trip will return to pickup after finish? Save" at bounding box center [232, 119] width 253 height 26
click at [200, 119] on label "Is the trip will return to pickup after finish?" at bounding box center [198, 119] width 182 height 14
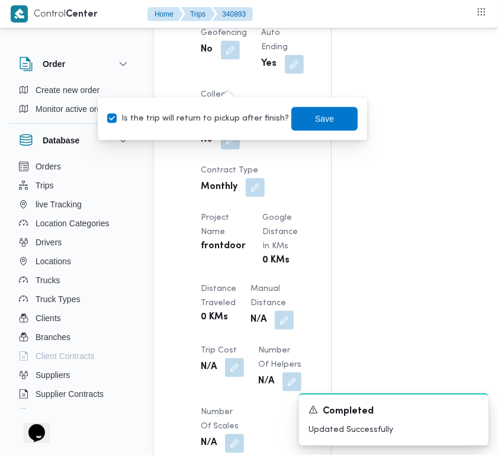
checkbox input "false"
click at [292, 120] on span "Save" at bounding box center [325, 119] width 66 height 24
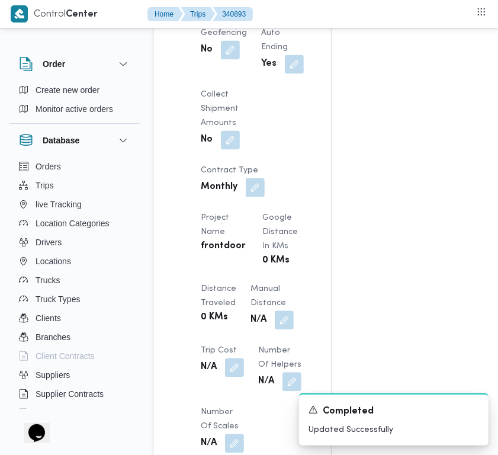
click at [226, 12] on button "button" at bounding box center [230, 2] width 19 height 19
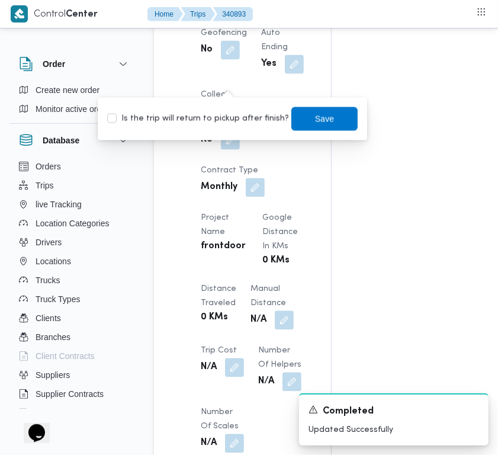
click at [230, 123] on label "Is the trip will return to pickup after finish?" at bounding box center [198, 119] width 182 height 14
checkbox input "true"
click at [326, 111] on span "Save" at bounding box center [325, 119] width 66 height 24
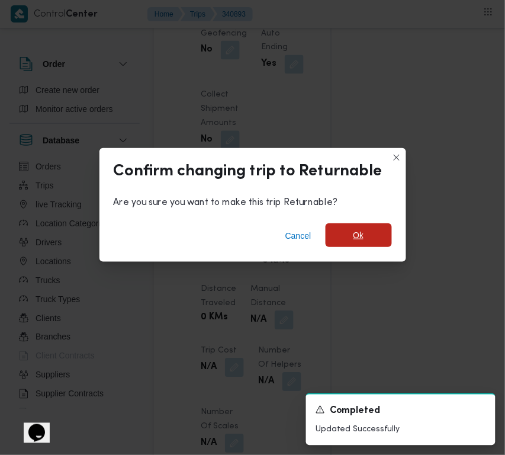
click at [372, 226] on span "Ok" at bounding box center [359, 235] width 66 height 24
click at [372, 226] on div "Assignees • Superadmin [EMAIL_ADDRESS][PERSON_NAME][DOMAIN_NAME] Checklist Drop…" at bounding box center [477, 175] width 291 height 1832
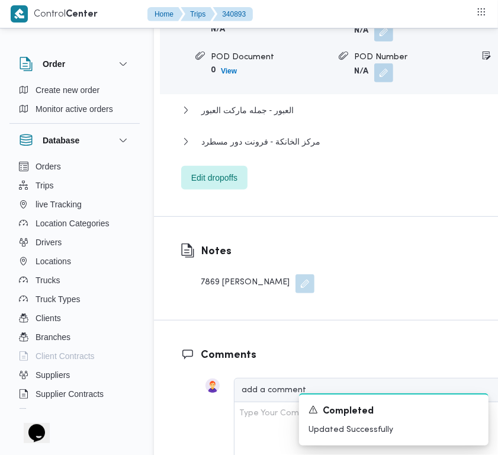
scroll to position [1927, 0]
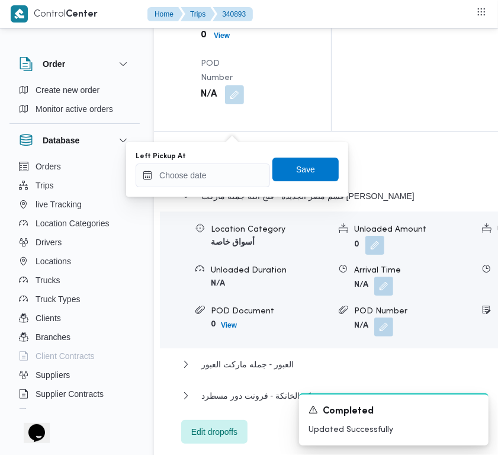
drag, startPoint x: 232, startPoint y: 157, endPoint x: 230, endPoint y: 173, distance: 16.1
click at [230, 161] on div "Left Pickup At" at bounding box center [203, 170] width 134 height 36
click at [230, 175] on input "Left Pickup At" at bounding box center [203, 176] width 134 height 24
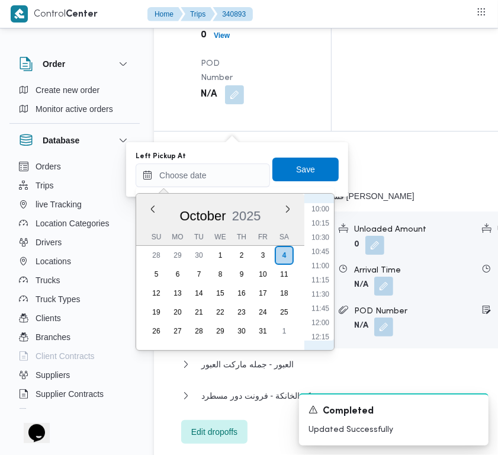
scroll to position [521, 0]
click at [321, 226] on li "09:30" at bounding box center [320, 228] width 27 height 12
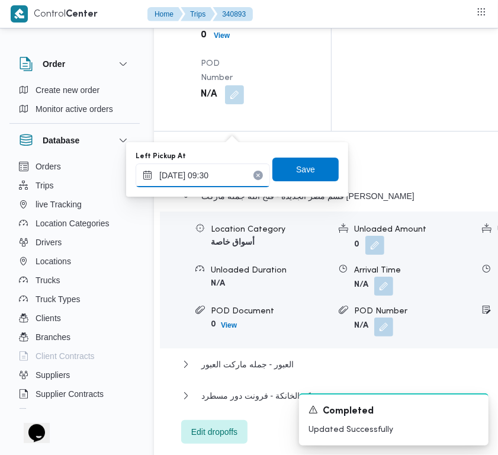
click at [235, 175] on input "[DATE] 09:30" at bounding box center [203, 176] width 134 height 24
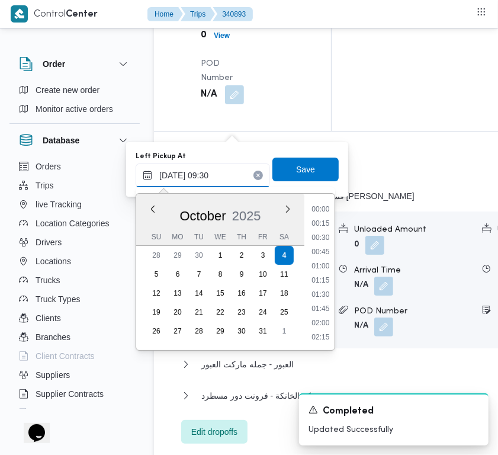
scroll to position [468, 0]
click at [317, 220] on li "08:30" at bounding box center [320, 225] width 27 height 12
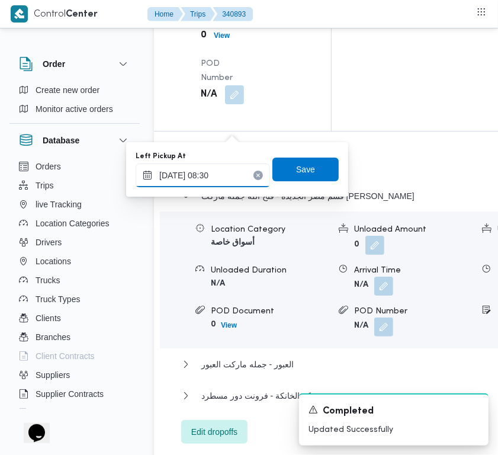
click at [226, 176] on input "[DATE] 08:30" at bounding box center [203, 176] width 134 height 24
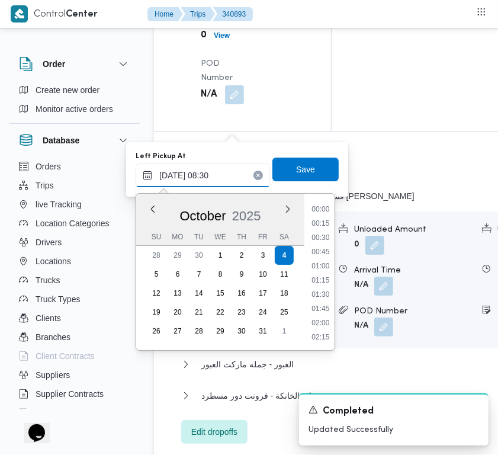
scroll to position [412, 0]
click at [316, 289] on li "08:45" at bounding box center [320, 295] width 27 height 12
type input "[DATE] 08:45"
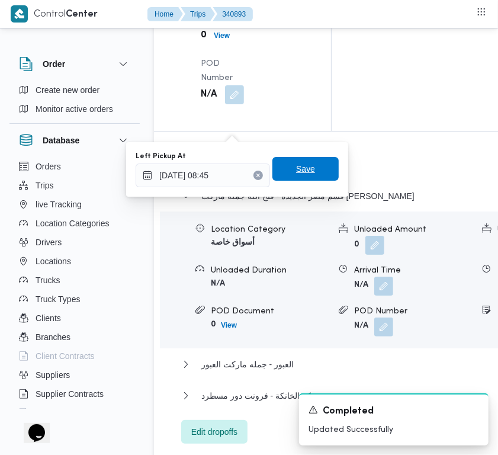
click at [298, 163] on span "Save" at bounding box center [305, 169] width 19 height 14
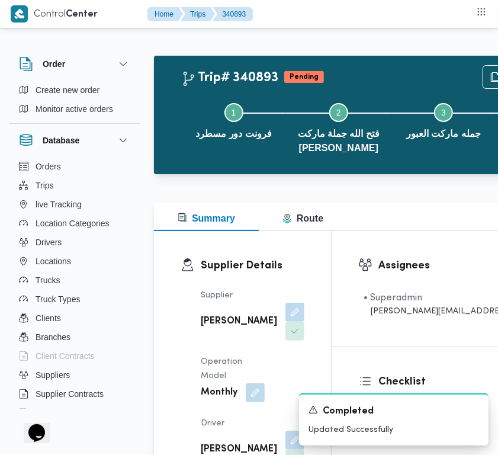
scroll to position [398, 0]
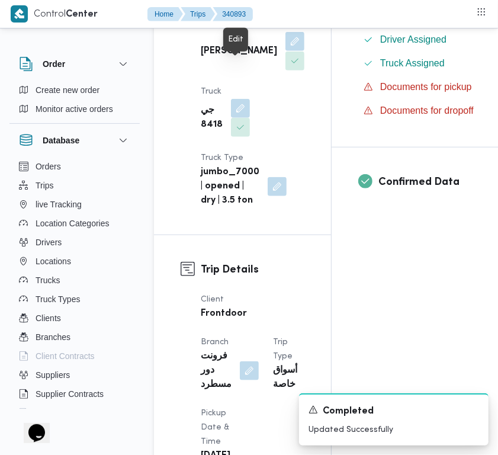
click at [286, 51] on button "button" at bounding box center [295, 41] width 19 height 19
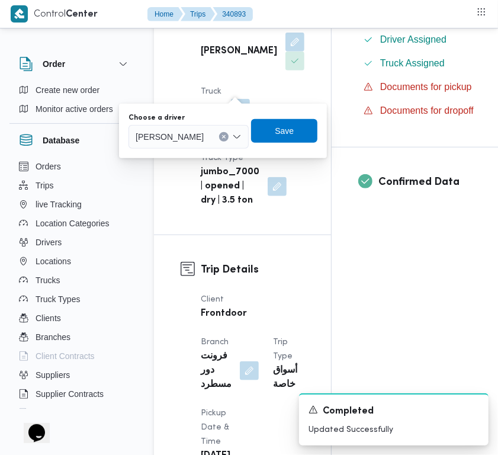
click at [226, 134] on icon "Clear input" at bounding box center [224, 136] width 5 height 5
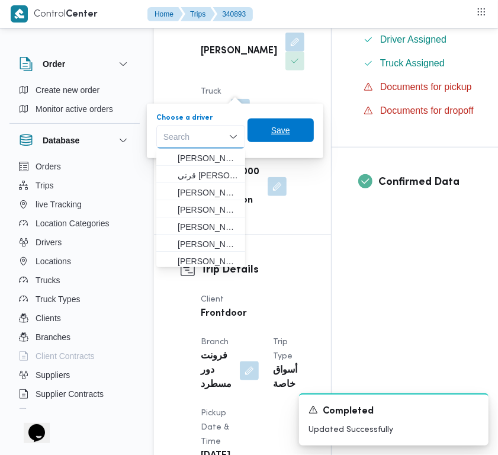
click at [300, 134] on span "Save" at bounding box center [281, 131] width 66 height 24
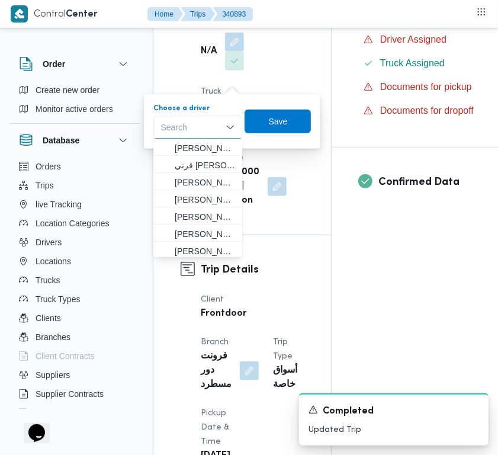
click at [270, 165] on dt "Truck Type" at bounding box center [244, 158] width 86 height 14
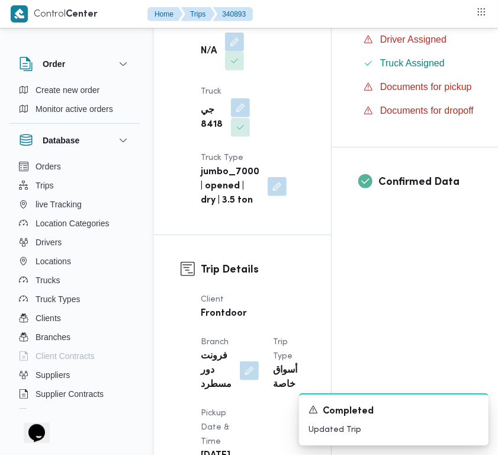
click at [239, 117] on button "button" at bounding box center [240, 107] width 19 height 19
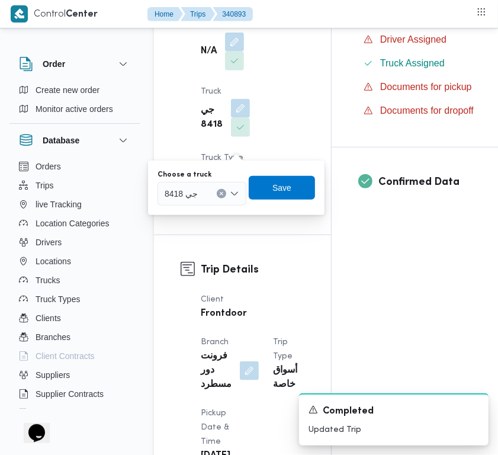
click at [219, 184] on div "جي 8418" at bounding box center [202, 194] width 89 height 24
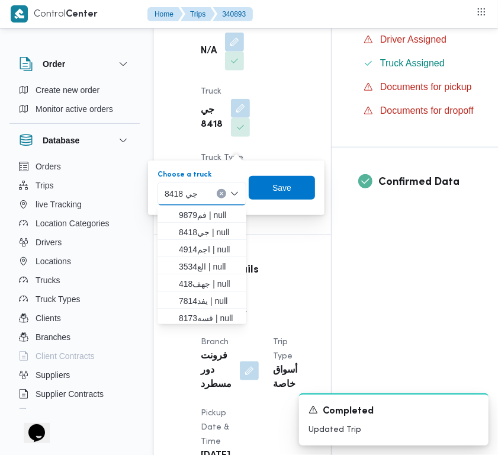
click at [219, 190] on button "Clear input" at bounding box center [221, 193] width 9 height 9
click at [268, 194] on span "Save" at bounding box center [282, 187] width 66 height 24
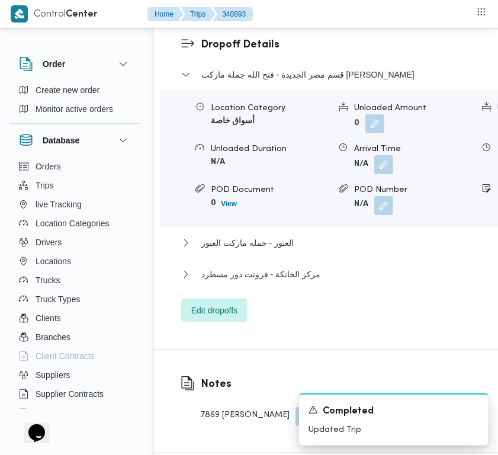
scroll to position [0, 0]
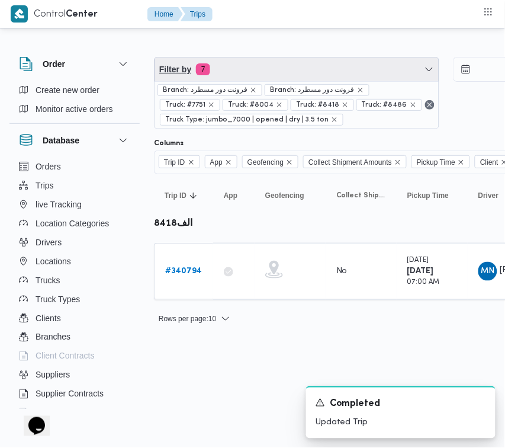
click at [243, 77] on span "Filter by 7" at bounding box center [297, 69] width 284 height 24
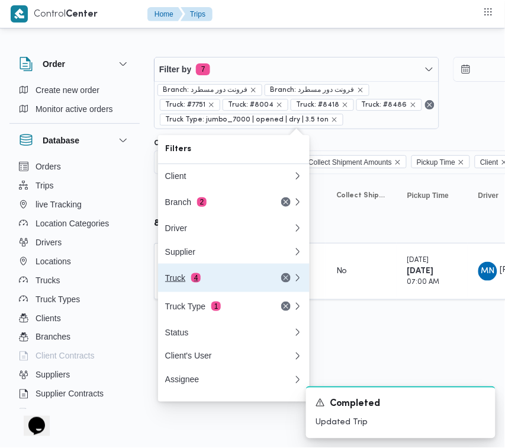
click at [185, 283] on div "Truck 4" at bounding box center [215, 277] width 100 height 9
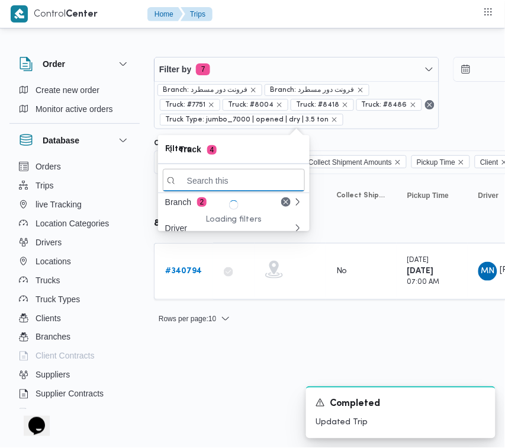
paste input "كي7869"
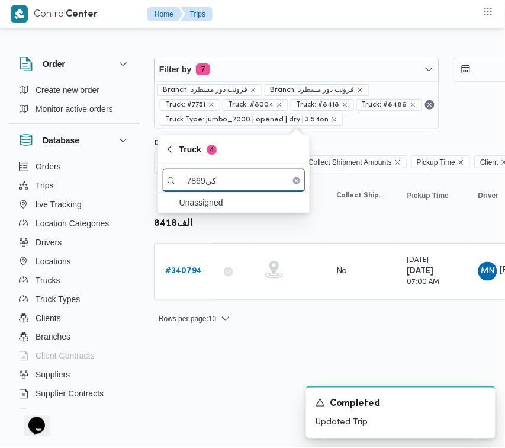
click at [206, 180] on input "كي7869" at bounding box center [234, 180] width 142 height 23
drag, startPoint x: 206, startPoint y: 180, endPoint x: 217, endPoint y: 180, distance: 11.9
click at [217, 180] on input "كي7869" at bounding box center [234, 180] width 142 height 23
click at [208, 185] on input "كي7869" at bounding box center [234, 180] width 142 height 23
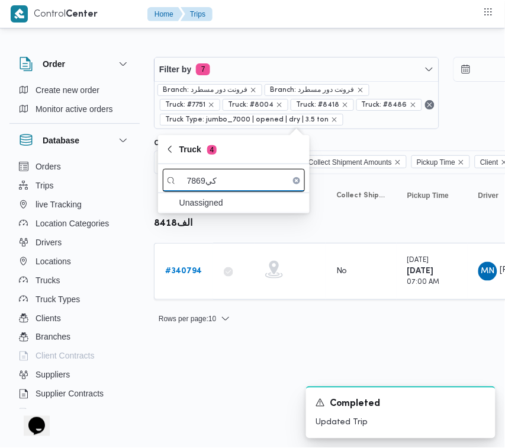
click at [208, 185] on input "كي7869" at bounding box center [234, 180] width 142 height 23
type input "كي7869"
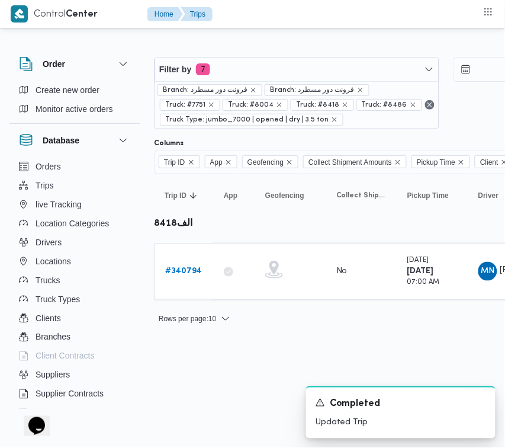
click at [225, 350] on html "Control Center Home Trips Order Create new order Monitor active orders Database…" at bounding box center [252, 224] width 505 height 448
click at [260, 81] on div "Branch: فرونت دور مسطرد Branch: فرونت دور مسطرد Truck: #7751 Truck: #8004 Truck…" at bounding box center [297, 104] width 284 height 47
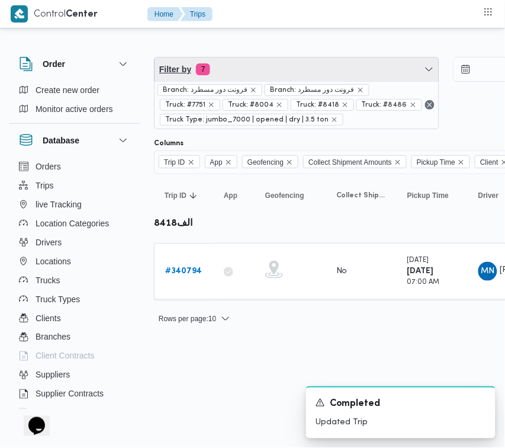
click at [245, 69] on span "Filter by 7" at bounding box center [297, 69] width 284 height 24
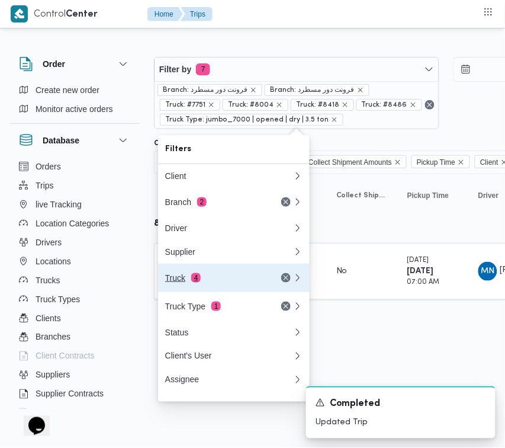
click at [223, 289] on div "Truck 4" at bounding box center [229, 278] width 142 height 28
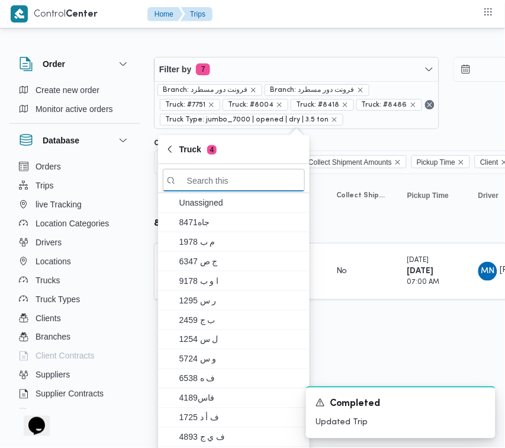
paste input "1629"
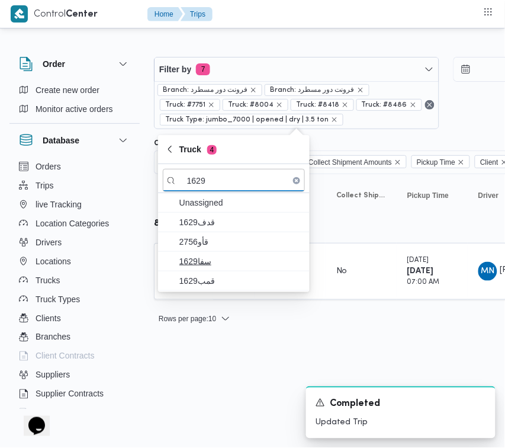
type input "1629"
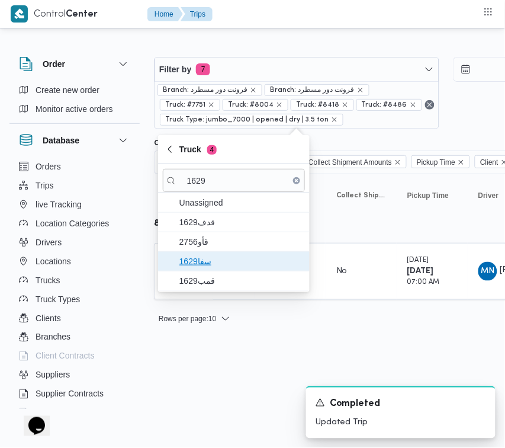
click at [194, 260] on span "سفا1629" at bounding box center [241, 261] width 123 height 14
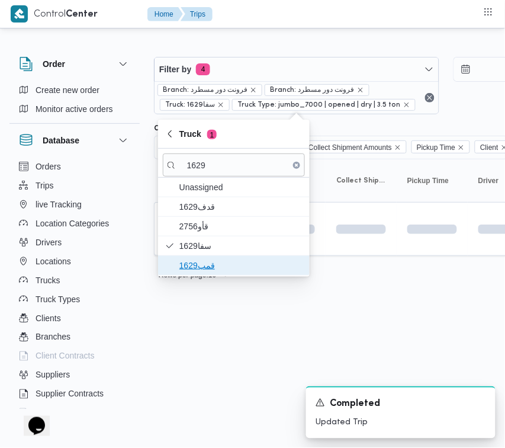
click at [194, 268] on span "قمب1629" at bounding box center [241, 265] width 123 height 14
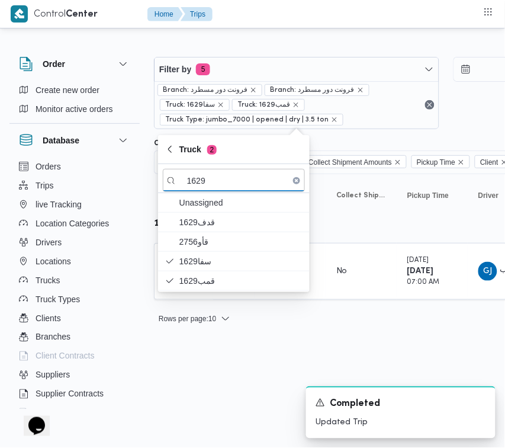
click at [188, 374] on html "Control Center Home Trips Order Create new order Monitor active orders Database…" at bounding box center [252, 224] width 505 height 448
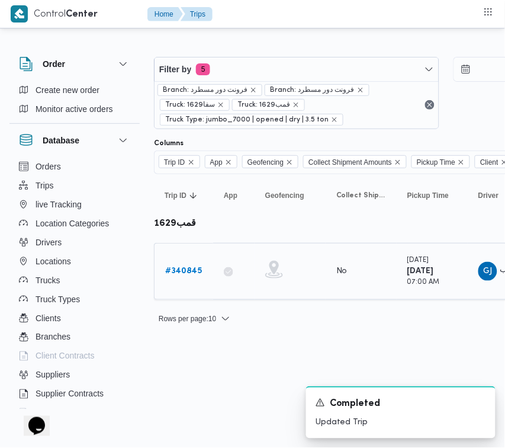
click at [181, 271] on b "# 340845" at bounding box center [183, 271] width 37 height 8
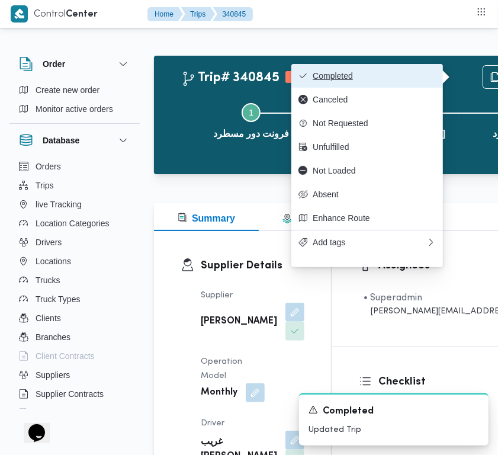
click at [397, 83] on button "Completed" at bounding box center [368, 76] width 152 height 24
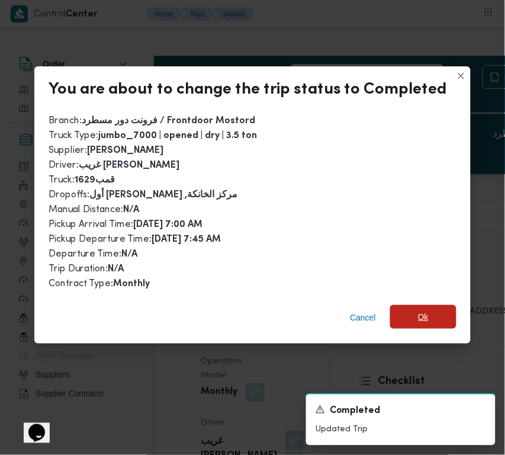
click at [415, 321] on span "Ok" at bounding box center [423, 317] width 66 height 24
click at [415, 321] on div "Assignees • Superadmin [PERSON_NAME][EMAIL_ADDRESS][PERSON_NAME][DOMAIN_NAME]" at bounding box center [477, 289] width 291 height 116
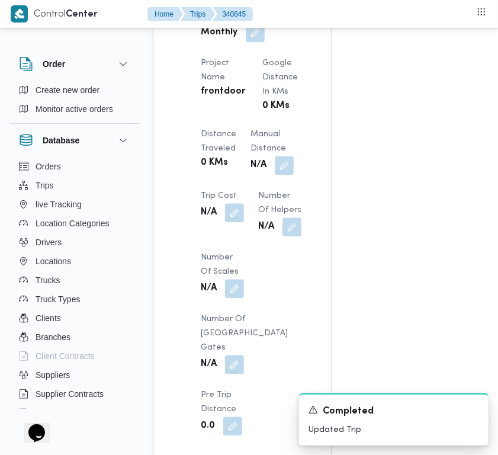
scroll to position [1158, 0]
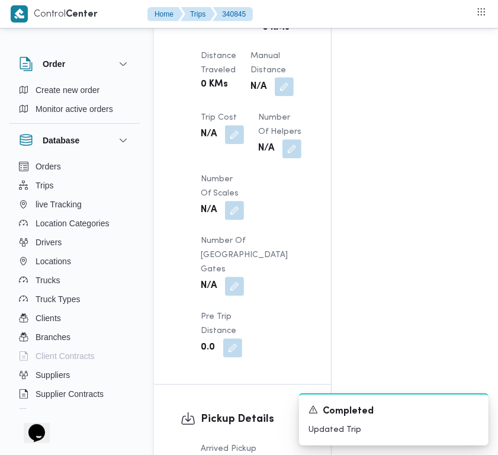
click at [275, 96] on button "button" at bounding box center [284, 86] width 19 height 19
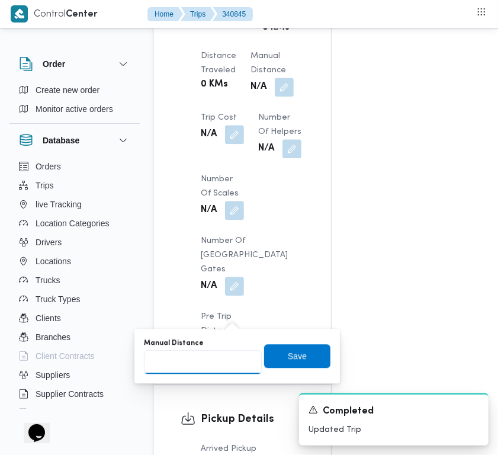
click at [203, 363] on input "Manual Distance" at bounding box center [203, 362] width 118 height 24
type input "130"
click at [296, 363] on span "Save" at bounding box center [297, 356] width 66 height 24
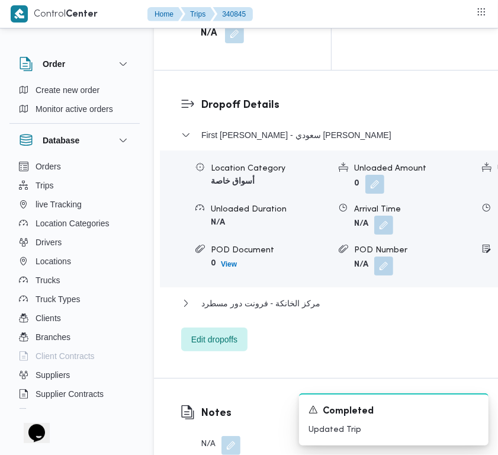
scroll to position [2353, 0]
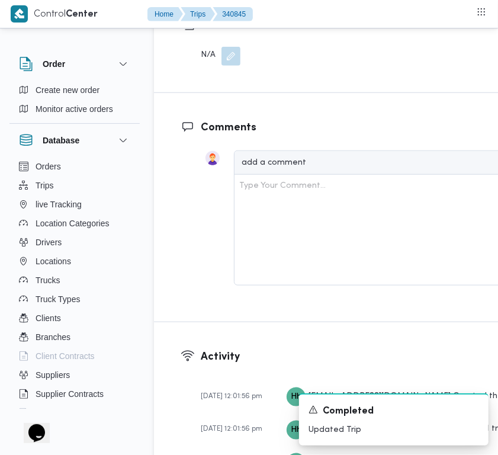
scroll to position [2489, 0]
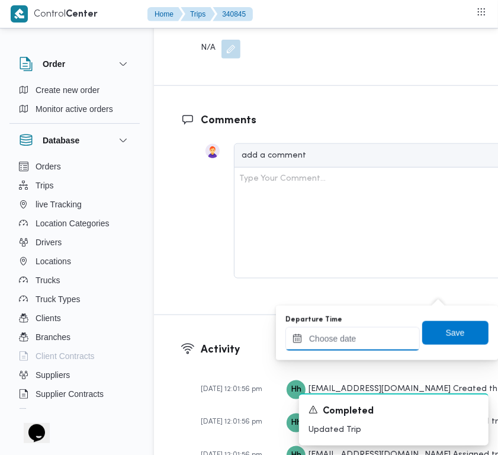
click at [401, 338] on input "Departure Time" at bounding box center [353, 339] width 134 height 24
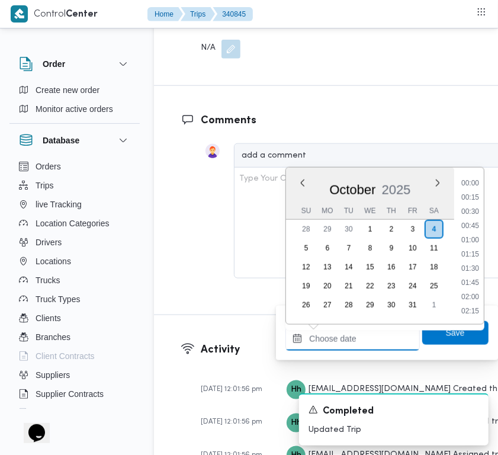
scroll to position [667, 0]
click at [478, 243] on li "12:45" at bounding box center [470, 241] width 27 height 12
type input "[DATE] 12:45"
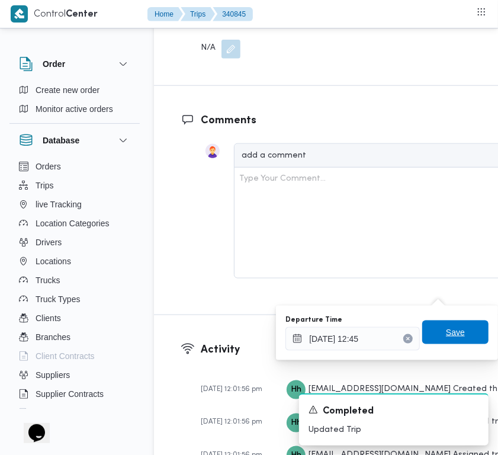
click at [449, 338] on span "Save" at bounding box center [455, 332] width 19 height 14
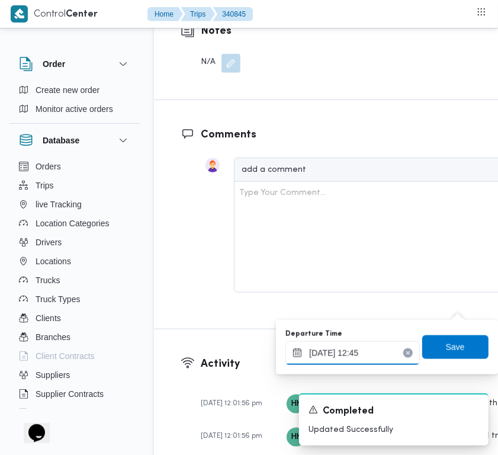
click at [379, 345] on input "[DATE] 12:45" at bounding box center [353, 353] width 134 height 24
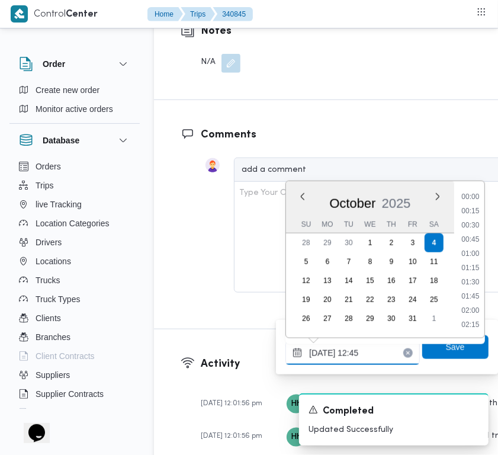
scroll to position [652, 0]
click at [468, 212] on li "11:45" at bounding box center [470, 213] width 27 height 12
type input "[DATE] 11:45"
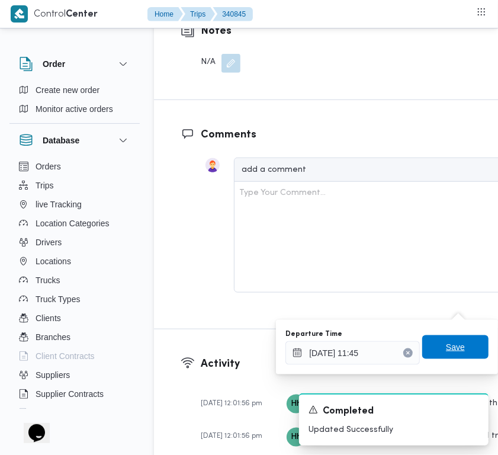
click at [460, 347] on span "Save" at bounding box center [455, 347] width 66 height 24
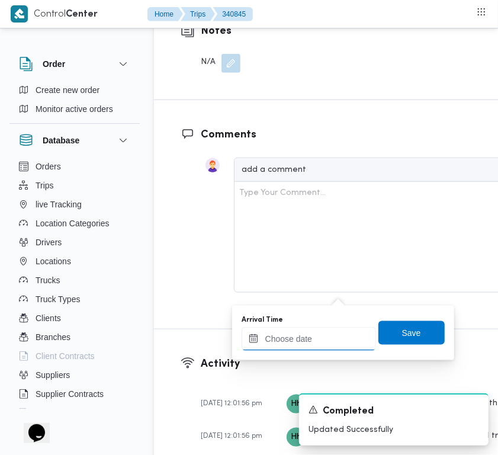
click at [334, 345] on input "Arrival Time" at bounding box center [309, 339] width 134 height 24
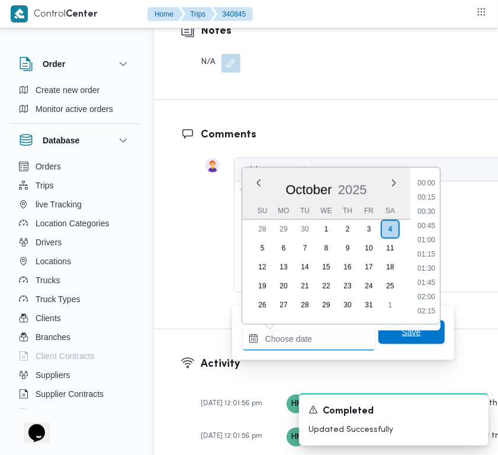
scroll to position [667, 0]
click at [431, 226] on li "12:30" at bounding box center [426, 227] width 27 height 12
type input "[DATE] 12:30"
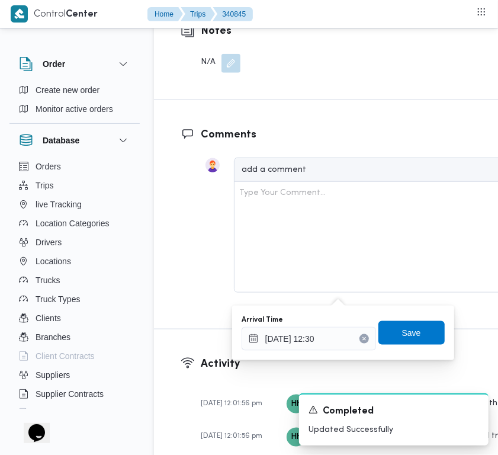
click at [360, 338] on button "Clear input" at bounding box center [364, 338] width 9 height 9
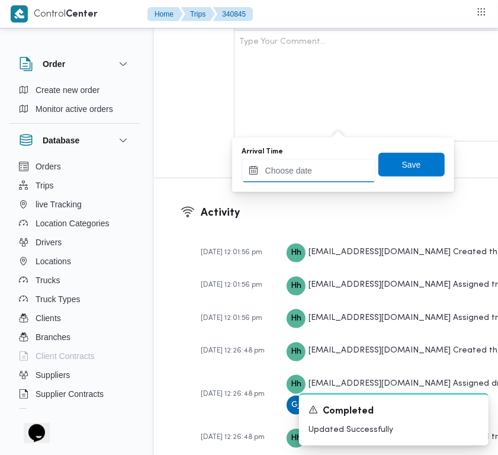
drag, startPoint x: 338, startPoint y: 178, endPoint x: 347, endPoint y: 178, distance: 8.9
click at [337, 178] on input "Arrival Time" at bounding box center [309, 171] width 134 height 24
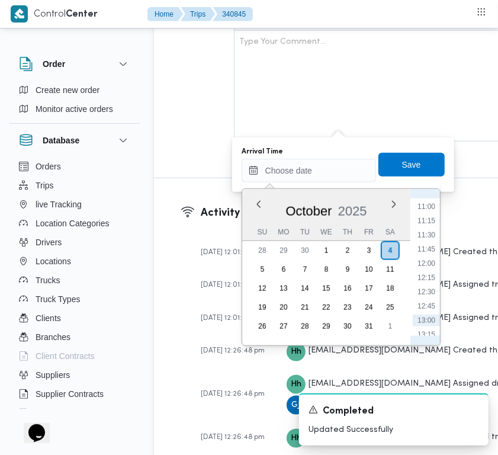
scroll to position [507, 0]
click at [427, 320] on li "11:00" at bounding box center [426, 323] width 27 height 12
type input "[DATE] 11:00"
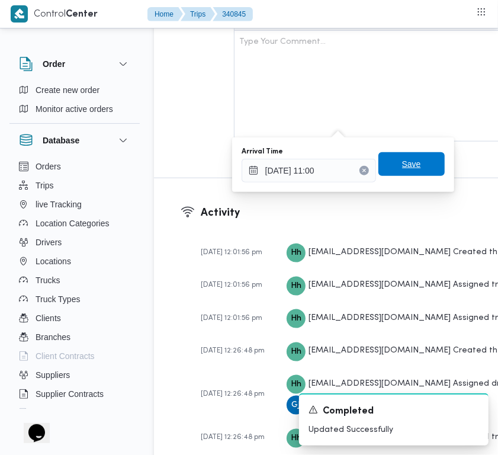
click at [415, 160] on span "Save" at bounding box center [412, 164] width 66 height 24
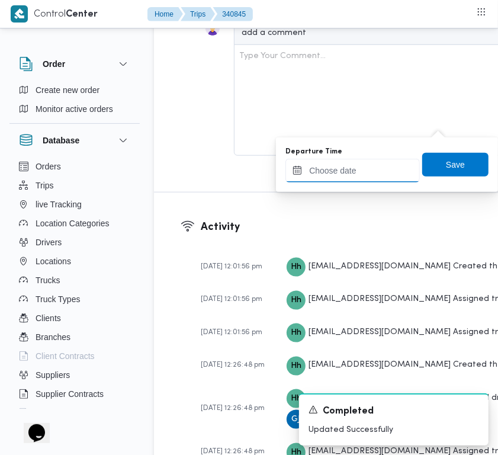
click at [383, 173] on input "Departure Time" at bounding box center [353, 171] width 134 height 24
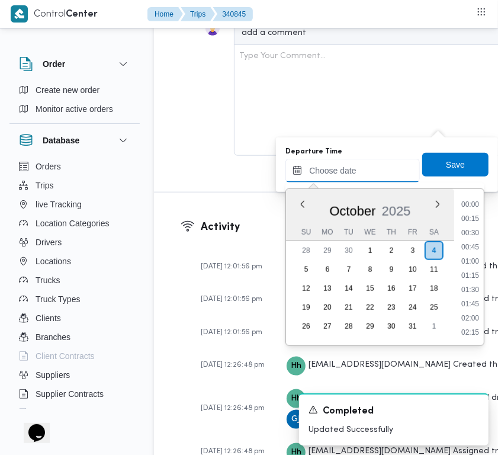
scroll to position [667, 0]
drag, startPoint x: 381, startPoint y: 114, endPoint x: 371, endPoint y: 125, distance: 15.1
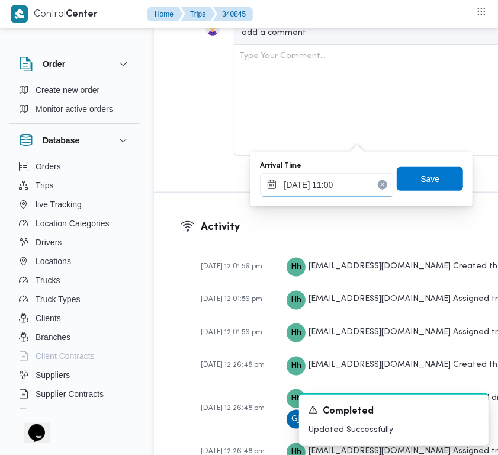
click at [336, 184] on input "[DATE] 11:00" at bounding box center [327, 185] width 134 height 24
click at [336, 185] on input "[DATE] 11:00" at bounding box center [327, 185] width 134 height 24
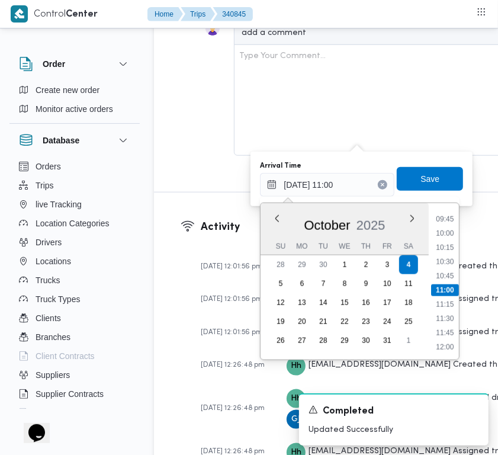
scroll to position [437, 0]
click at [451, 246] on li "08:15" at bounding box center [445, 251] width 27 height 12
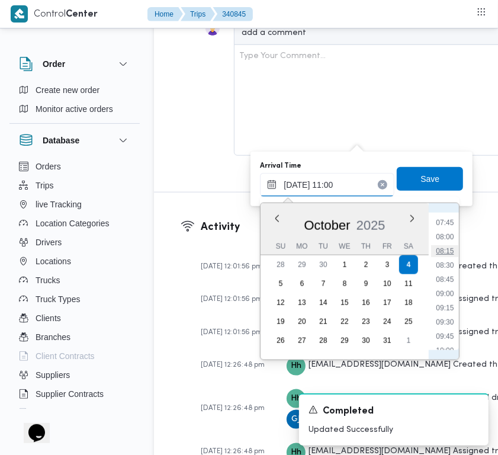
type input "[DATE] 08:15"
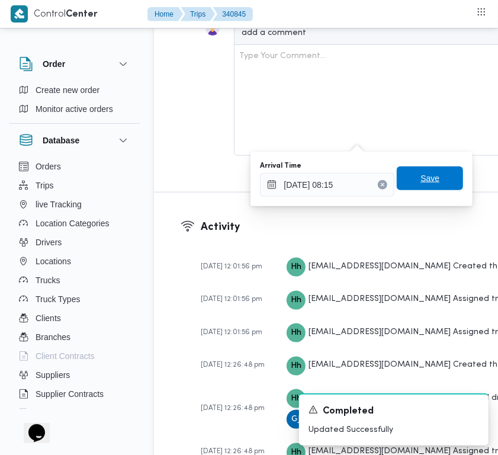
click at [441, 175] on span "Save" at bounding box center [430, 178] width 66 height 24
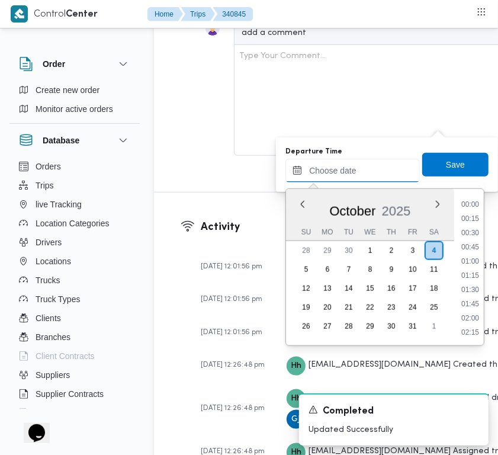
drag, startPoint x: 392, startPoint y: 174, endPoint x: 422, endPoint y: 178, distance: 31.2
click at [389, 177] on input "Departure Time" at bounding box center [353, 171] width 134 height 24
click at [483, 217] on li "12:00" at bounding box center [470, 220] width 27 height 12
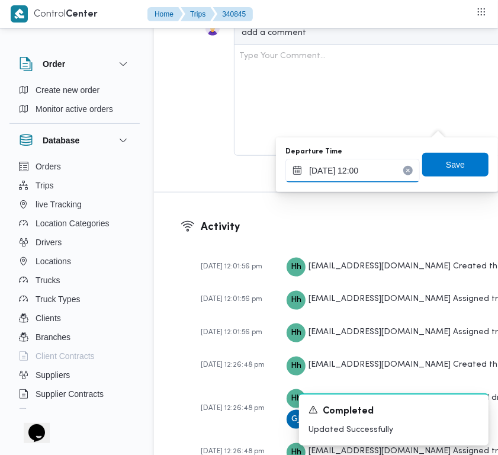
click at [385, 166] on input "[DATE] 12:00" at bounding box center [353, 171] width 134 height 24
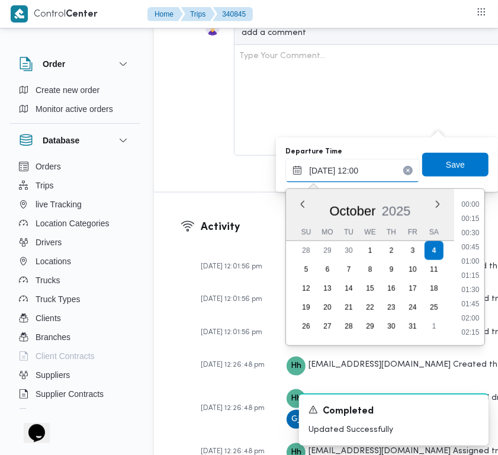
scroll to position [610, 0]
click at [464, 209] on li "10:45" at bounding box center [470, 206] width 27 height 12
type input "[DATE] 10:45"
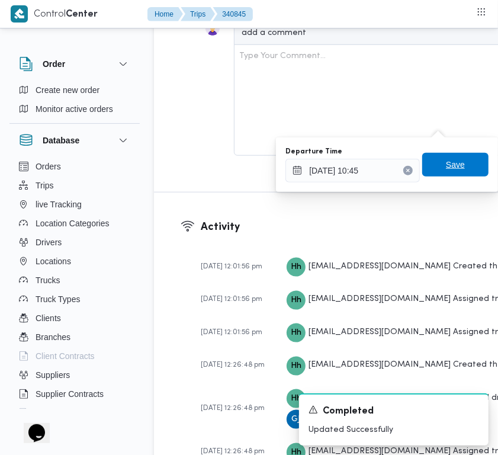
click at [448, 157] on span "Save" at bounding box center [455, 165] width 66 height 24
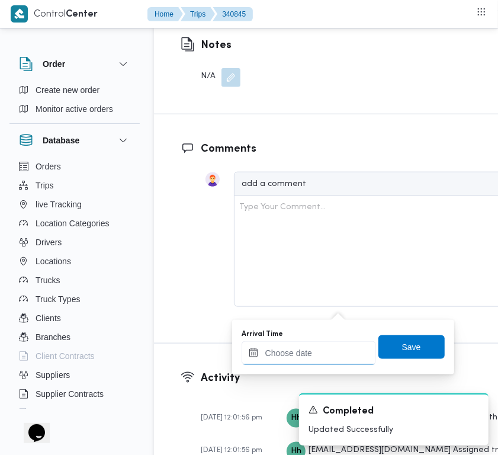
click at [321, 344] on div at bounding box center [309, 353] width 134 height 24
click at [321, 344] on input "Arrival Time" at bounding box center [309, 353] width 134 height 24
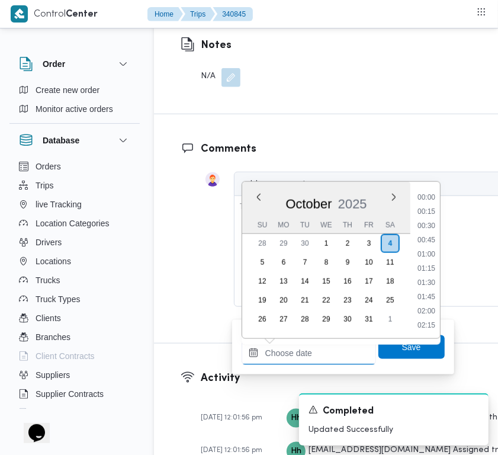
scroll to position [667, 0]
click at [433, 241] on li "12:30" at bounding box center [426, 241] width 27 height 12
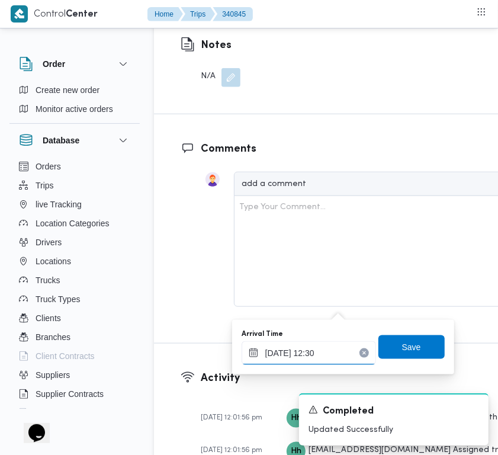
click at [337, 354] on input "[DATE] 12:30" at bounding box center [309, 353] width 134 height 24
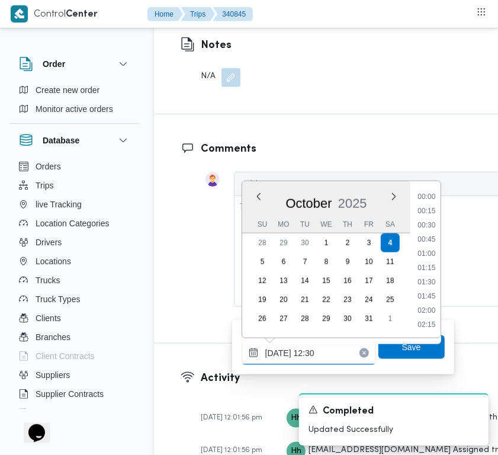
scroll to position [638, 0]
click at [424, 209] on li "11:30" at bounding box center [426, 213] width 27 height 12
type input "[DATE] 11:30"
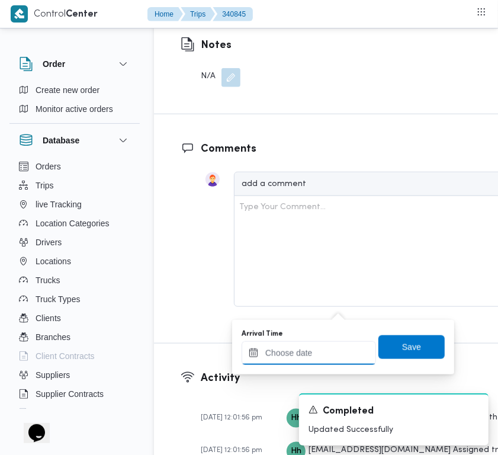
click at [339, 348] on input "Arrival Time" at bounding box center [309, 353] width 134 height 24
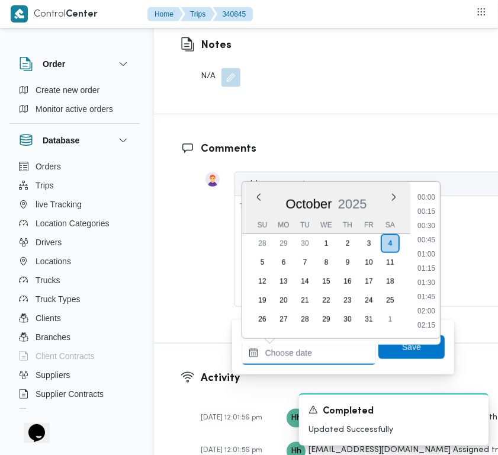
click at [339, 348] on input "Arrival Time" at bounding box center [309, 353] width 134 height 24
click at [437, 237] on li "12:30" at bounding box center [426, 241] width 27 height 12
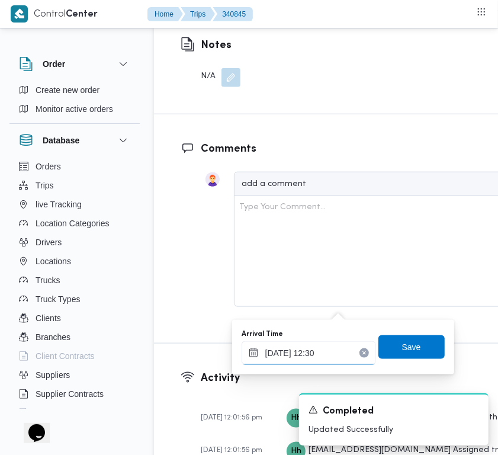
click at [340, 351] on input "[DATE] 12:30" at bounding box center [309, 353] width 134 height 24
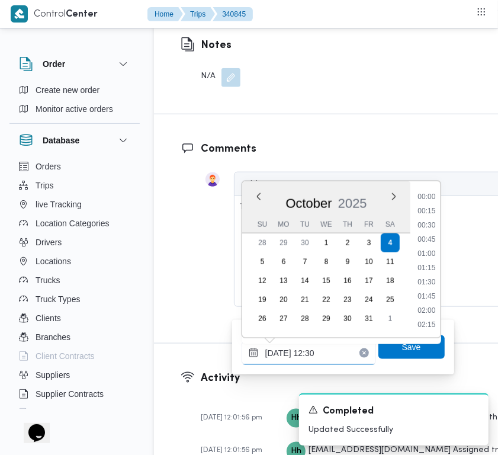
scroll to position [638, 0]
click at [425, 214] on li "11:30" at bounding box center [426, 213] width 27 height 12
type input "[DATE] 11:30"
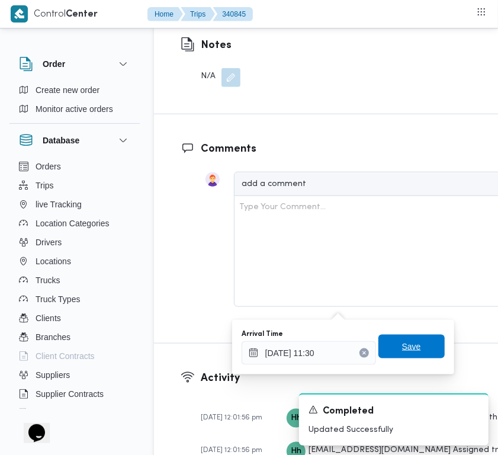
click at [414, 344] on span "Save" at bounding box center [412, 347] width 66 height 24
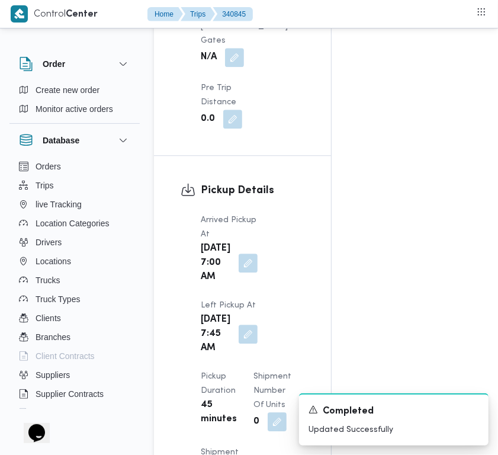
scroll to position [1364, 0]
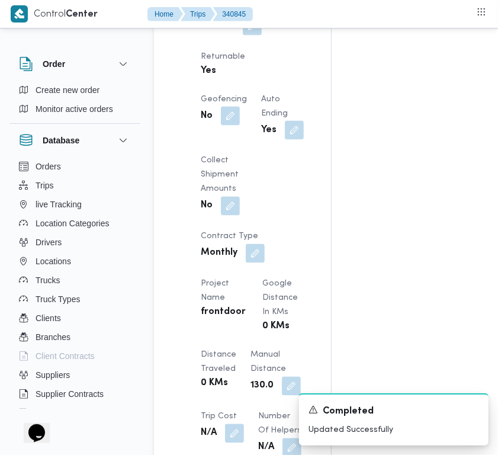
scroll to position [844, 0]
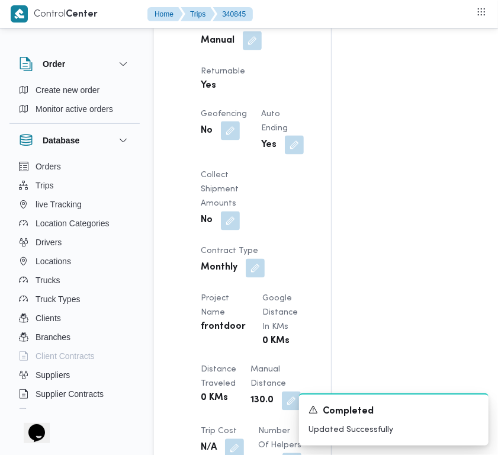
click at [481, 124] on div "Assignees • Superadmin [EMAIL_ADDRESS][PERSON_NAME][DOMAIN_NAME] Checklist Drop…" at bounding box center [477, 284] width 291 height 1794
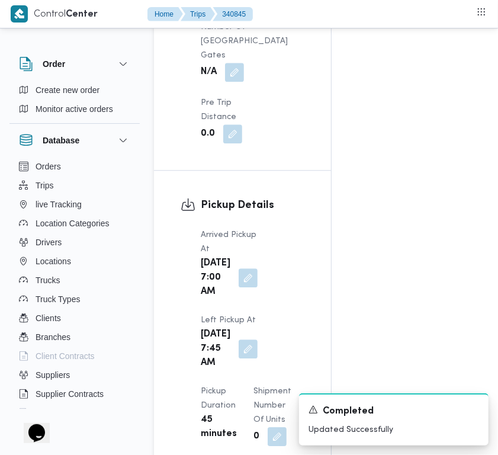
scroll to position [1409, 0]
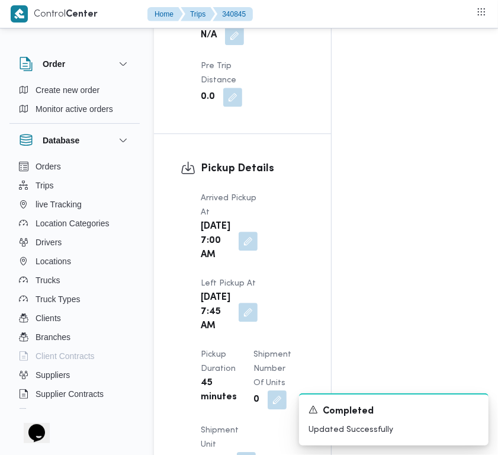
drag, startPoint x: 473, startPoint y: 158, endPoint x: 472, endPoint y: 149, distance: 8.9
drag, startPoint x: 497, startPoint y: 182, endPoint x: 496, endPoint y: 161, distance: 20.7
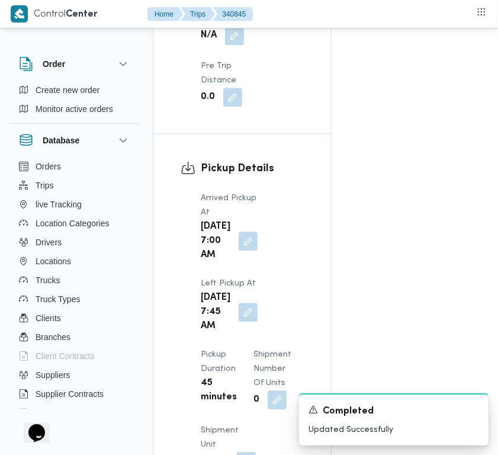
scroll to position [0, 0]
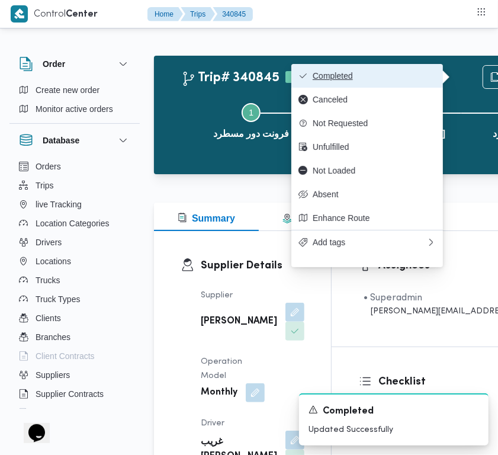
click at [377, 77] on span "Completed" at bounding box center [374, 75] width 123 height 9
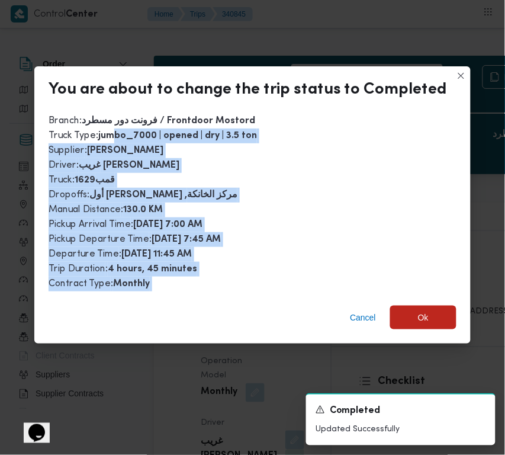
drag, startPoint x: 114, startPoint y: 166, endPoint x: 221, endPoint y: 296, distance: 168.8
click at [120, 297] on div "You are about to change the trip status to Completed Branch : فرونت دور مسطرد /…" at bounding box center [252, 204] width 437 height 277
drag, startPoint x: 366, startPoint y: 310, endPoint x: 333, endPoint y: 307, distance: 32.7
click at [363, 312] on span "Cancel" at bounding box center [363, 317] width 26 height 14
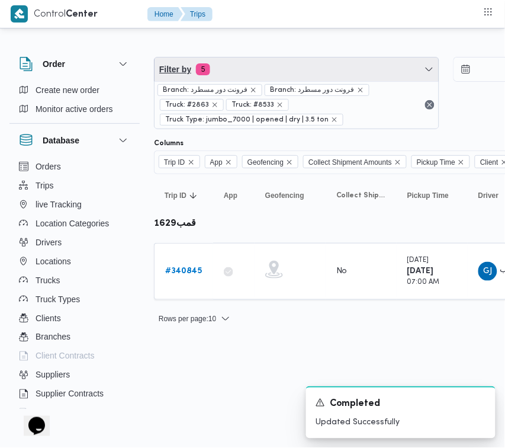
drag, startPoint x: 301, startPoint y: 66, endPoint x: 298, endPoint y: 83, distance: 16.9
click at [300, 66] on span "Filter by 5" at bounding box center [297, 69] width 284 height 24
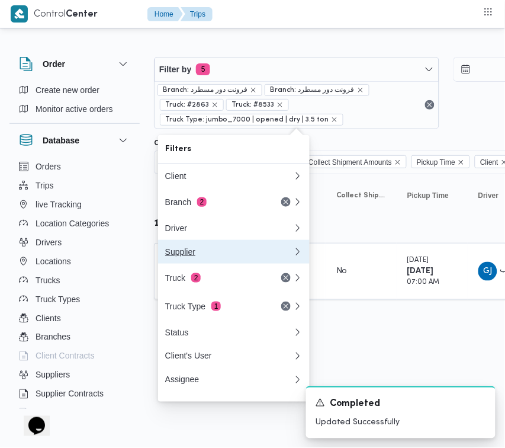
click at [223, 264] on button "Supplier" at bounding box center [234, 252] width 152 height 24
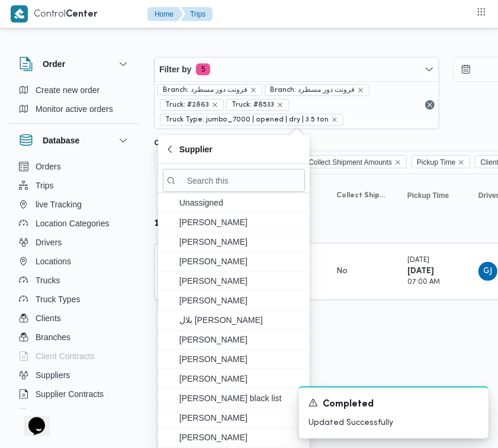
click at [254, 98] on div "Branch: فرونت دور مسطرد Branch: فرونت دور مسطرد Truck: #2863 Truck: #8533 Truck…" at bounding box center [297, 104] width 284 height 47
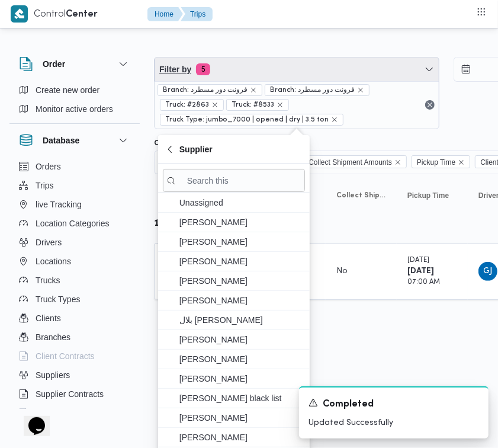
click at [252, 69] on span "Filter by 5" at bounding box center [297, 69] width 284 height 24
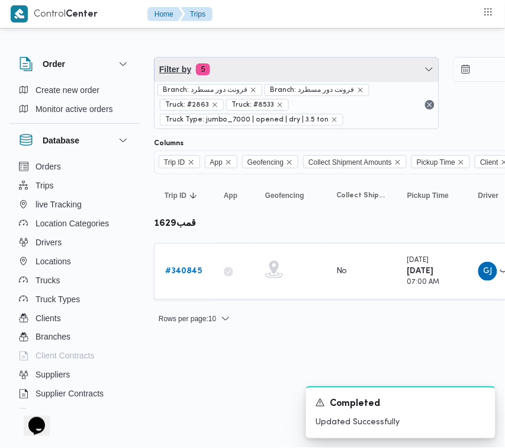
click at [247, 72] on span "Filter by 5" at bounding box center [297, 69] width 284 height 24
click at [250, 64] on span "Filter by 5" at bounding box center [297, 69] width 284 height 24
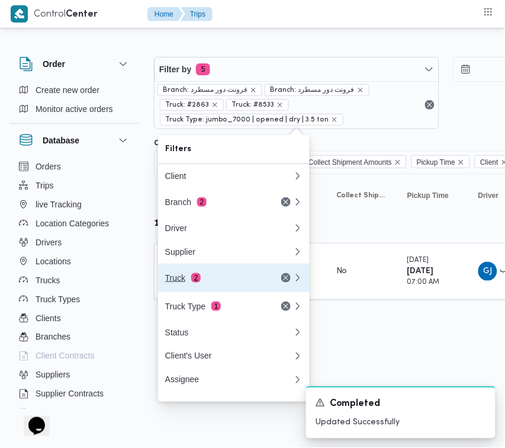
click at [200, 277] on div "Truck 2" at bounding box center [215, 277] width 100 height 9
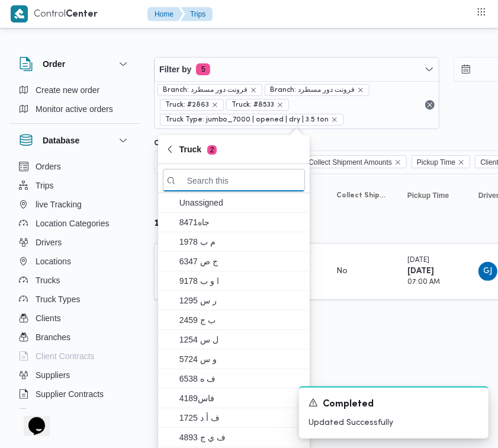
paste input "1676"
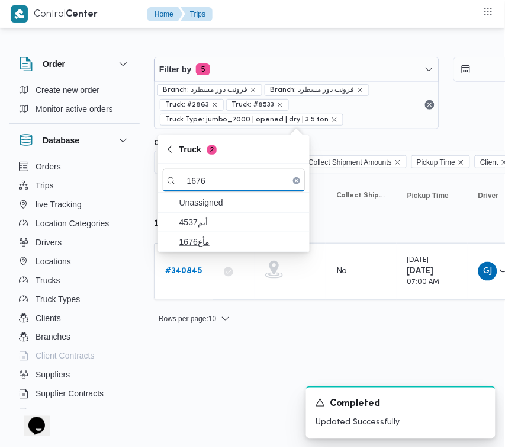
type input "1676"
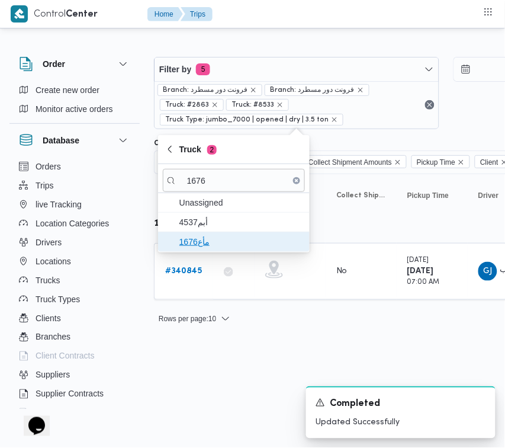
click at [194, 237] on span "مأع1676" at bounding box center [241, 242] width 123 height 14
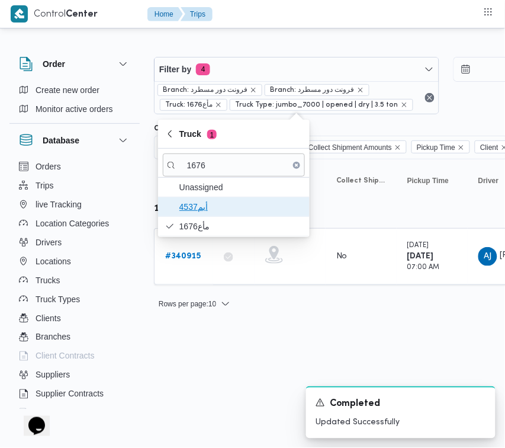
click at [190, 208] on span "أبم4537" at bounding box center [241, 207] width 123 height 14
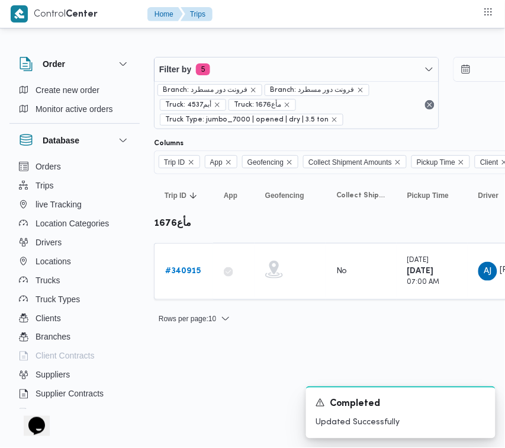
click at [208, 387] on html "Control Center Home Trips Order Create new order Monitor active orders Database…" at bounding box center [252, 224] width 505 height 448
click at [191, 270] on b "# 340915" at bounding box center [183, 271] width 36 height 8
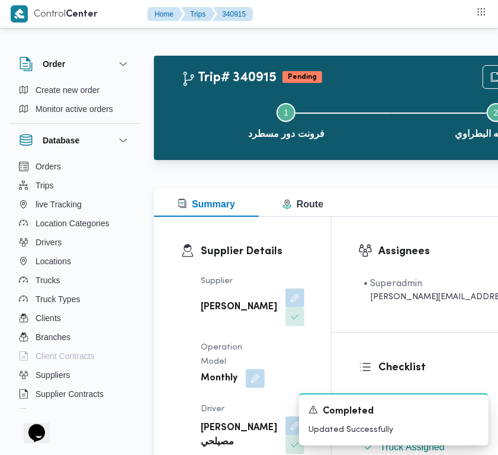
scroll to position [100, 0]
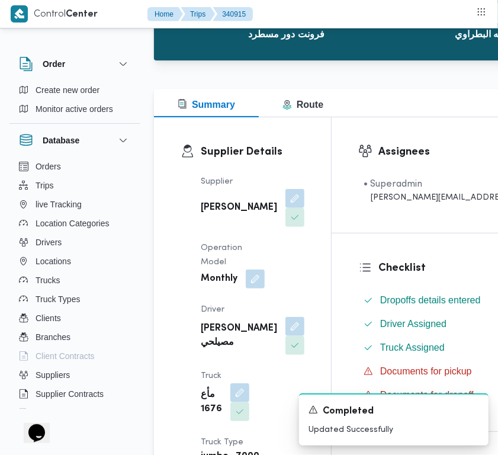
click at [286, 207] on button "button" at bounding box center [295, 197] width 19 height 19
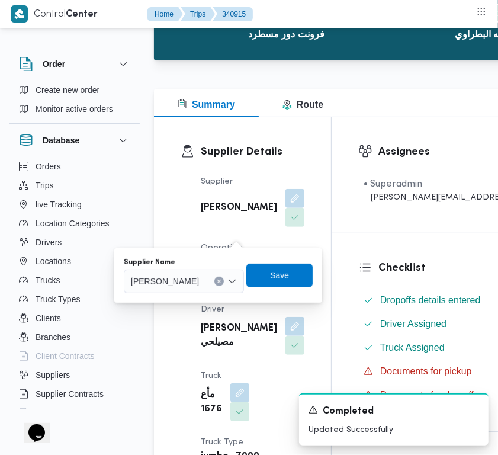
click at [214, 296] on div "You are in a dialog. To close this dialog, hit escape. Supplier Name [PERSON_NA…" at bounding box center [218, 275] width 208 height 55
click at [211, 287] on div "[PERSON_NAME]" at bounding box center [184, 282] width 120 height 24
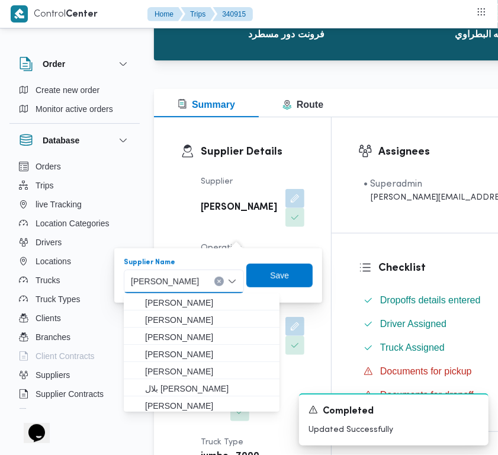
paste input "[PERSON_NAME]"
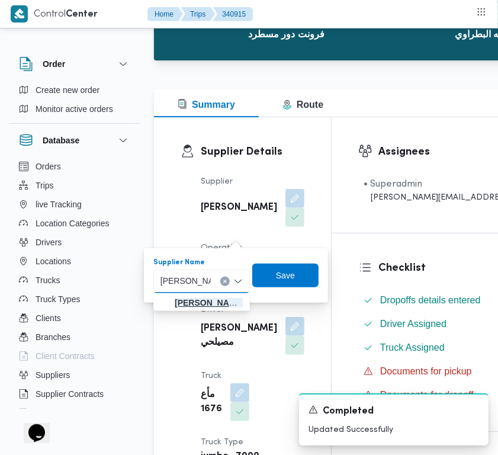
type input "[PERSON_NAME]"
click at [203, 293] on span "[PERSON_NAME]" at bounding box center [201, 302] width 87 height 19
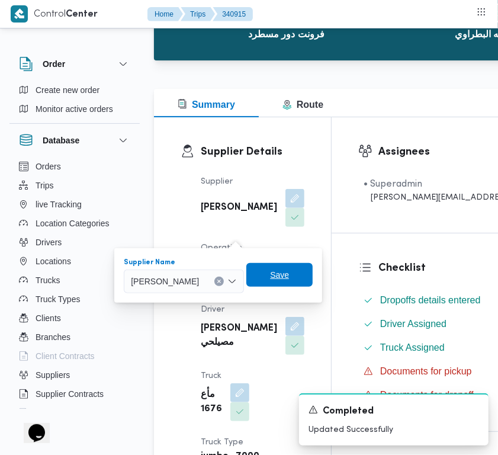
click at [313, 273] on span "Save" at bounding box center [279, 275] width 66 height 24
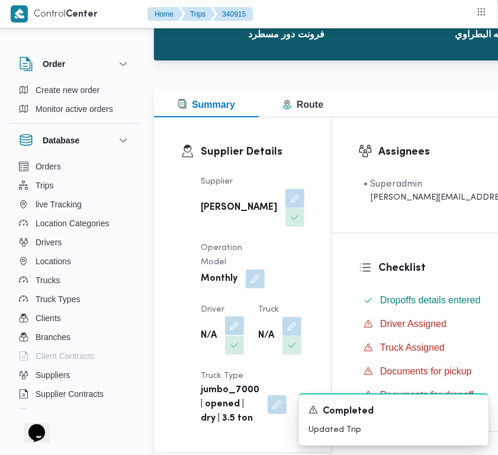
click at [238, 335] on button "button" at bounding box center [234, 325] width 19 height 19
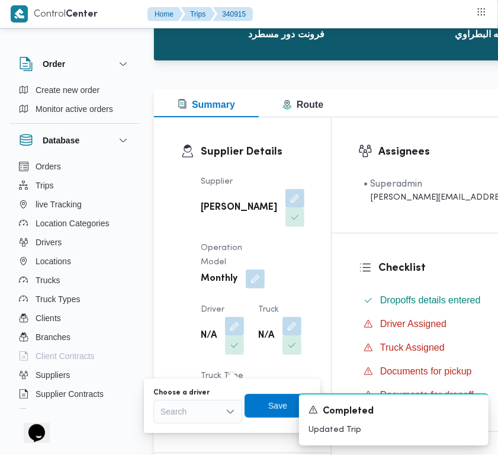
click at [200, 401] on div "Search" at bounding box center [197, 412] width 89 height 24
paste input "غريب"
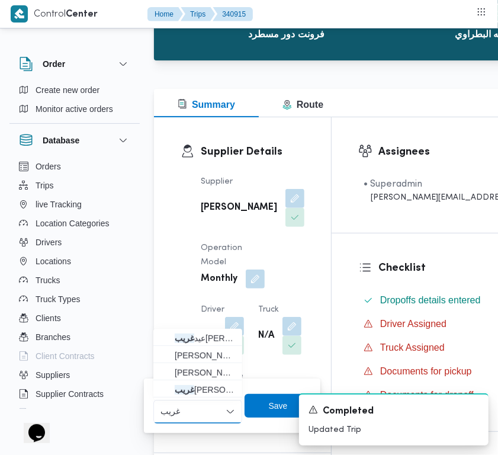
type input "[PERSON_NAME]"
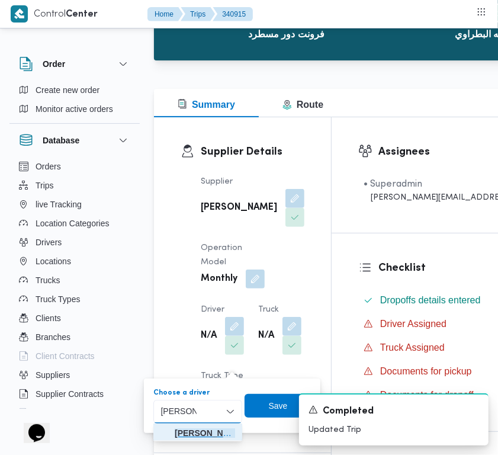
click at [217, 424] on span "غريب [PERSON_NAME]" at bounding box center [197, 433] width 79 height 19
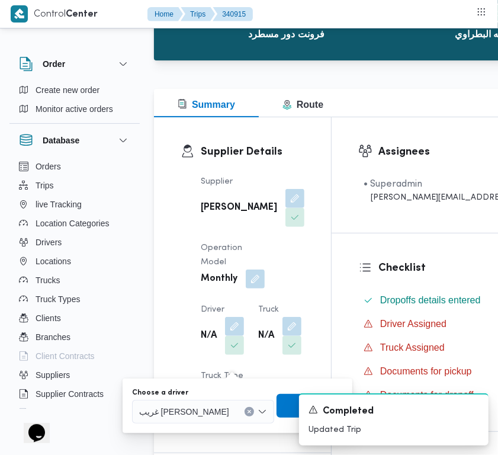
click at [217, 424] on div "Choose a driver غريب [PERSON_NAME]" at bounding box center [237, 406] width 213 height 38
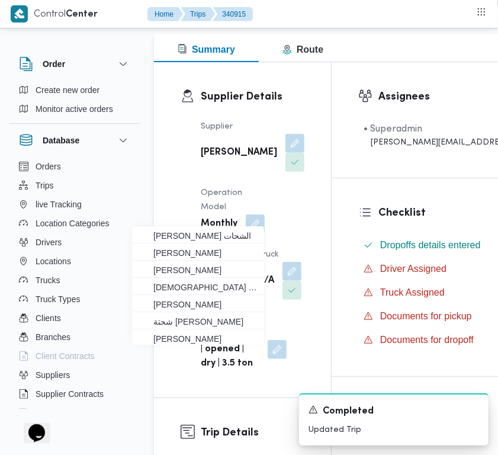
scroll to position [197, 0]
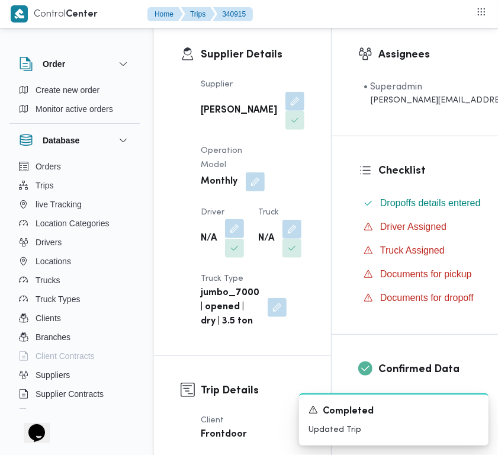
click at [239, 238] on button "button" at bounding box center [234, 228] width 19 height 19
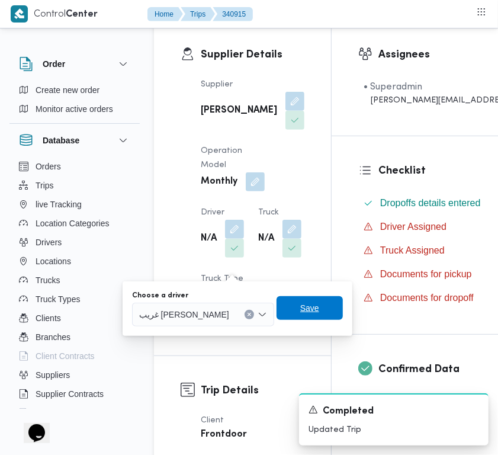
click at [301, 313] on span "Save" at bounding box center [309, 308] width 19 height 14
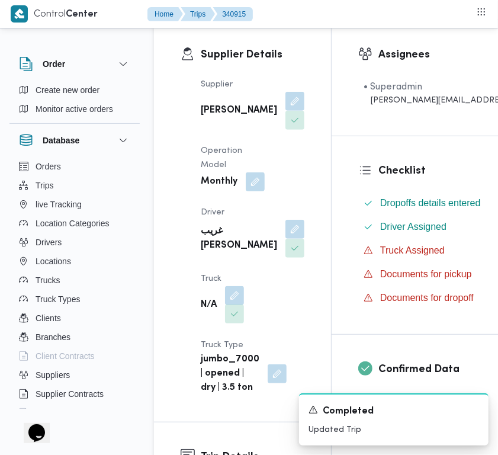
drag, startPoint x: 238, startPoint y: 334, endPoint x: 235, endPoint y: 347, distance: 13.5
click at [238, 305] on button "button" at bounding box center [234, 295] width 19 height 19
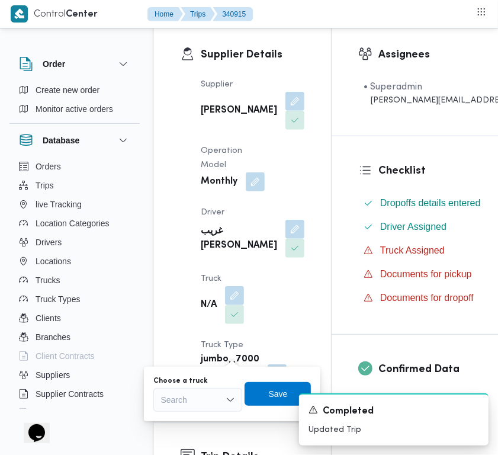
click at [191, 406] on div "Search" at bounding box center [197, 400] width 89 height 24
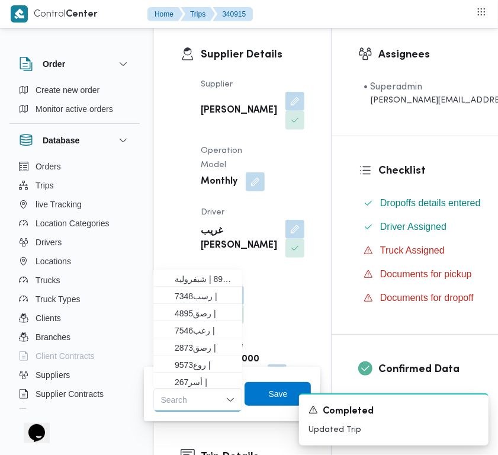
paste input "1629"
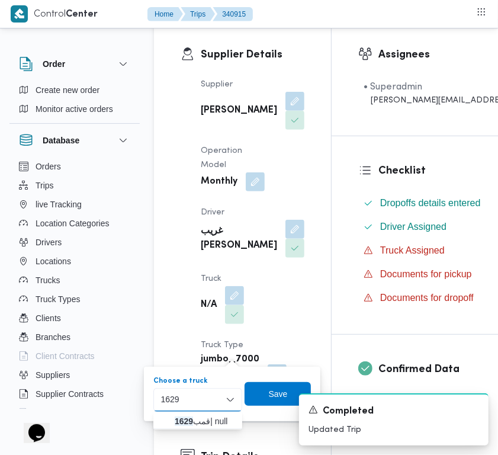
type input "1629"
click at [172, 422] on span "قمب 1629 | null" at bounding box center [197, 421] width 79 height 19
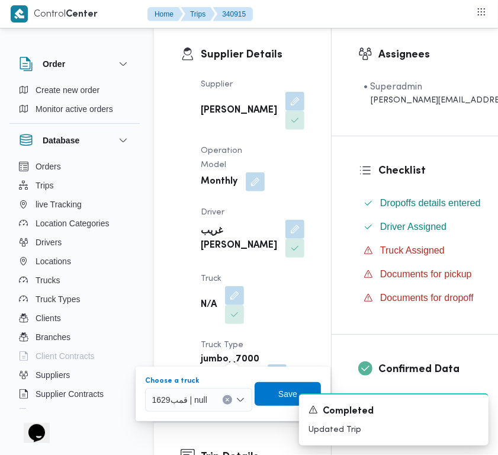
click at [270, 391] on div "A new notification appears Completed Updated Trip" at bounding box center [379, 419] width 237 height 71
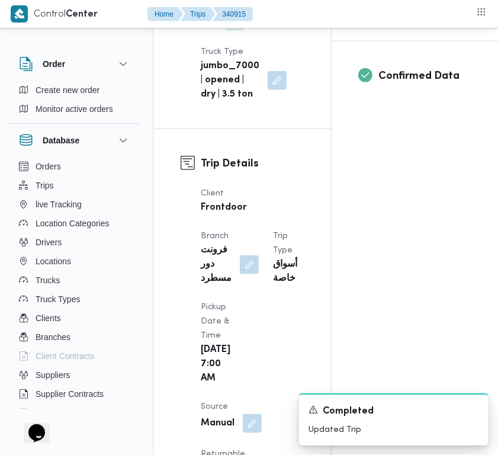
scroll to position [472, 0]
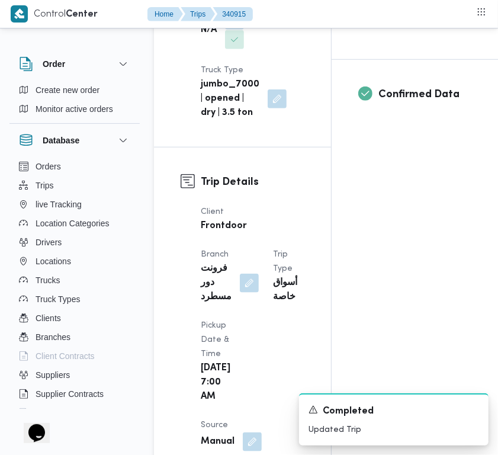
click at [226, 30] on button "button" at bounding box center [234, 20] width 19 height 19
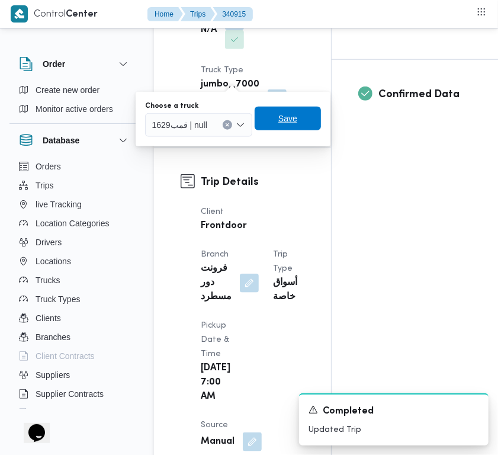
click at [289, 122] on span "Save" at bounding box center [287, 118] width 19 height 14
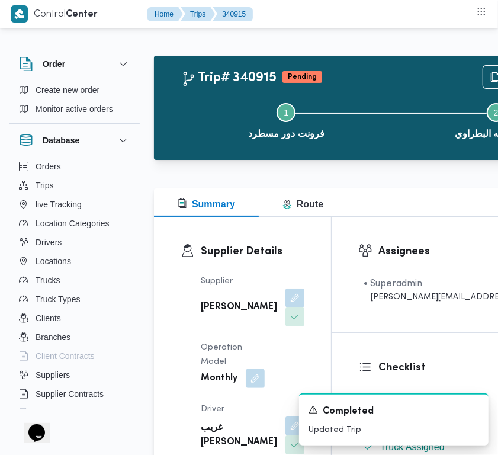
scroll to position [125, 0]
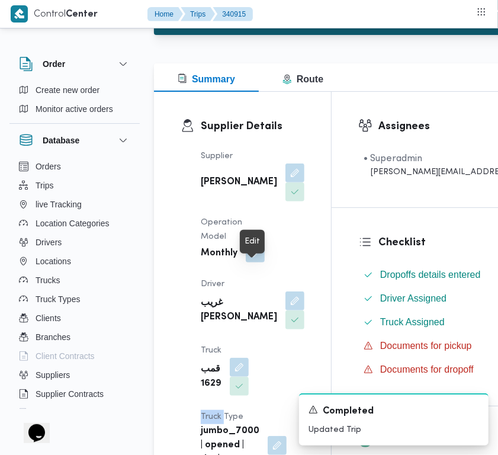
click at [255, 262] on span at bounding box center [252, 253] width 25 height 19
drag, startPoint x: 241, startPoint y: 286, endPoint x: 252, endPoint y: 283, distance: 11.2
click at [239, 288] on div "Supplier [PERSON_NAME] علي بخيت علي Operation Model Monthly Driver غريب [PERSON…" at bounding box center [253, 308] width 118 height 332
click at [254, 262] on button "button" at bounding box center [255, 253] width 19 height 19
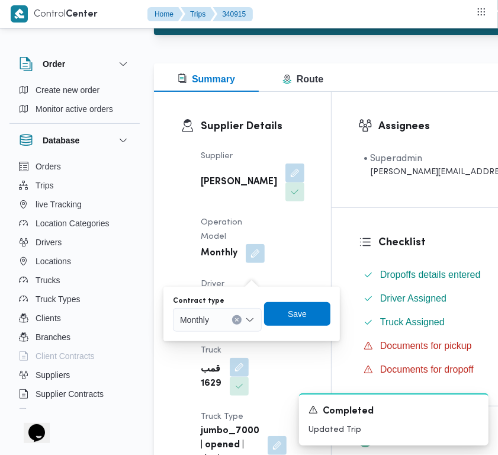
click at [217, 322] on div at bounding box center [215, 319] width 6 height 19
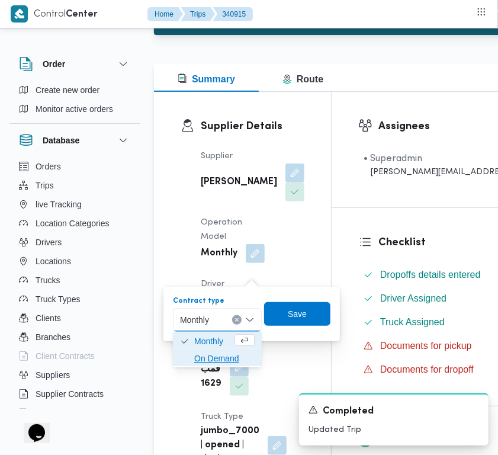
click at [223, 350] on span "On Demand" at bounding box center [217, 358] width 79 height 19
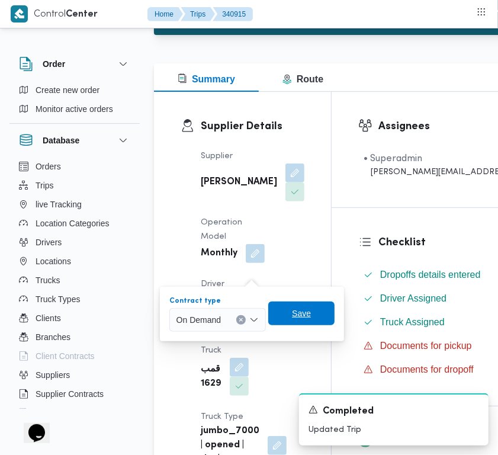
click at [309, 308] on span "Save" at bounding box center [301, 313] width 19 height 14
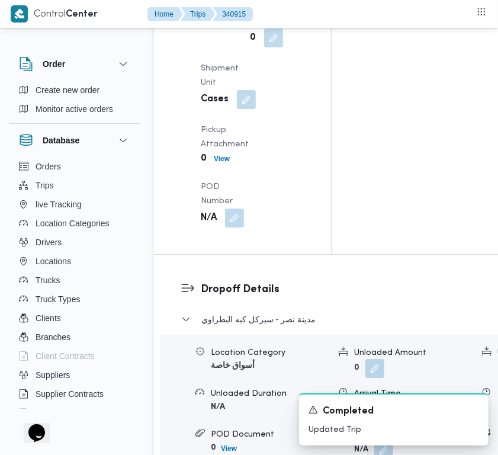
scroll to position [2117, 0]
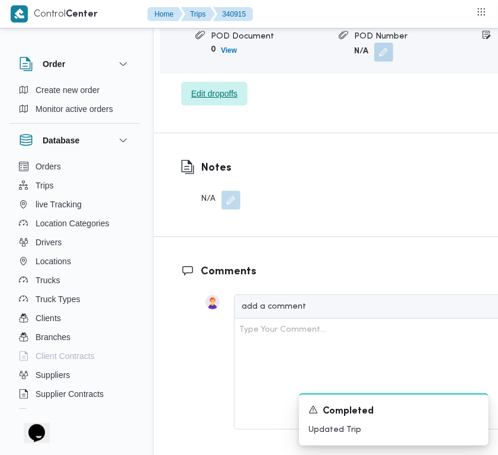
click at [218, 105] on span "Edit dropoffs" at bounding box center [214, 94] width 66 height 24
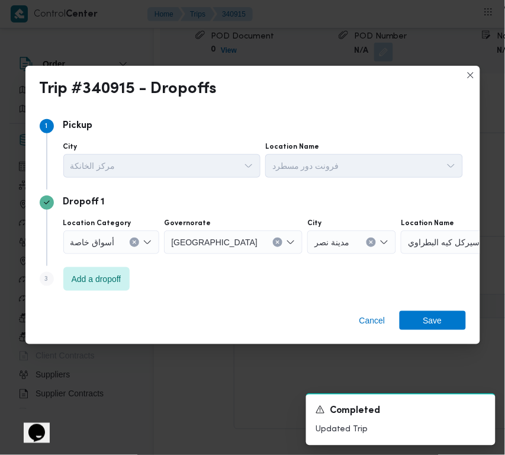
click at [315, 244] on div "مدينة نصر" at bounding box center [352, 242] width 89 height 24
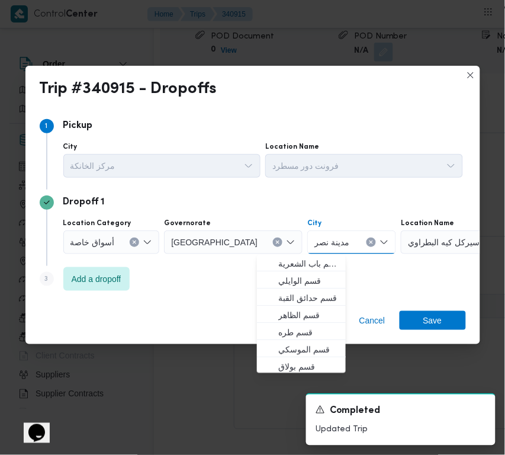
click at [367, 244] on button "Clear input" at bounding box center [371, 242] width 9 height 9
click at [457, 252] on div "Search" at bounding box center [475, 242] width 148 height 24
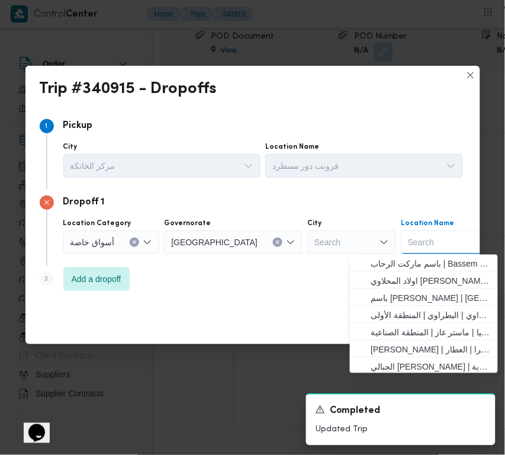
paste input "الماظه"
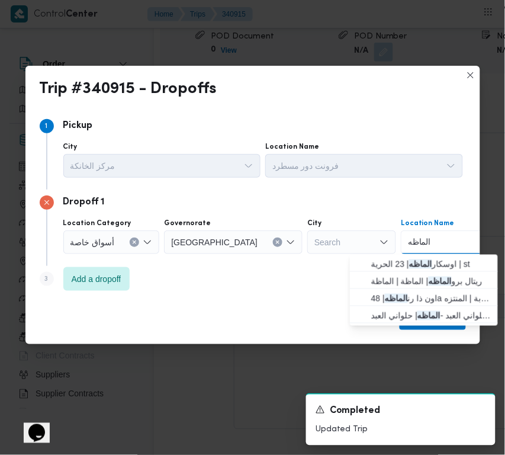
drag, startPoint x: 366, startPoint y: 244, endPoint x: 357, endPoint y: 244, distance: 8.3
click at [408, 244] on input "الماظه" at bounding box center [420, 242] width 24 height 14
click at [408, 241] on input "الماظه" at bounding box center [420, 242] width 24 height 14
drag, startPoint x: 360, startPoint y: 242, endPoint x: 345, endPoint y: 248, distance: 16.0
click at [345, 248] on div "Location Category أسواق خاصة Governorate [GEOGRAPHIC_DATA] City Search Location…" at bounding box center [263, 236] width 405 height 40
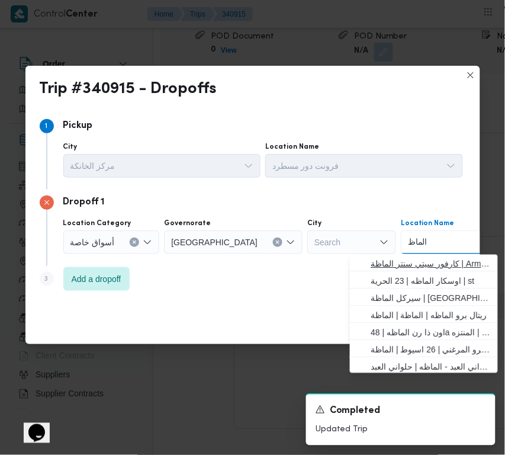
type input "الماظ"
click at [424, 261] on span "كارفور سيتي سنتر الماظة | Armani Exchange | شيراتون المطار" at bounding box center [432, 264] width 120 height 14
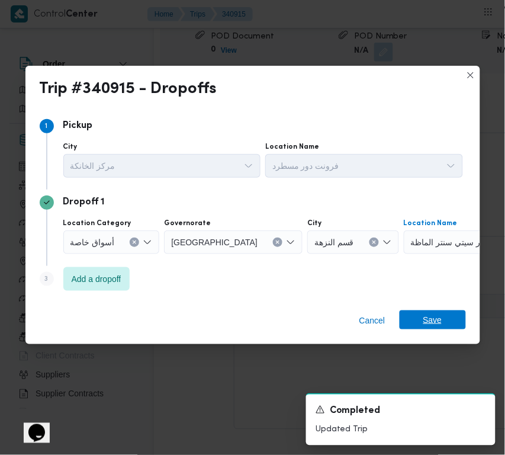
click at [452, 319] on span "Save" at bounding box center [433, 319] width 66 height 19
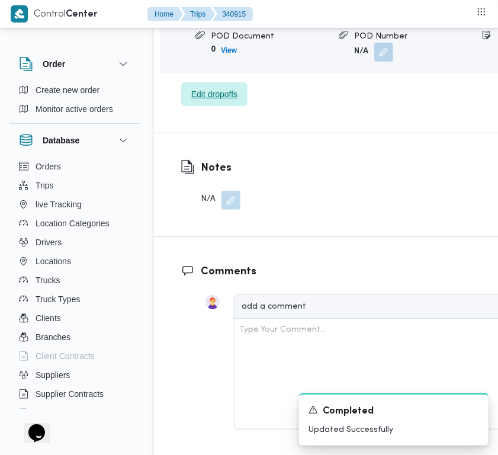
scroll to position [1719, 0]
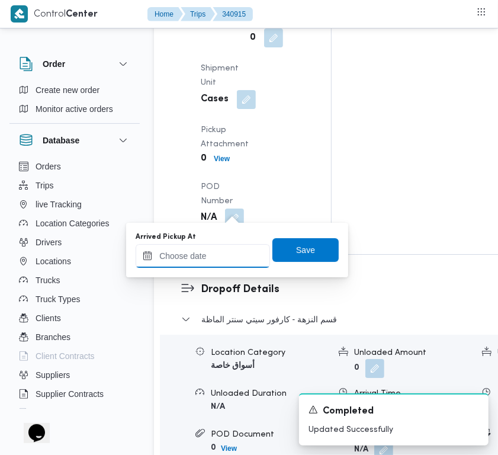
click at [226, 264] on input "Arrived Pickup At" at bounding box center [203, 256] width 134 height 24
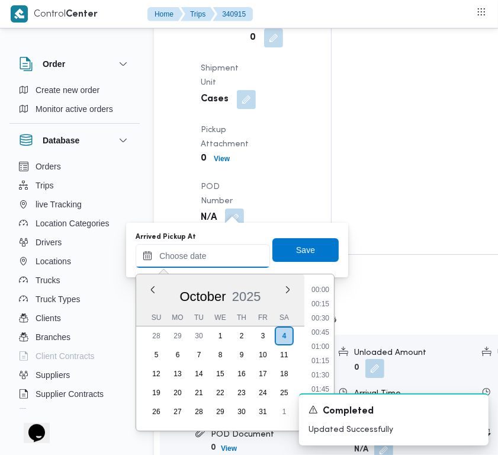
paste input "[DATE] 7:30"
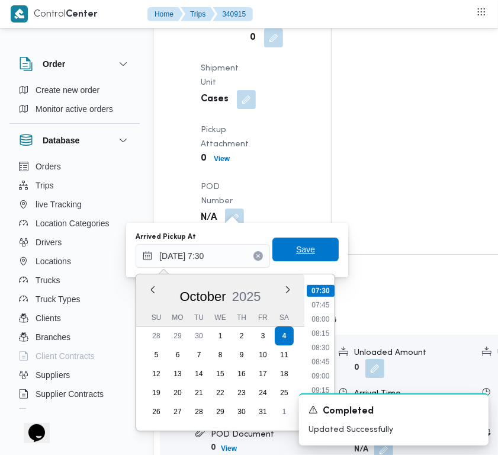
type input "[DATE] 07:30"
click at [305, 247] on span "Save" at bounding box center [306, 250] width 66 height 24
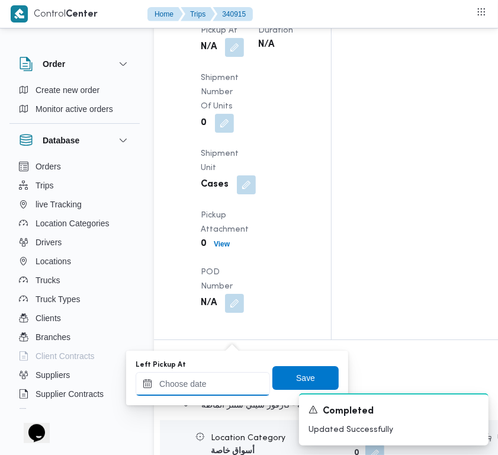
click at [220, 381] on input "Left Pickup At" at bounding box center [203, 384] width 134 height 24
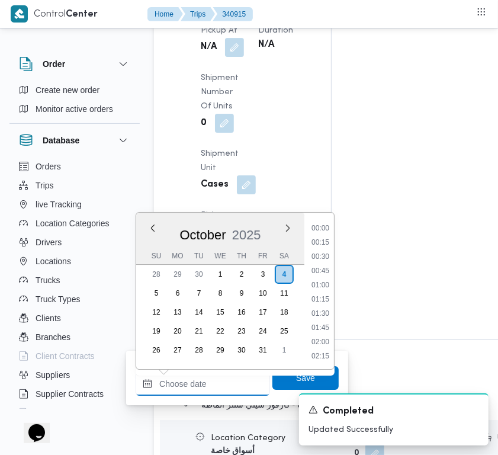
paste input "[DATE] 7:30"
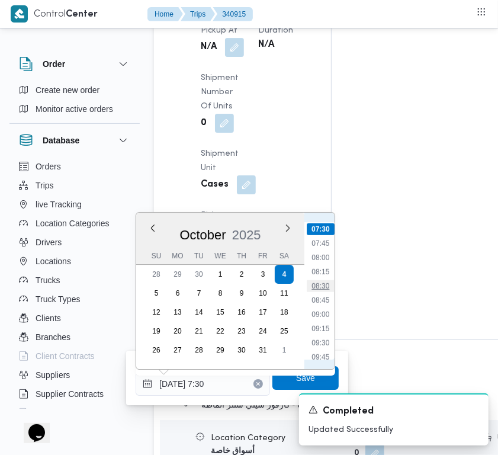
click at [328, 289] on li "08:30" at bounding box center [320, 286] width 27 height 12
type input "[DATE] 08:30"
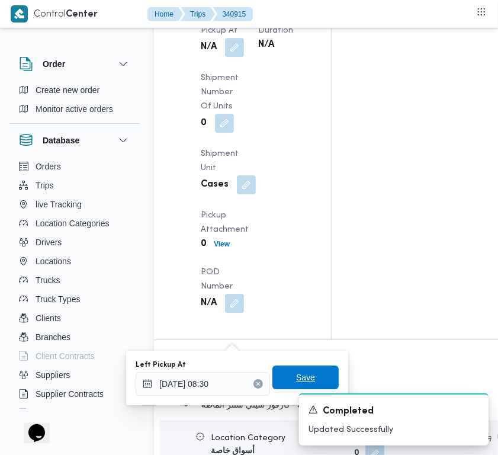
click at [296, 377] on span "Save" at bounding box center [305, 377] width 19 height 14
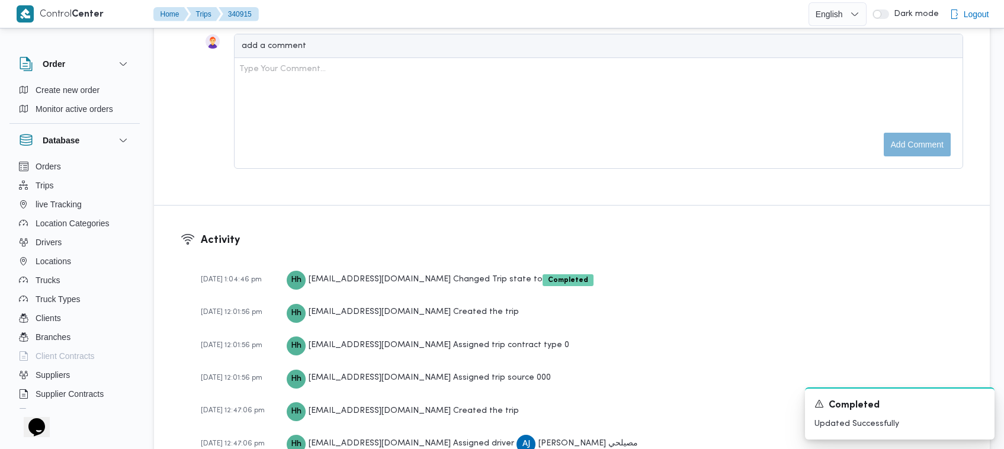
scroll to position [1051, 0]
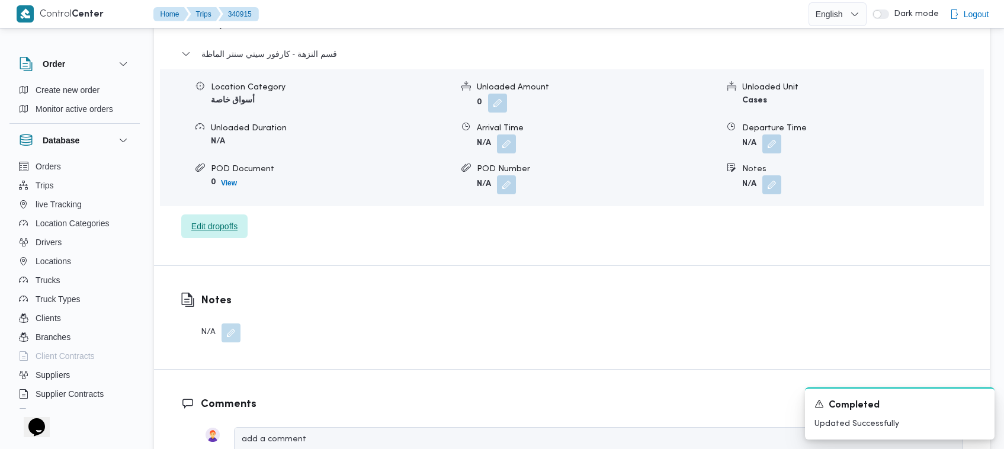
click at [234, 214] on span "Edit dropoffs" at bounding box center [214, 226] width 66 height 24
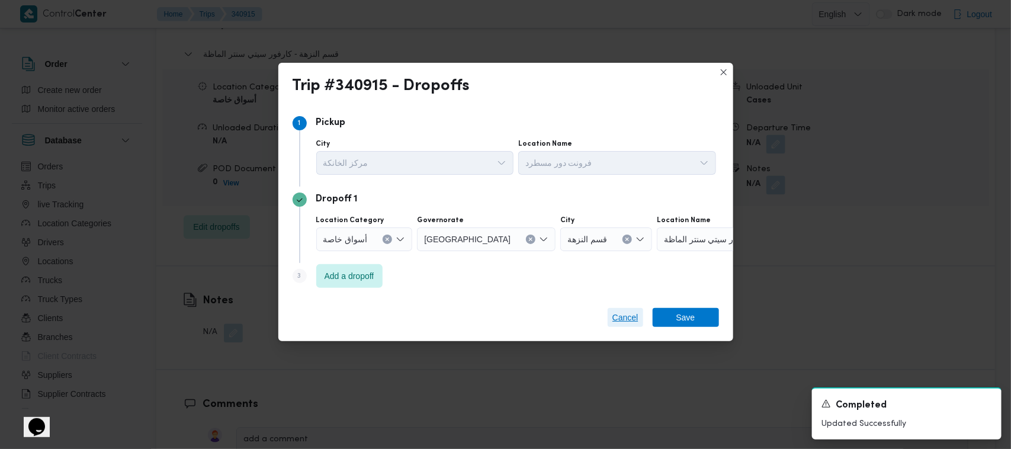
click at [505, 315] on span "Cancel" at bounding box center [626, 317] width 26 height 14
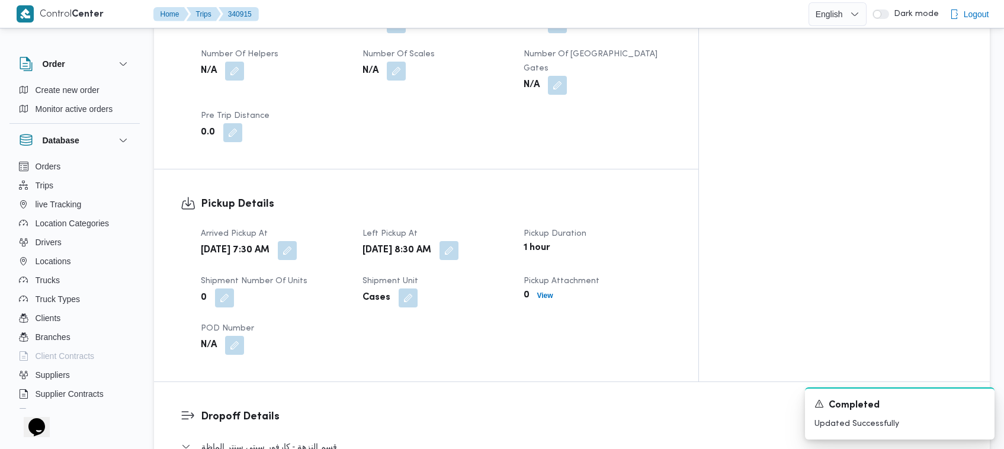
scroll to position [264, 0]
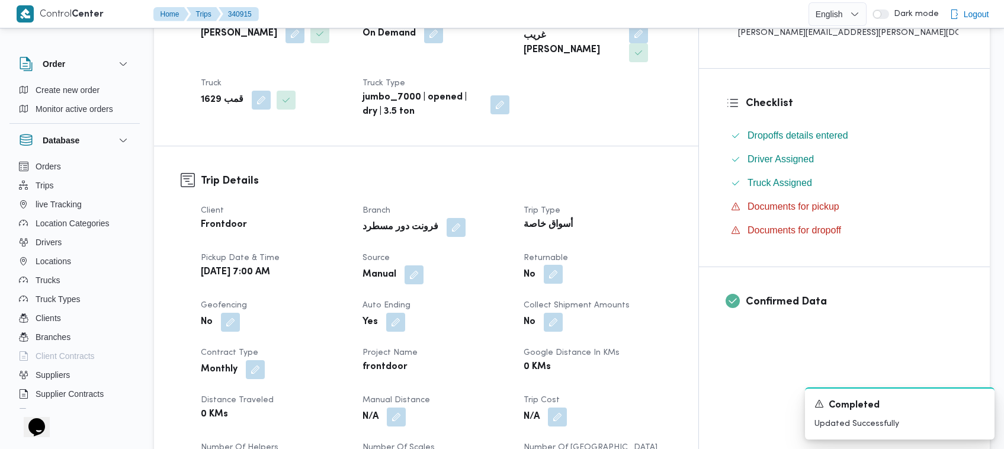
click at [505, 265] on button "button" at bounding box center [553, 274] width 19 height 19
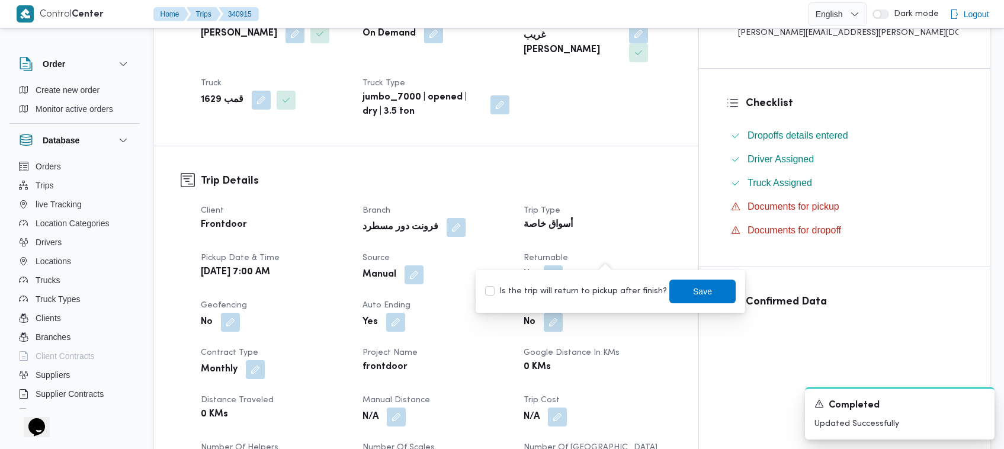
click at [505, 281] on div "Is the trip will return to pickup after finish? Save" at bounding box center [610, 291] width 253 height 26
click at [505, 294] on label "Is the trip will return to pickup after finish?" at bounding box center [576, 291] width 182 height 14
checkbox input "true"
click at [505, 283] on span "Save" at bounding box center [703, 291] width 66 height 24
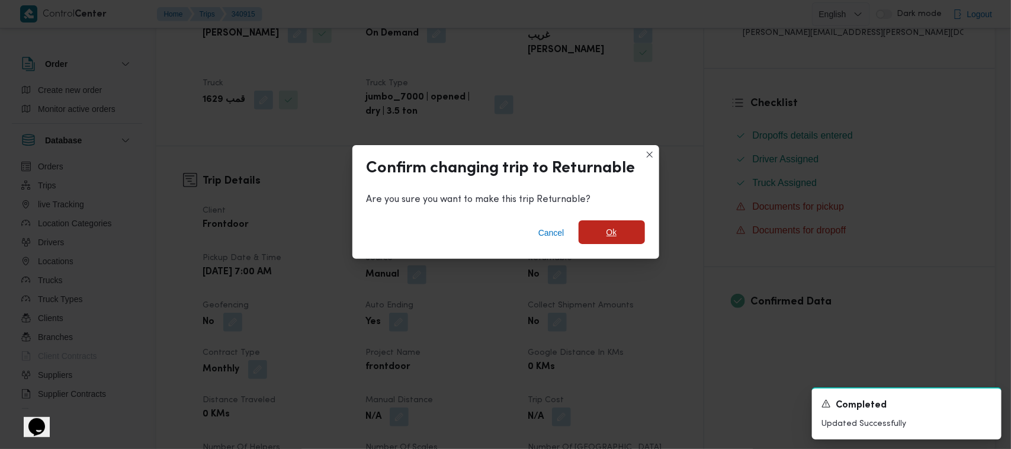
click at [505, 241] on span "Ok" at bounding box center [612, 232] width 66 height 24
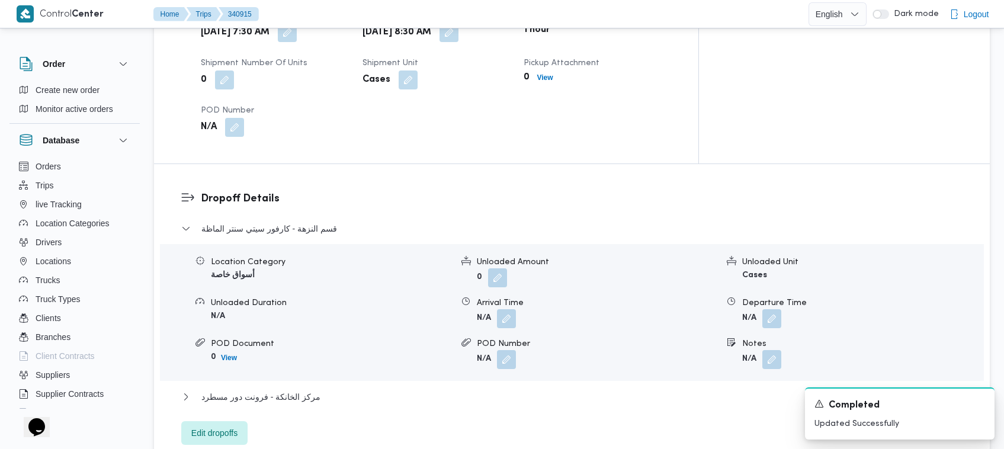
scroll to position [744, 0]
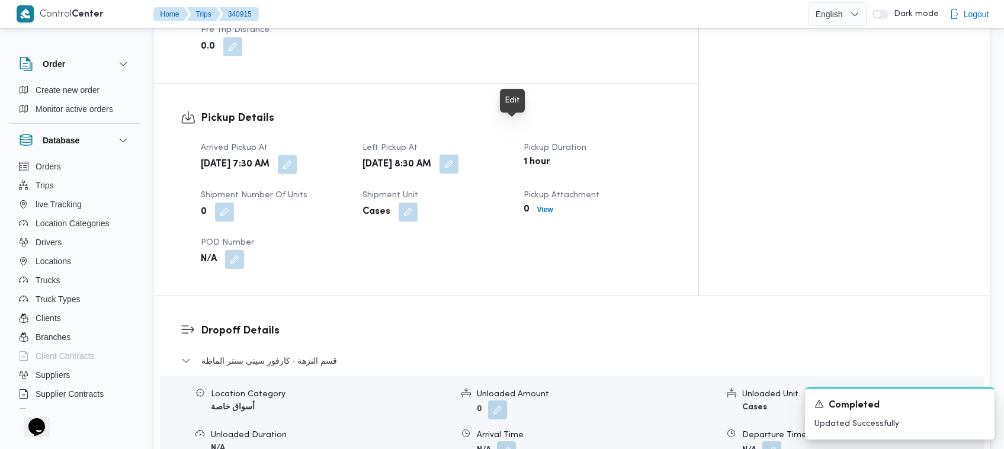
click at [459, 155] on button "button" at bounding box center [449, 164] width 19 height 19
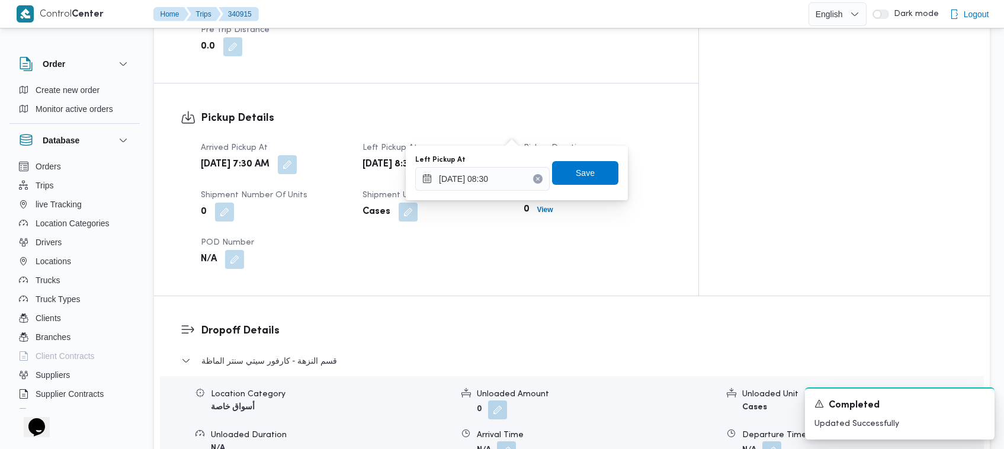
click at [476, 190] on div "Left Pickup At [DATE] 08:30 Save" at bounding box center [517, 173] width 206 height 38
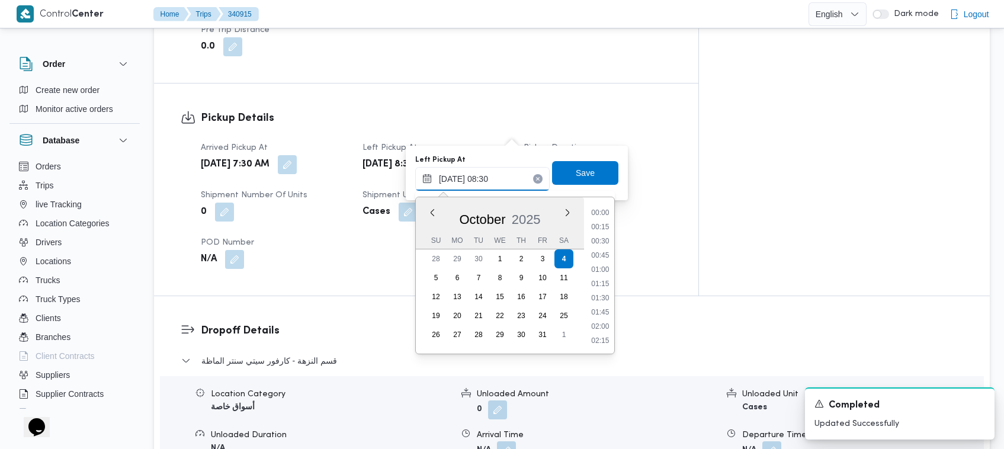
click at [476, 190] on div "[DATE] 08:30 Previous Month Next month [DATE] [DATE] Su Mo Tu We Th Fr Sa 28 29…" at bounding box center [482, 179] width 134 height 24
click at [505, 296] on ul "00:00 00:15 00:30 00:45 01:00 01:15 01:30 01:45 02:00 02:15 02:30 02:45 03:00 0…" at bounding box center [601, 275] width 28 height 137
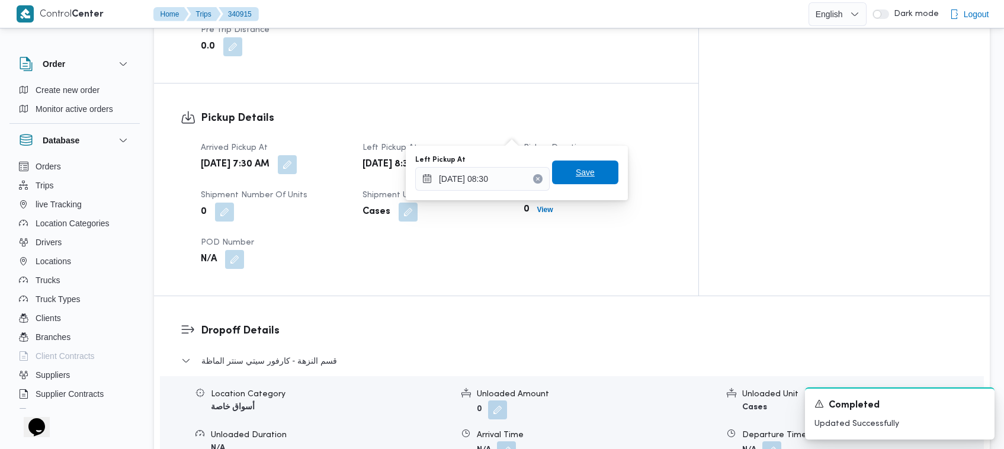
click at [505, 164] on span "Save" at bounding box center [585, 173] width 66 height 24
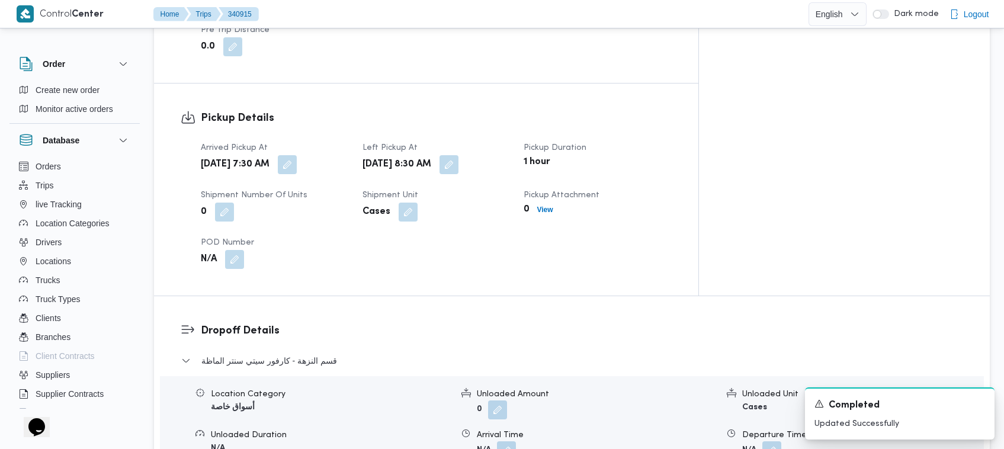
click at [340, 154] on div "[DATE] 7:30 AM" at bounding box center [275, 164] width 150 height 21
click at [297, 155] on button "button" at bounding box center [287, 164] width 19 height 19
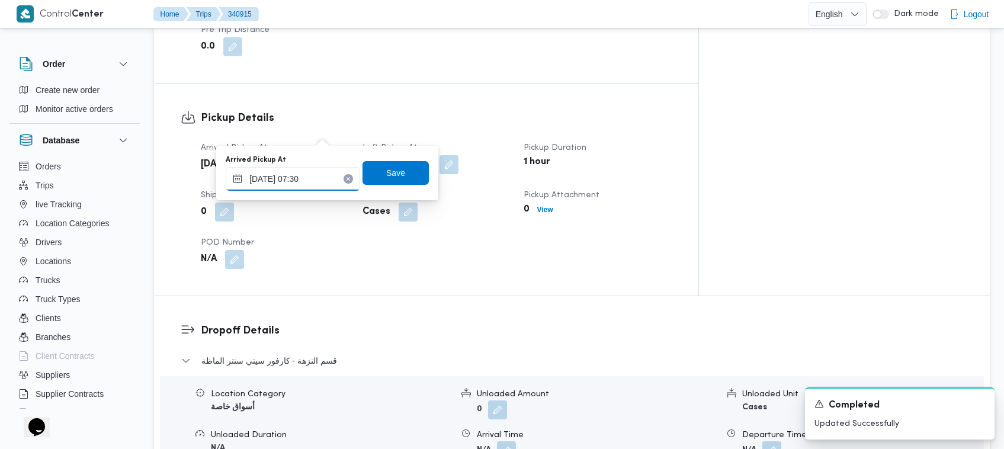
click at [326, 182] on input "[DATE] 07:30" at bounding box center [293, 179] width 134 height 24
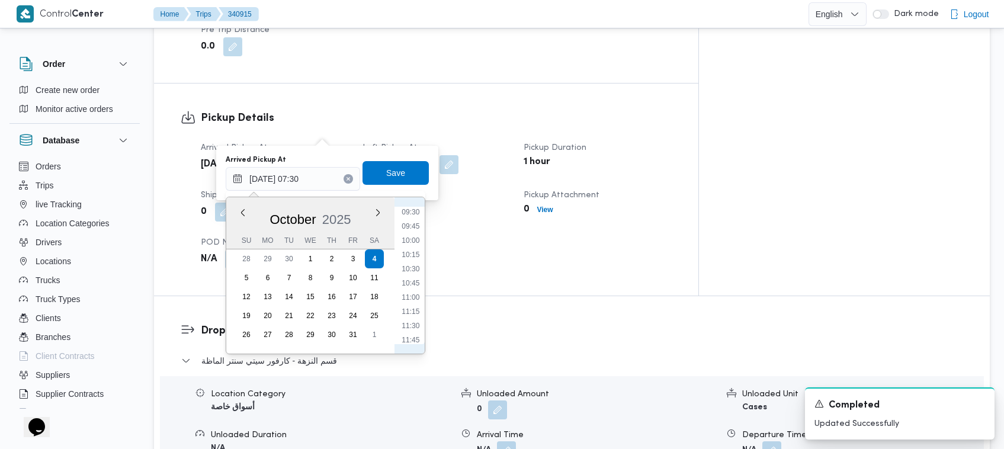
scroll to position [588, 0]
click at [417, 287] on li "11:45" at bounding box center [410, 293] width 27 height 12
type input "[DATE] 07:30"
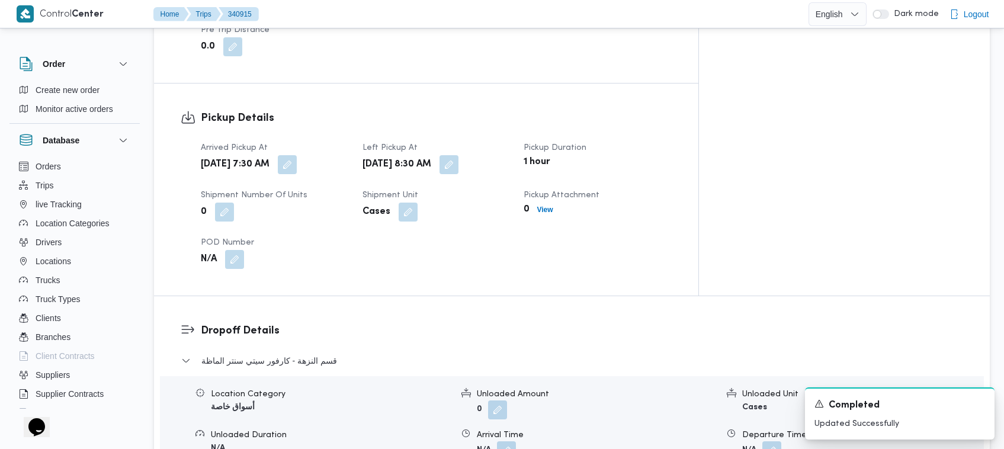
click at [417, 296] on div "Dropoff Details قسم النزهة - كارفور سيتي سنتر الماظة Location Category أسواق خا…" at bounding box center [572, 450] width 836 height 308
click at [297, 155] on button "button" at bounding box center [287, 164] width 19 height 19
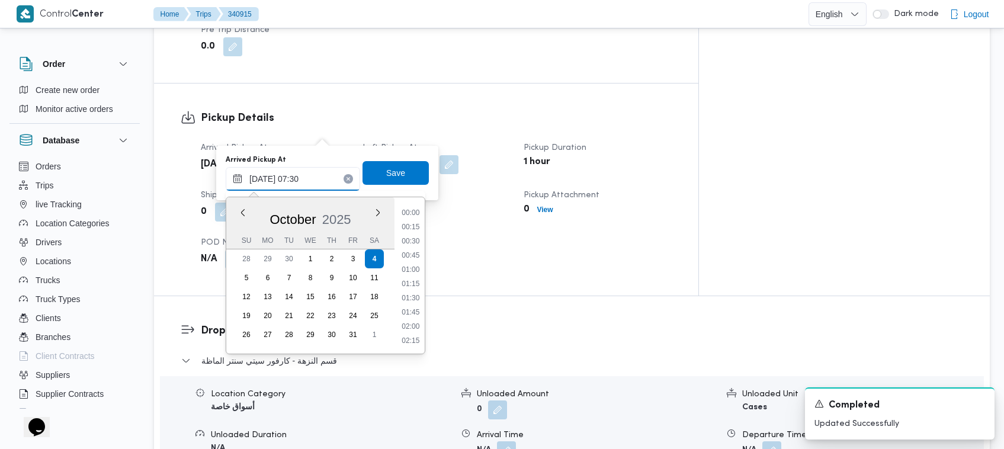
click at [318, 182] on input "[DATE] 07:30" at bounding box center [293, 179] width 134 height 24
click at [418, 301] on li "12:00" at bounding box center [410, 307] width 27 height 12
type input "[DATE] 07:30"
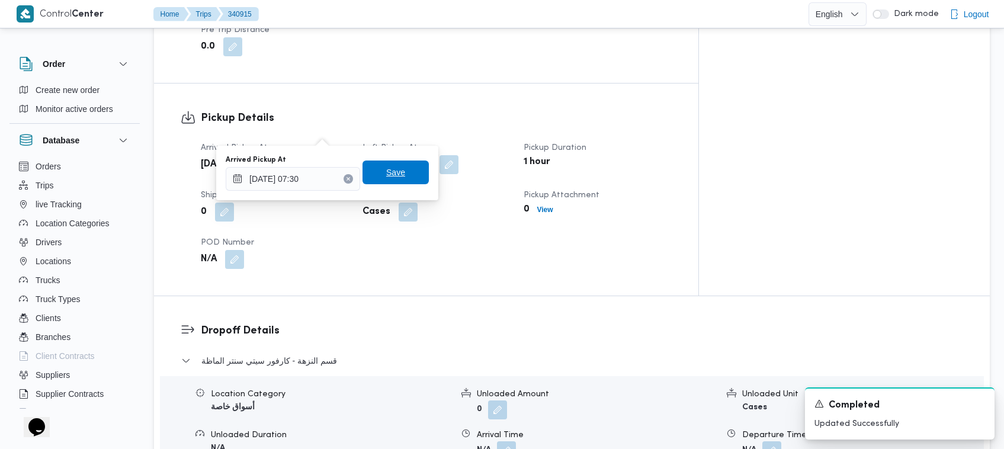
click at [386, 172] on span "Save" at bounding box center [395, 172] width 19 height 14
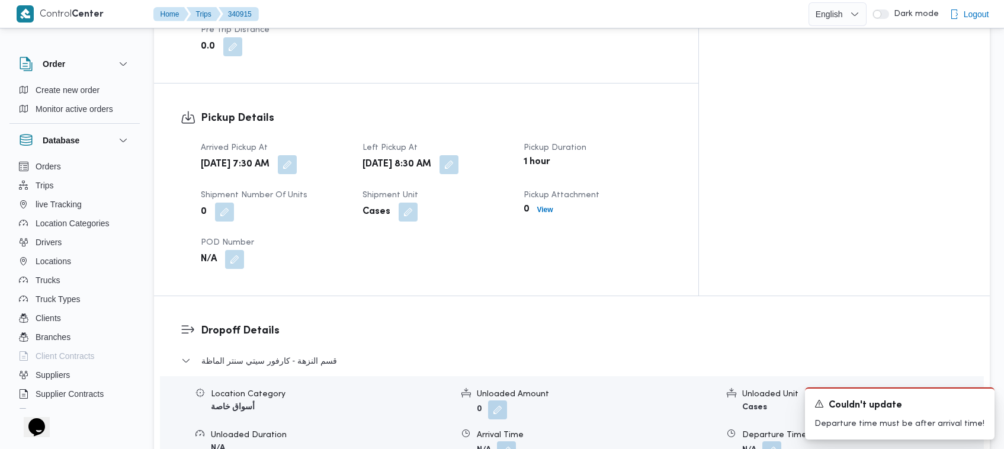
drag, startPoint x: 368, startPoint y: 237, endPoint x: 370, endPoint y: 247, distance: 10.3
click at [368, 238] on div "Arrived Pickup At [DATE] 7:30 AM Left Pickup At [DATE] 8:30 AM Pickup Duration …" at bounding box center [436, 205] width 485 height 142
click at [297, 155] on button "button" at bounding box center [287, 164] width 19 height 19
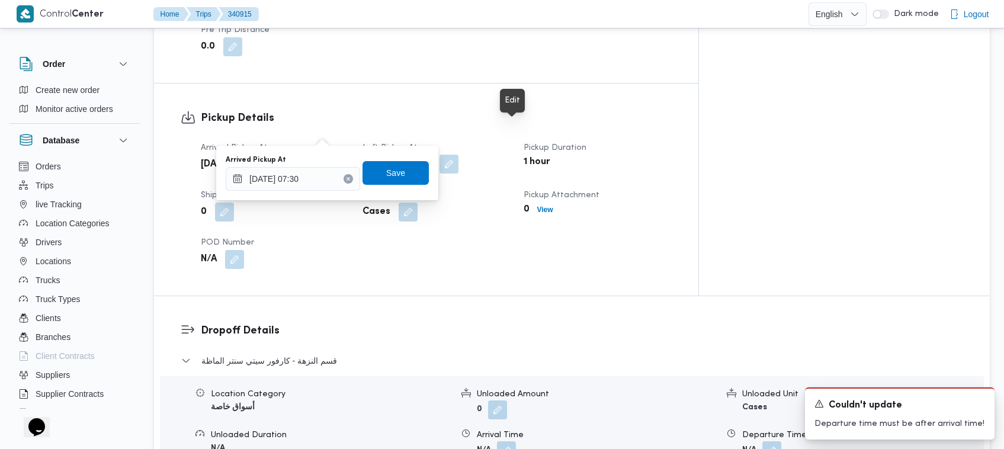
click at [459, 155] on button "button" at bounding box center [449, 164] width 19 height 19
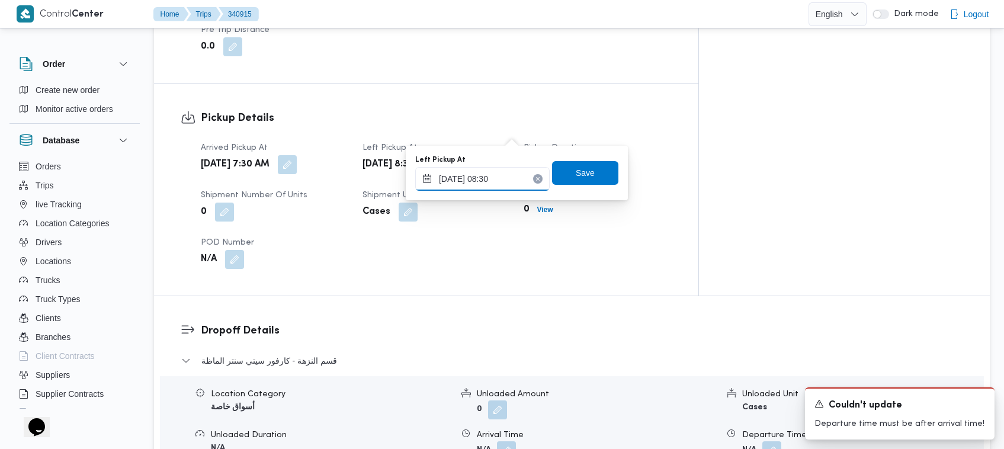
click at [505, 176] on input "[DATE] 08:30" at bounding box center [482, 179] width 134 height 24
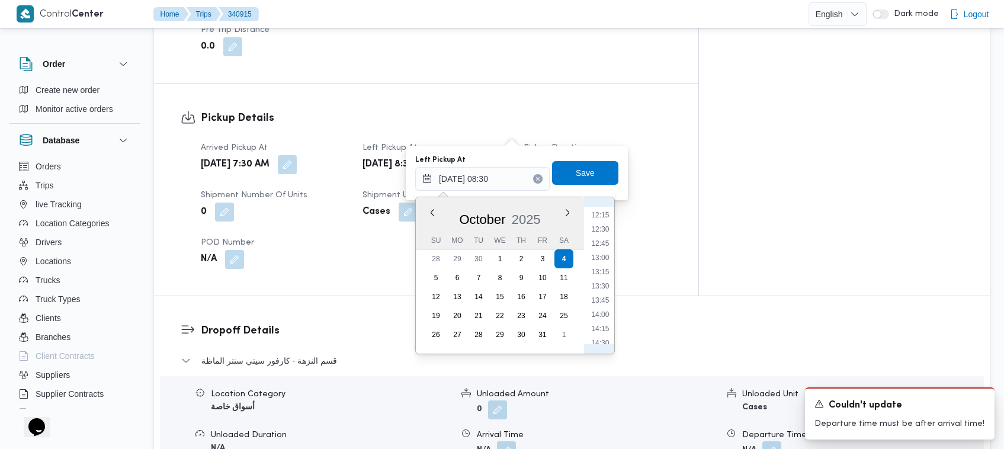
scroll to position [646, 0]
click at [505, 289] on li "12:45" at bounding box center [600, 292] width 27 height 12
type input "[DATE] 08:30"
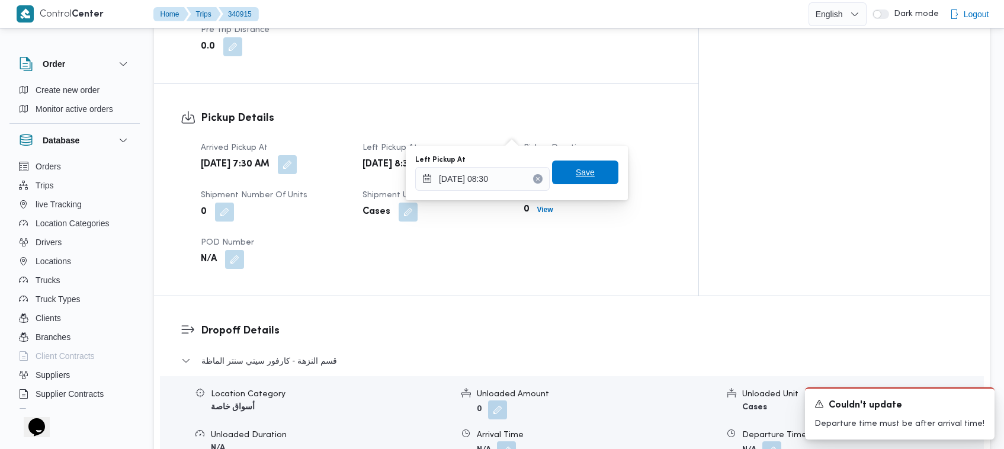
click at [505, 175] on span "Save" at bounding box center [585, 172] width 19 height 14
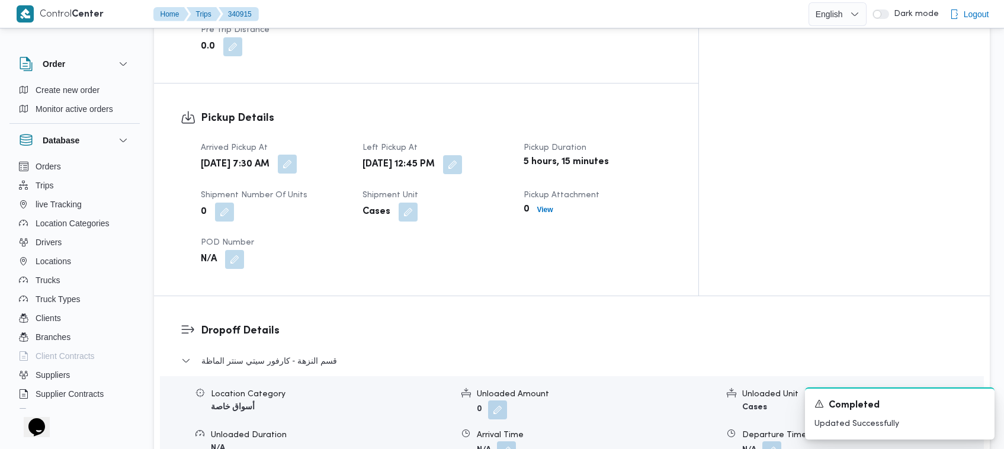
click at [297, 155] on button "button" at bounding box center [287, 164] width 19 height 19
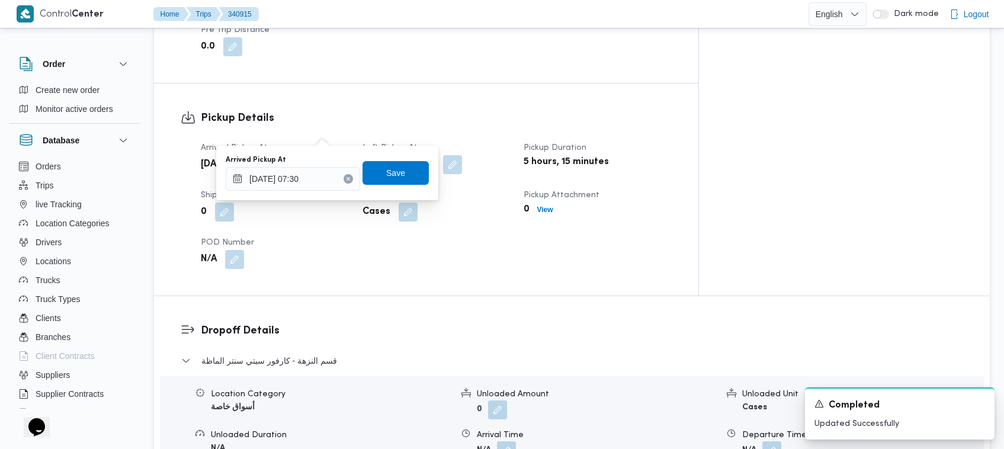
click at [297, 155] on button "button" at bounding box center [287, 164] width 19 height 19
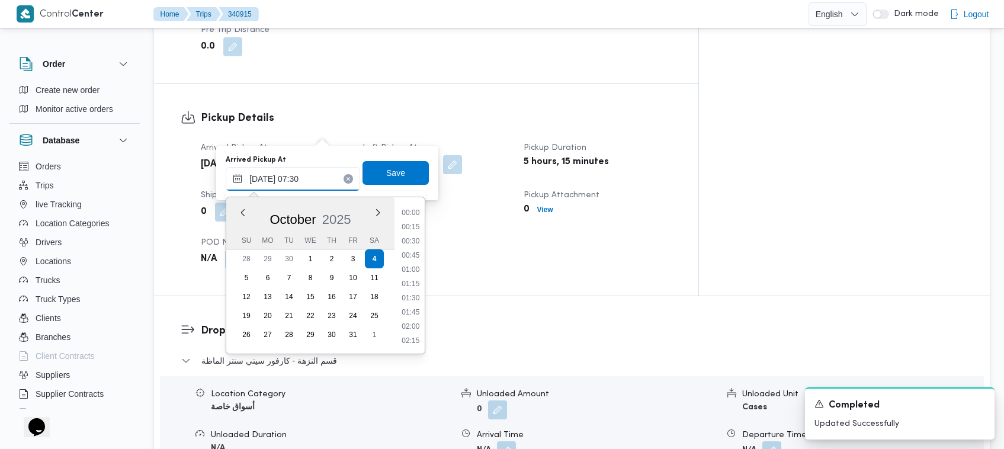
click at [324, 184] on input "[DATE] 07:30" at bounding box center [293, 179] width 134 height 24
click at [419, 305] on li "12:00" at bounding box center [410, 307] width 27 height 12
type input "[DATE] 07:30"
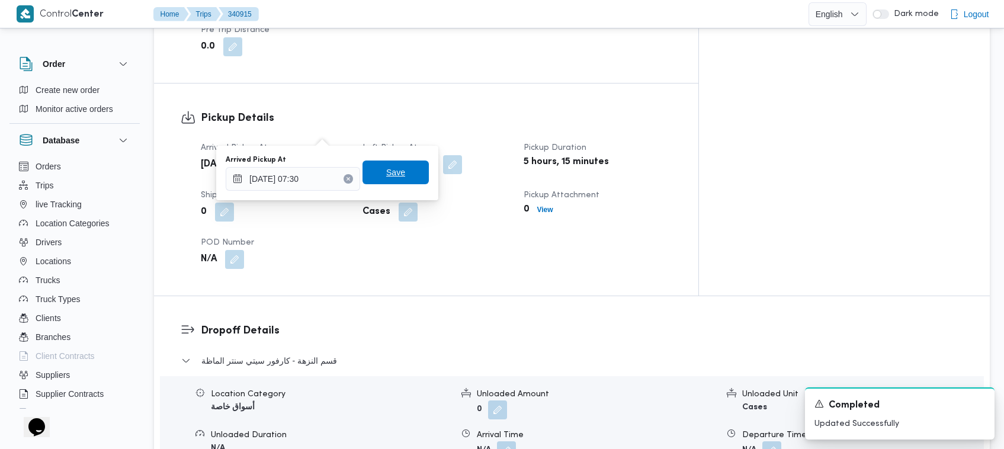
click at [373, 172] on span "Save" at bounding box center [396, 173] width 66 height 24
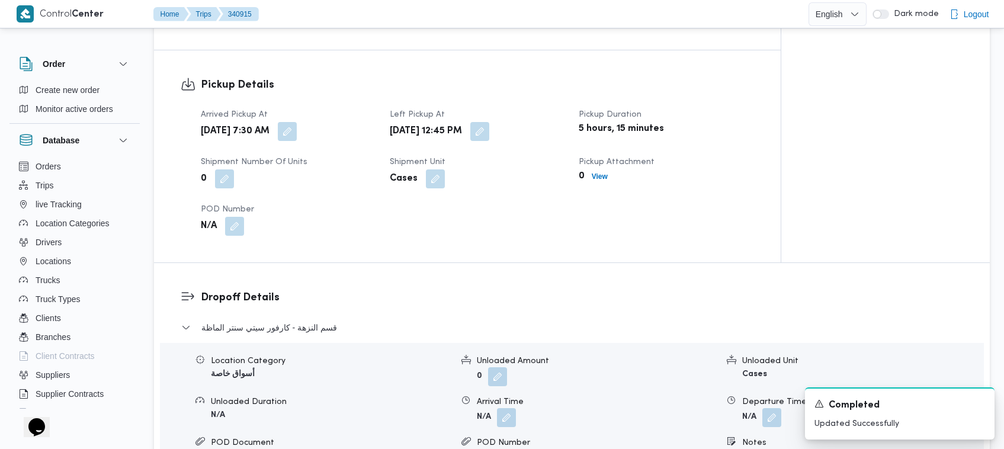
click at [356, 83] on h3 "Pickup Details" at bounding box center [477, 85] width 553 height 16
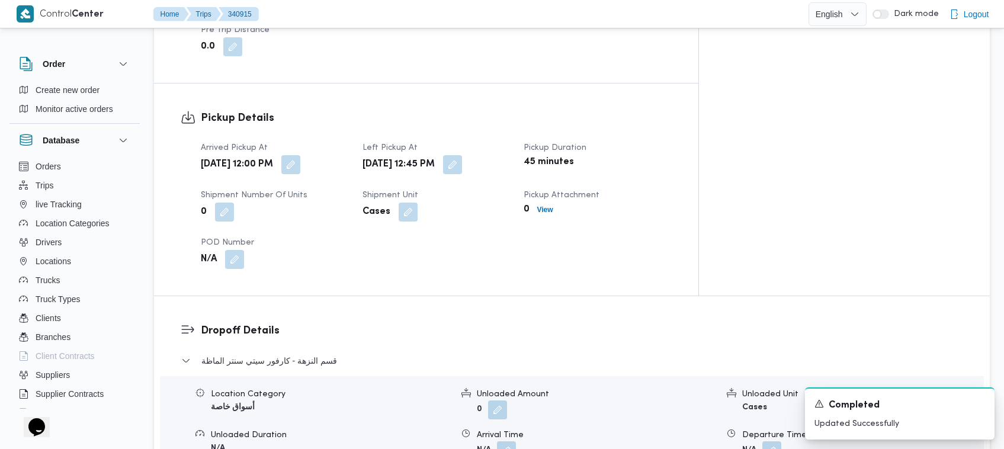
click at [356, 110] on h3 "Pickup Details" at bounding box center [436, 118] width 471 height 16
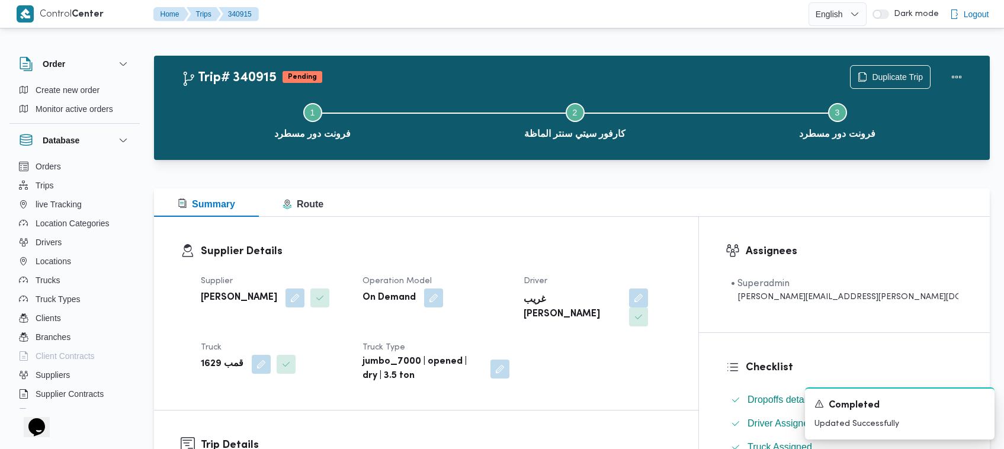
click at [460, 206] on div "Summary Route" at bounding box center [572, 202] width 836 height 28
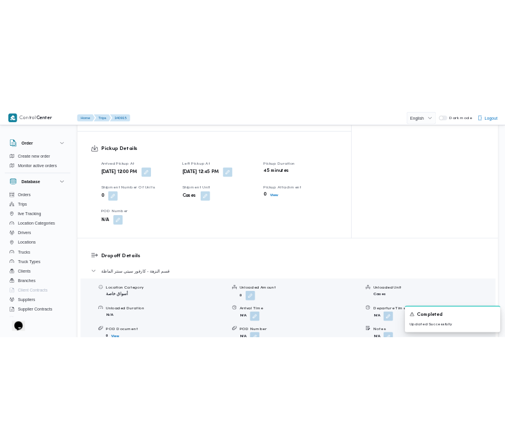
scroll to position [0, 0]
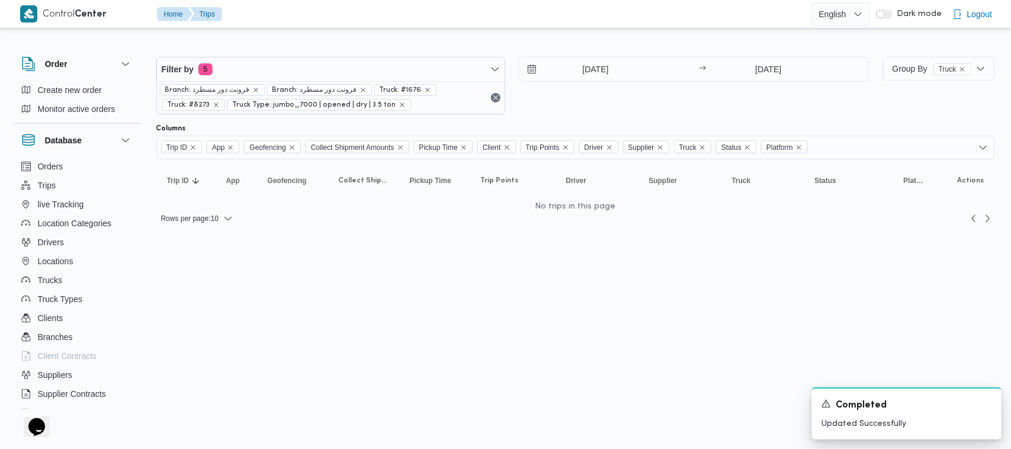
click at [505, 251] on html "Control Center Home Trips English عربي Dark mode Logout Order Create new order …" at bounding box center [505, 224] width 1011 height 449
click at [335, 285] on html "Control Center Home Trips English عربي Dark mode Logout Order Create new order …" at bounding box center [505, 224] width 1011 height 449
